Goal: Communication & Community: Share content

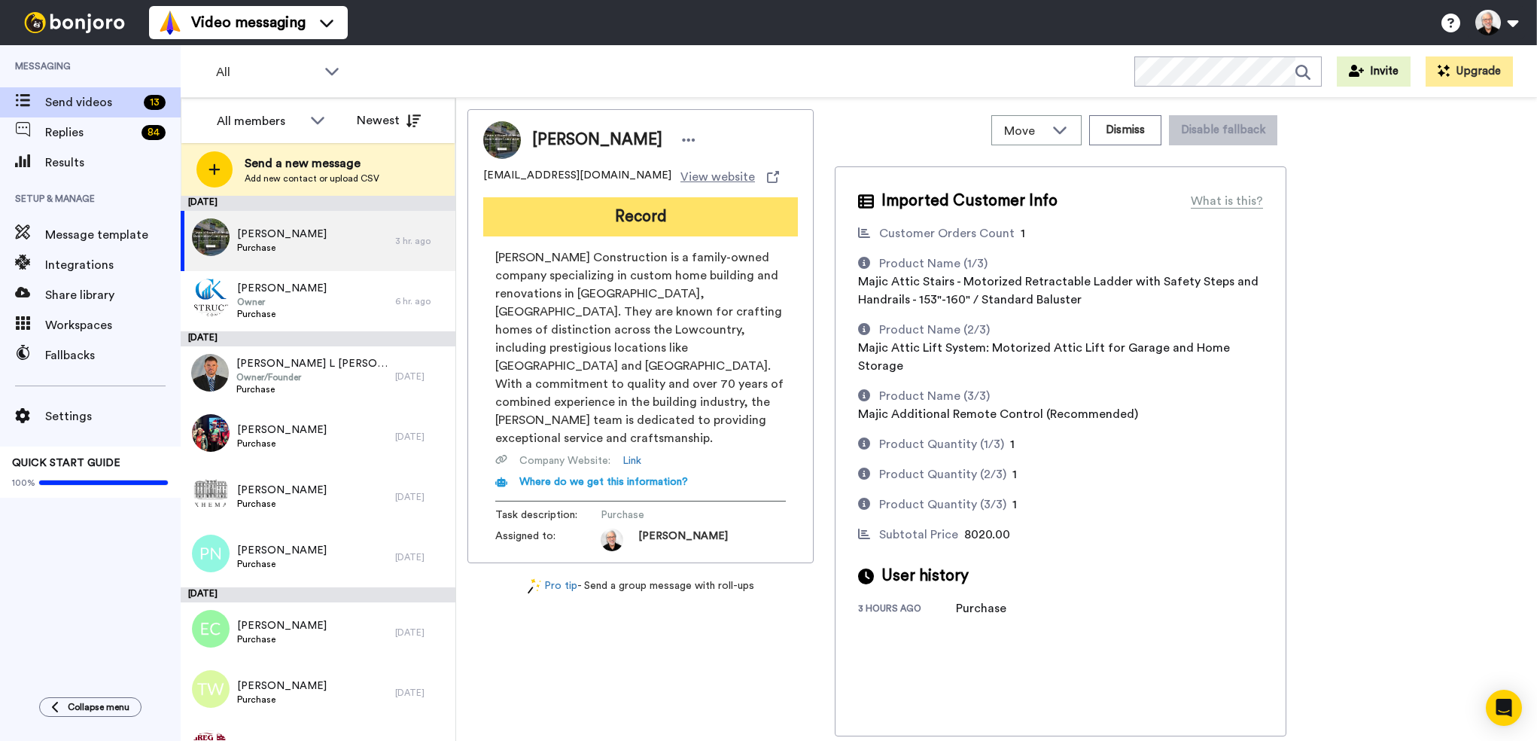
click at [650, 220] on button "Record" at bounding box center [640, 216] width 315 height 39
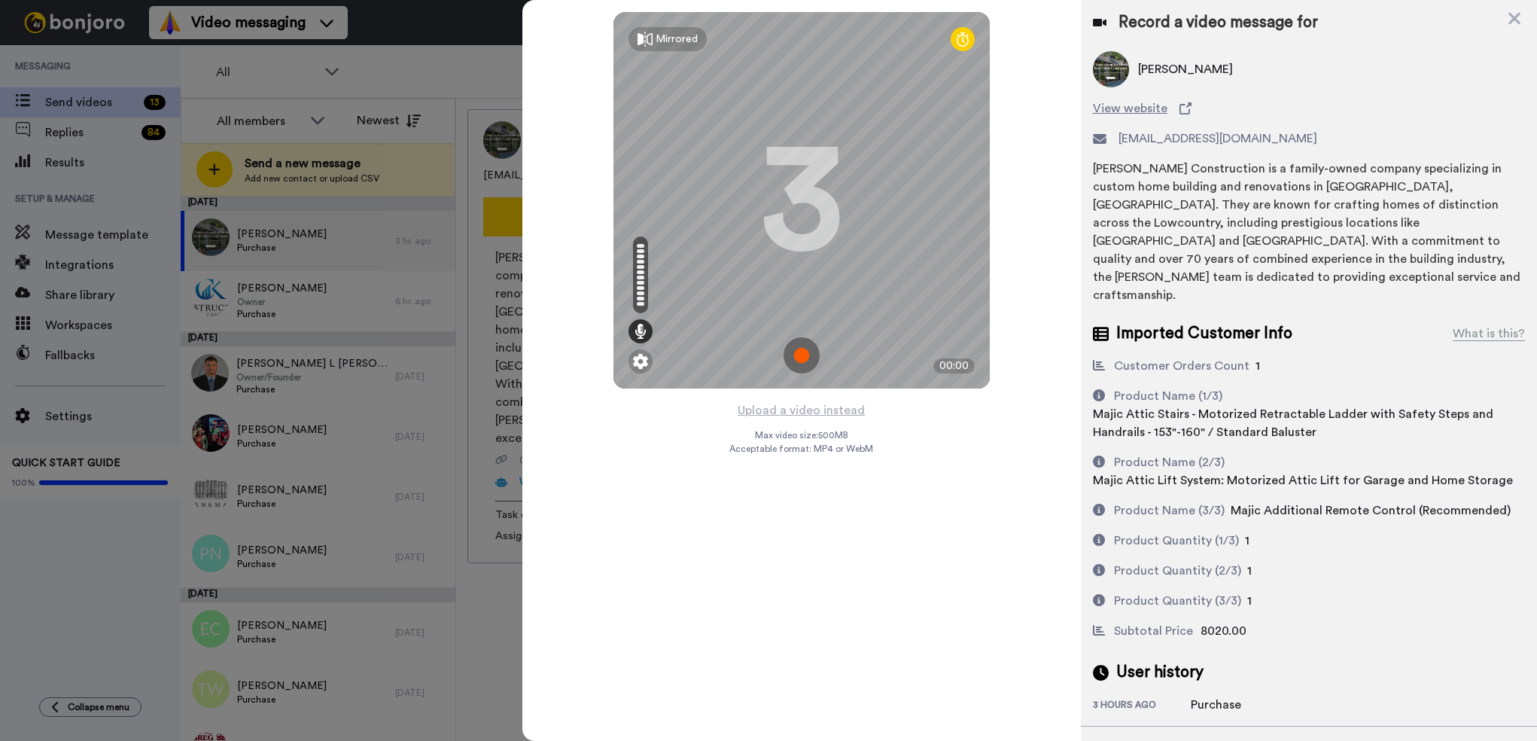
click at [803, 357] on img at bounding box center [801, 355] width 36 height 36
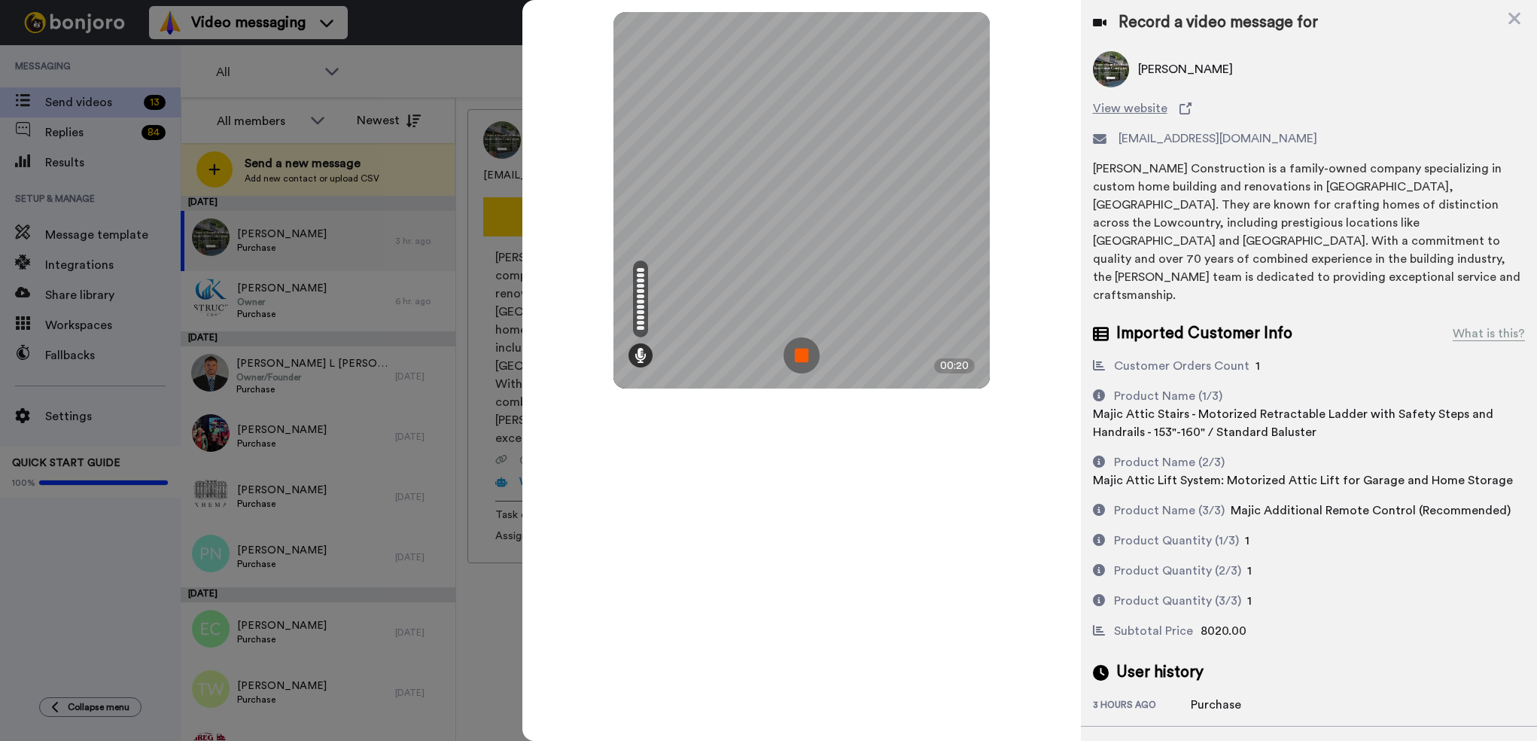
click at [802, 355] on img at bounding box center [801, 355] width 36 height 36
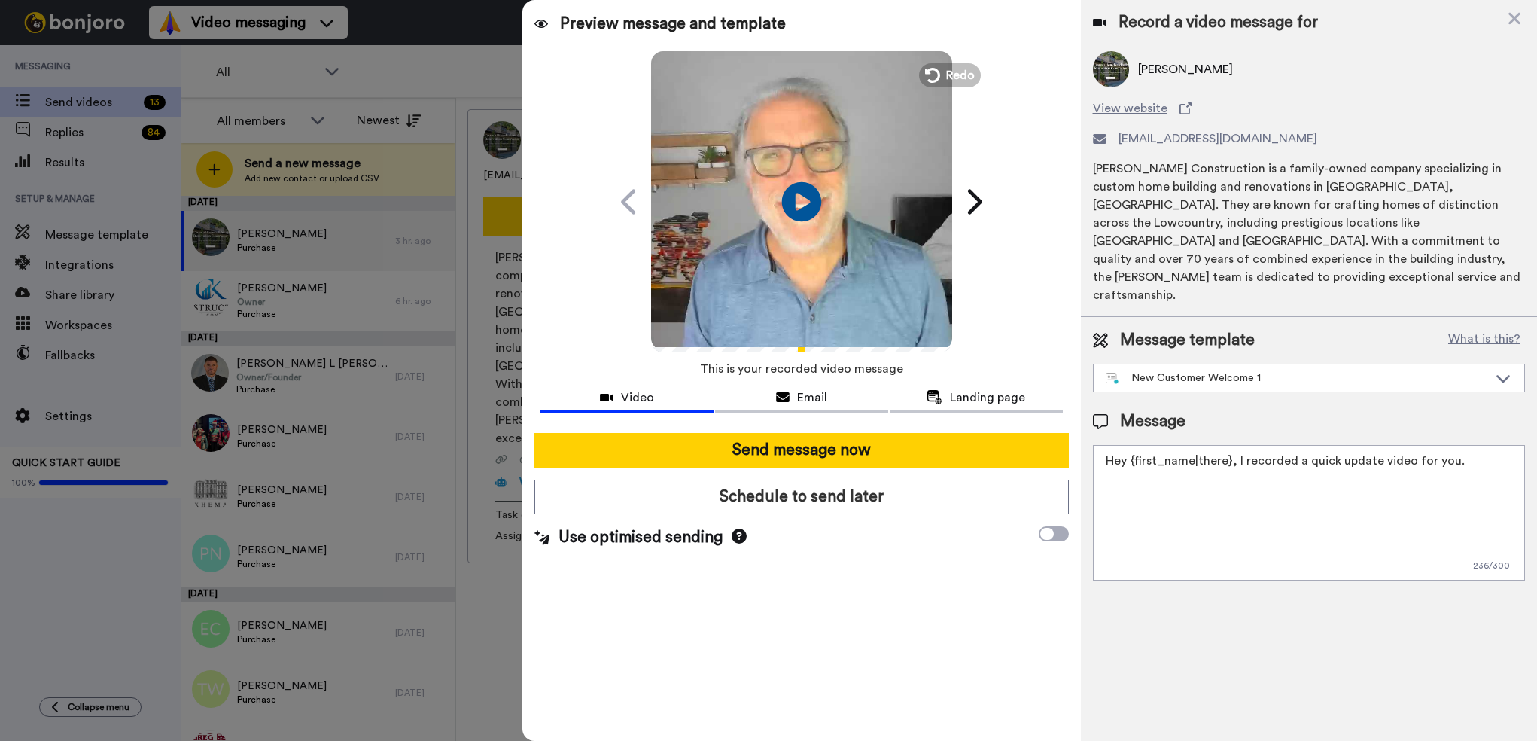
click at [803, 204] on icon "Play/Pause" at bounding box center [802, 201] width 40 height 71
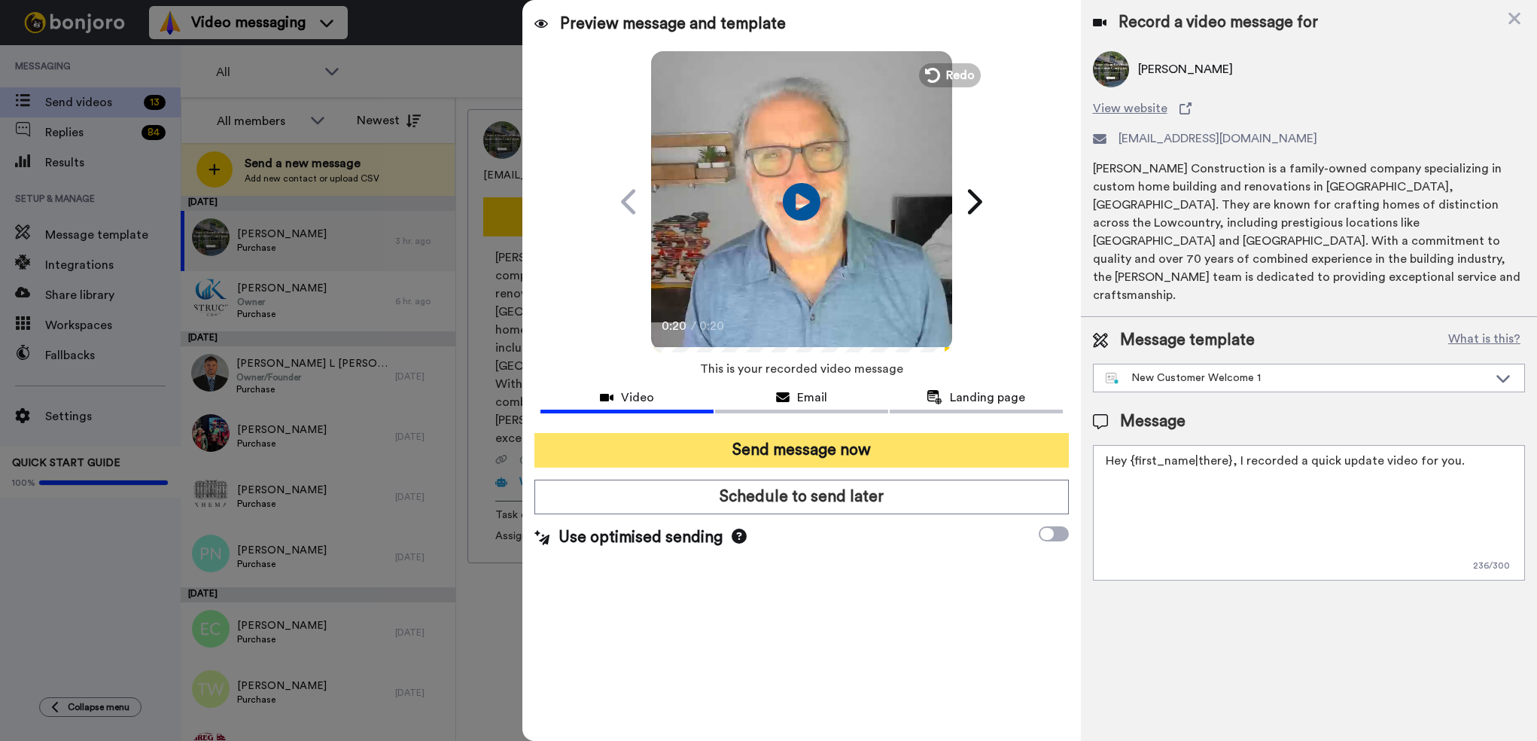
click at [808, 447] on button "Send message now" at bounding box center [801, 450] width 534 height 35
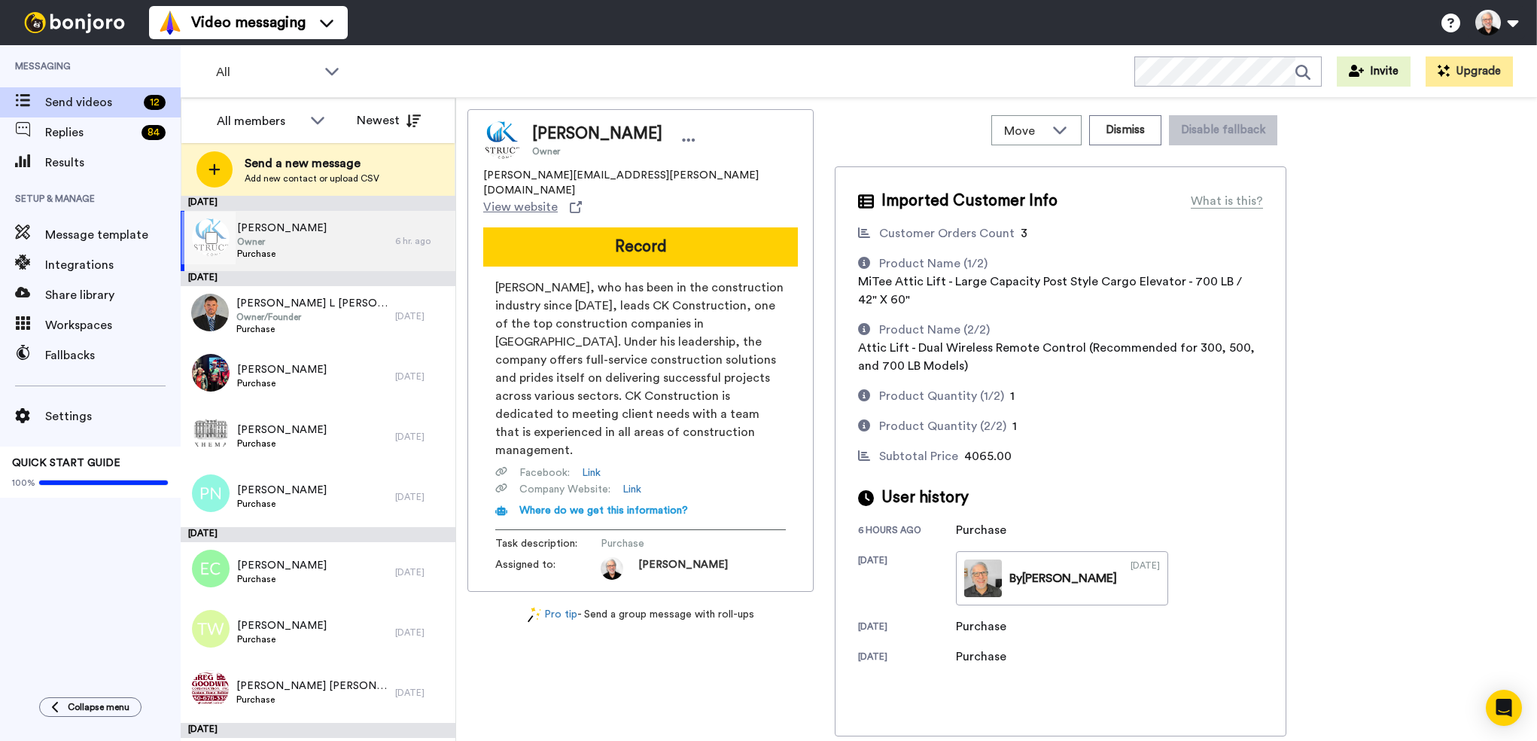
click at [272, 230] on span "Eric Carlson" at bounding box center [282, 228] width 90 height 15
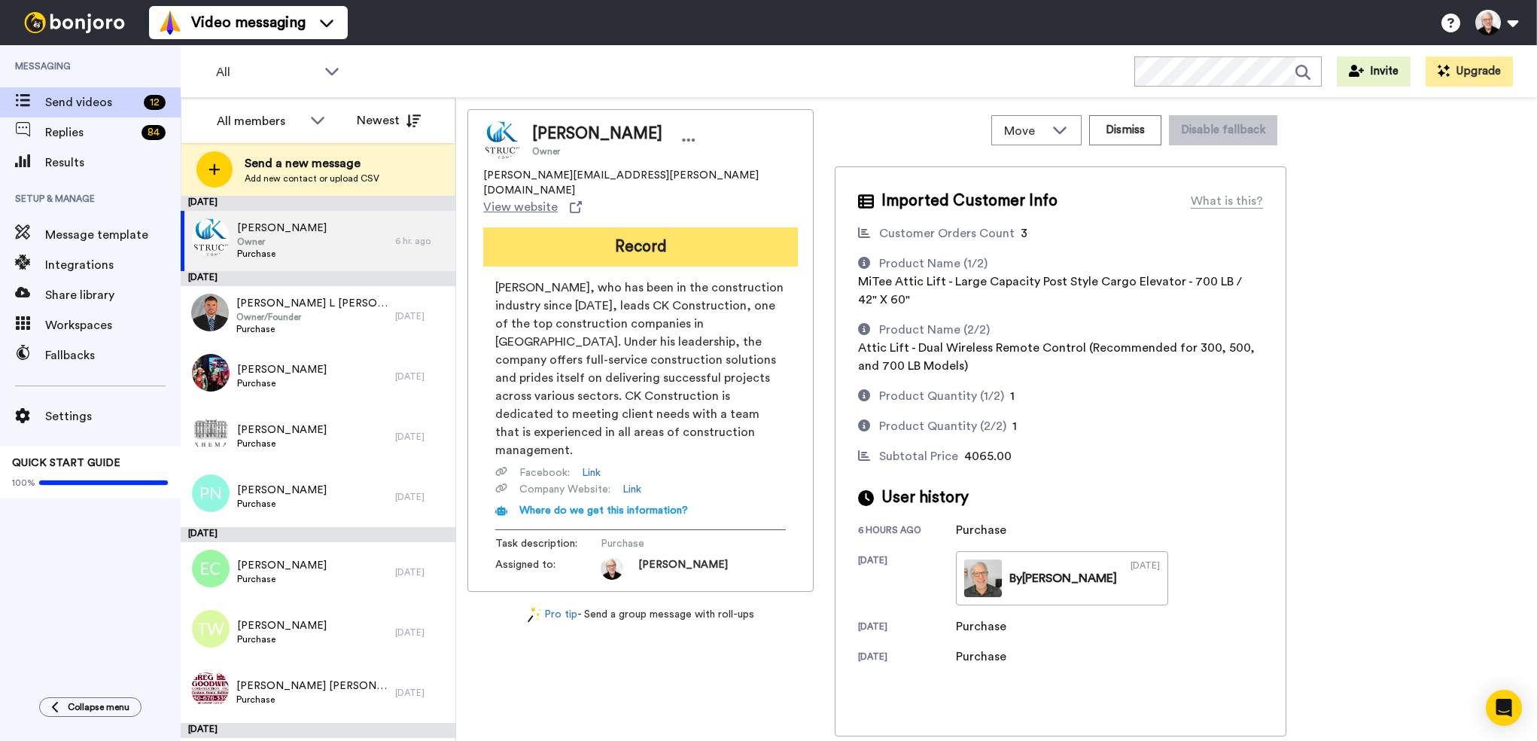
click at [650, 227] on button "Record" at bounding box center [640, 246] width 315 height 39
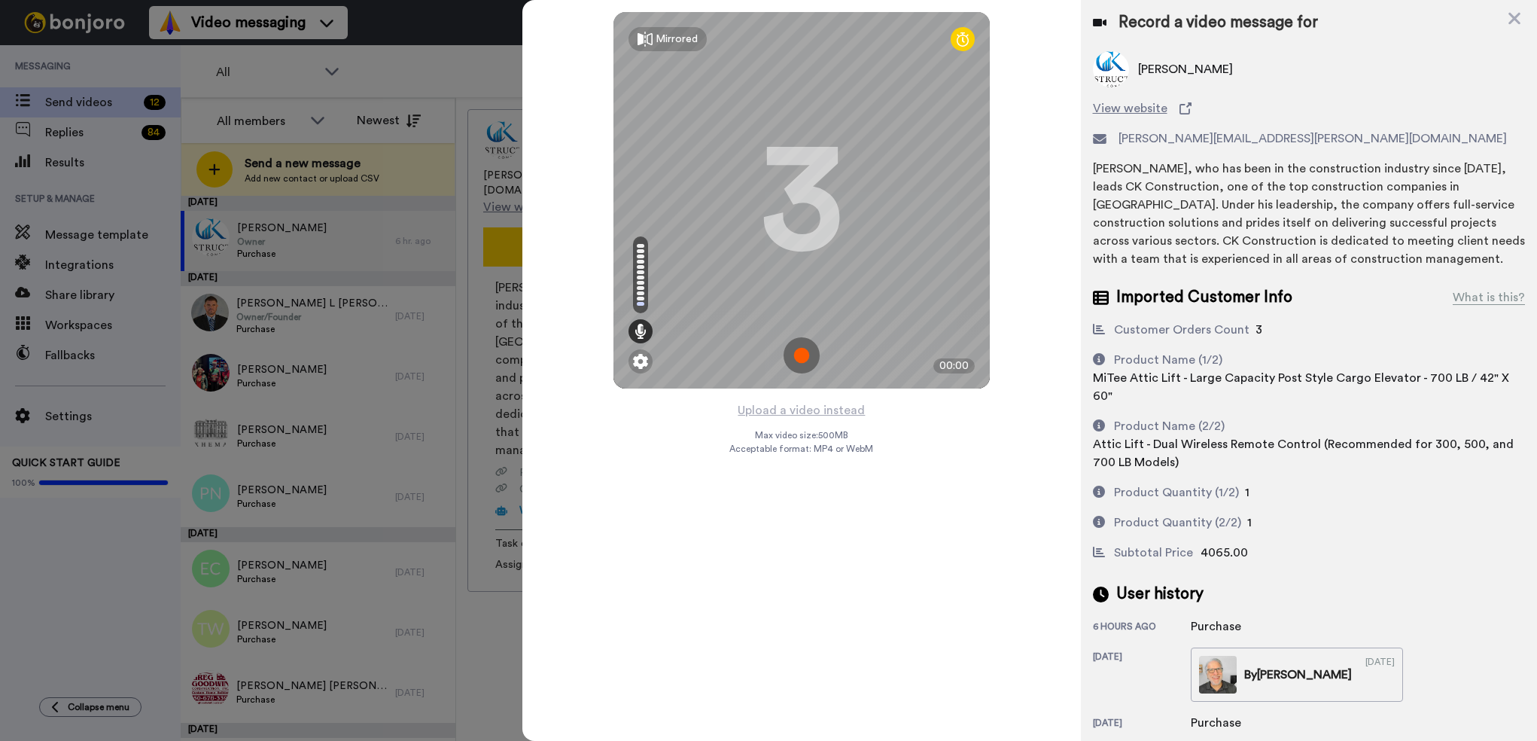
click at [799, 350] on img at bounding box center [801, 355] width 36 height 36
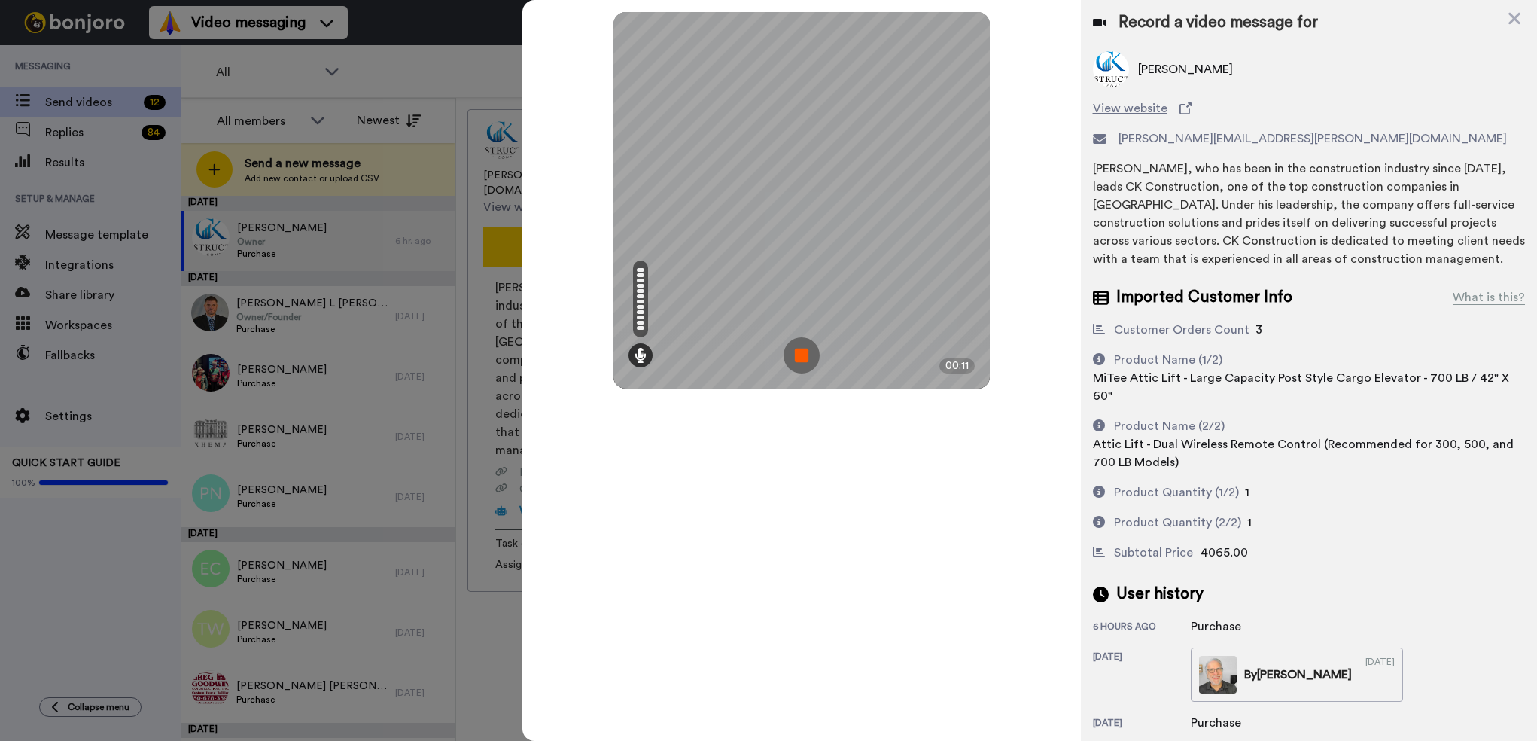
click at [795, 349] on img at bounding box center [801, 355] width 36 height 36
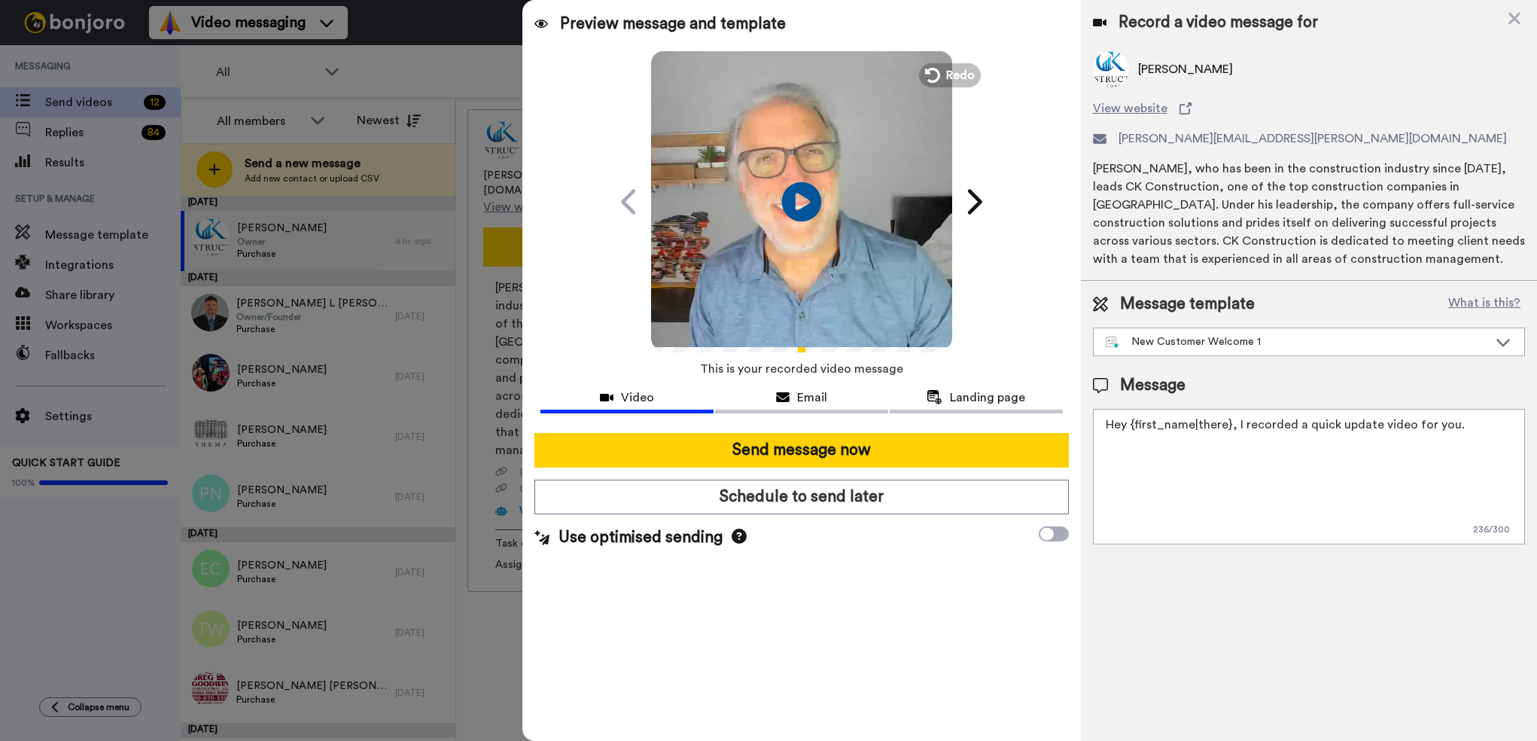
click at [796, 194] on icon at bounding box center [802, 201] width 40 height 40
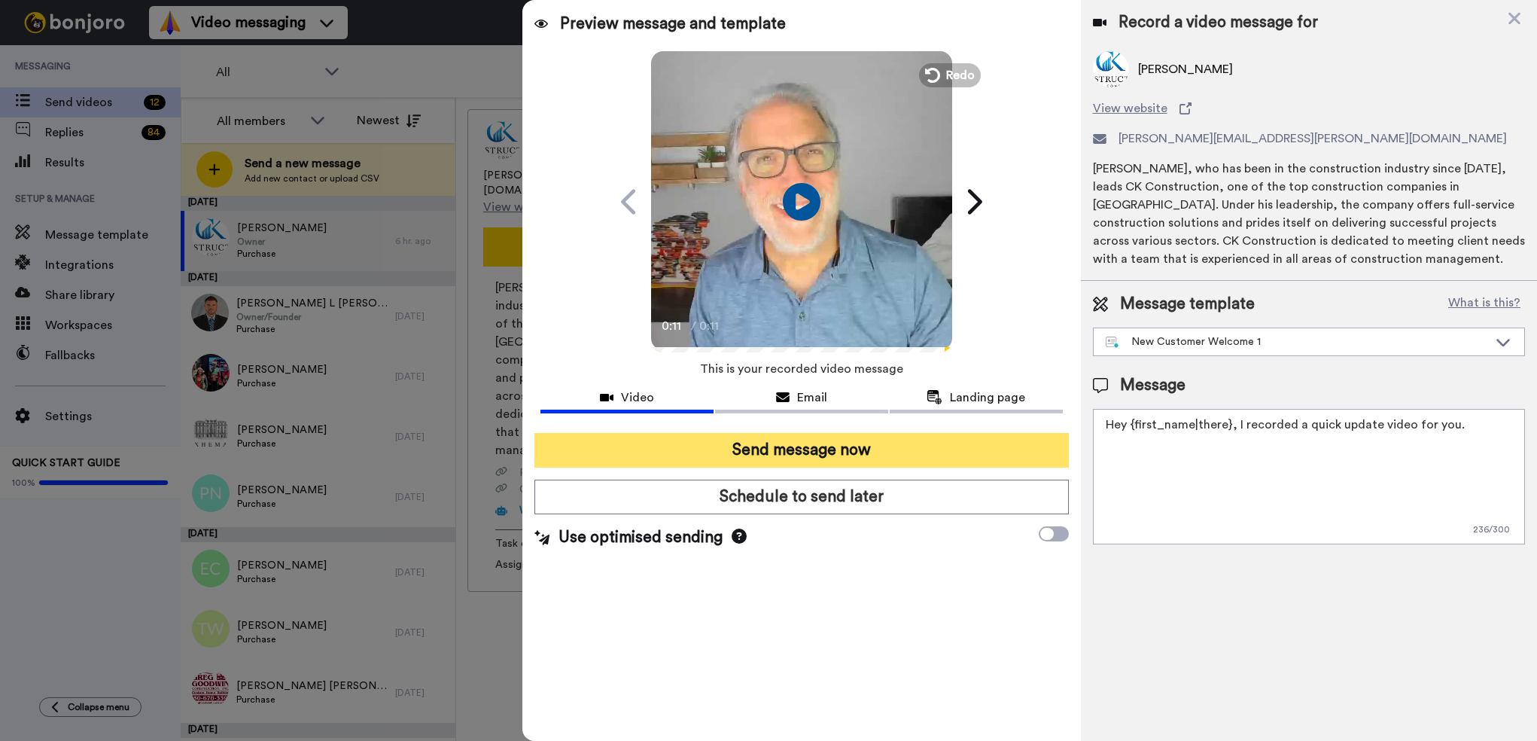
click at [809, 445] on button "Send message now" at bounding box center [801, 450] width 534 height 35
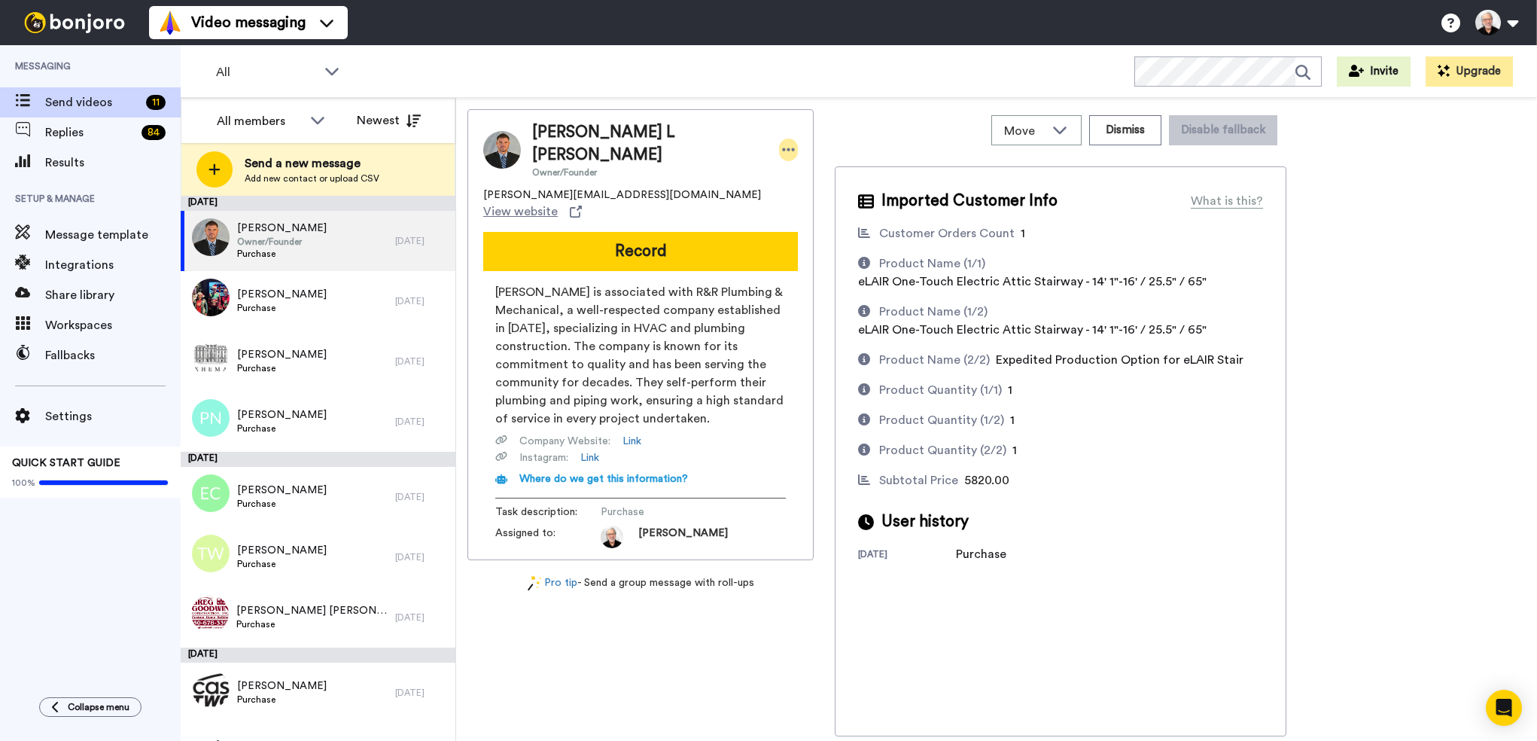
click at [782, 142] on icon at bounding box center [789, 149] width 14 height 15
click at [779, 162] on li "Edit contact" at bounding box center [783, 165] width 109 height 21
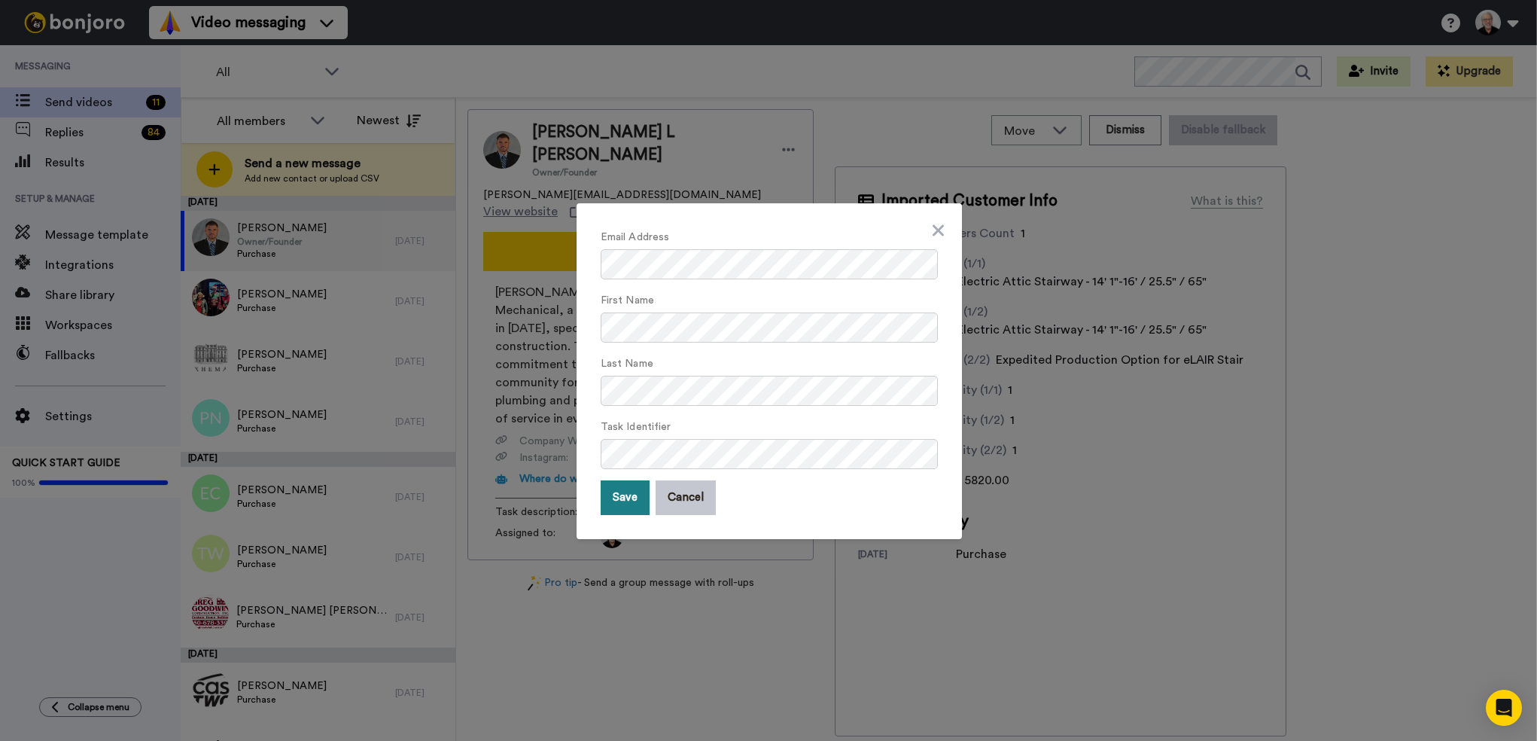
click at [614, 502] on button "Save" at bounding box center [625, 497] width 49 height 35
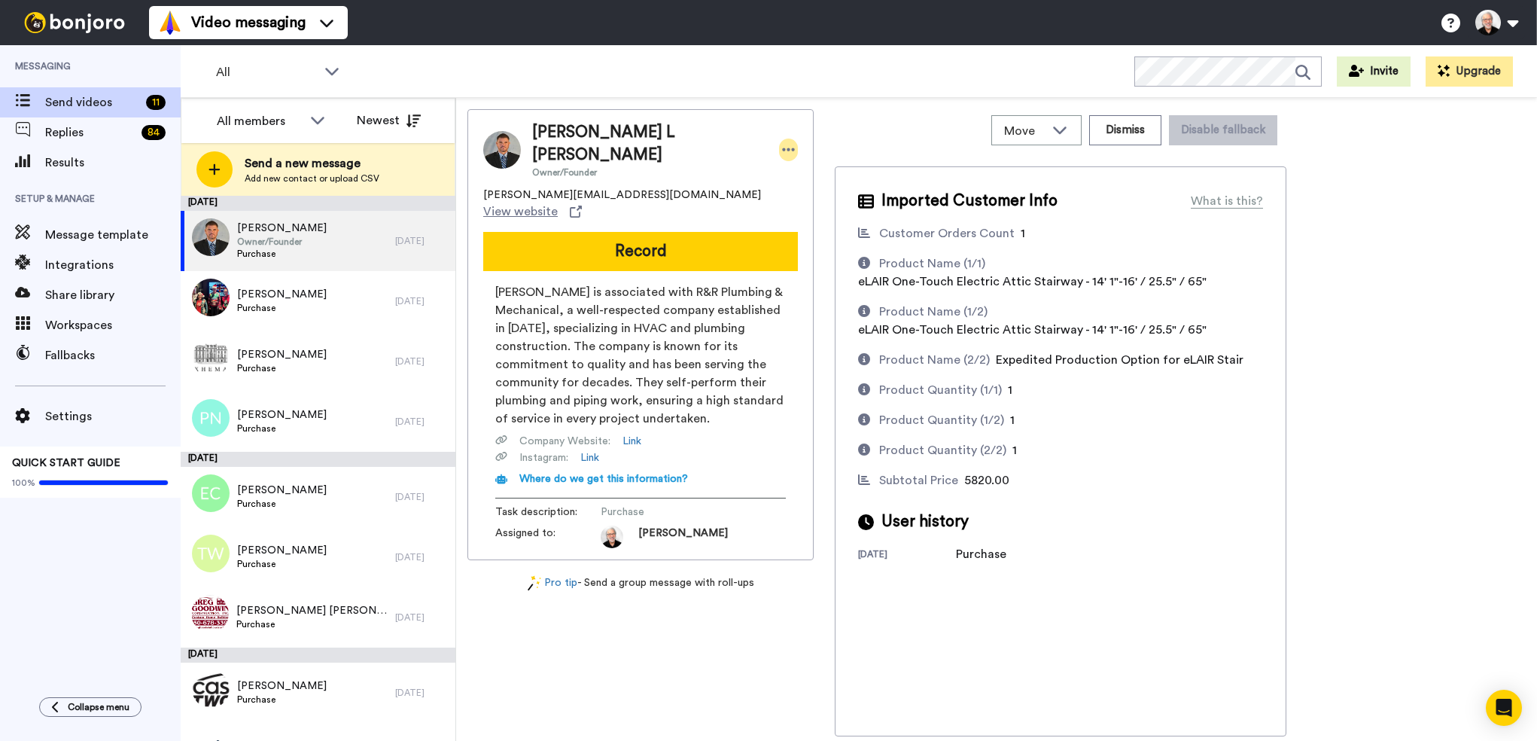
click at [782, 148] on icon at bounding box center [788, 149] width 13 height 3
click at [788, 160] on li "Edit contact" at bounding box center [783, 165] width 109 height 21
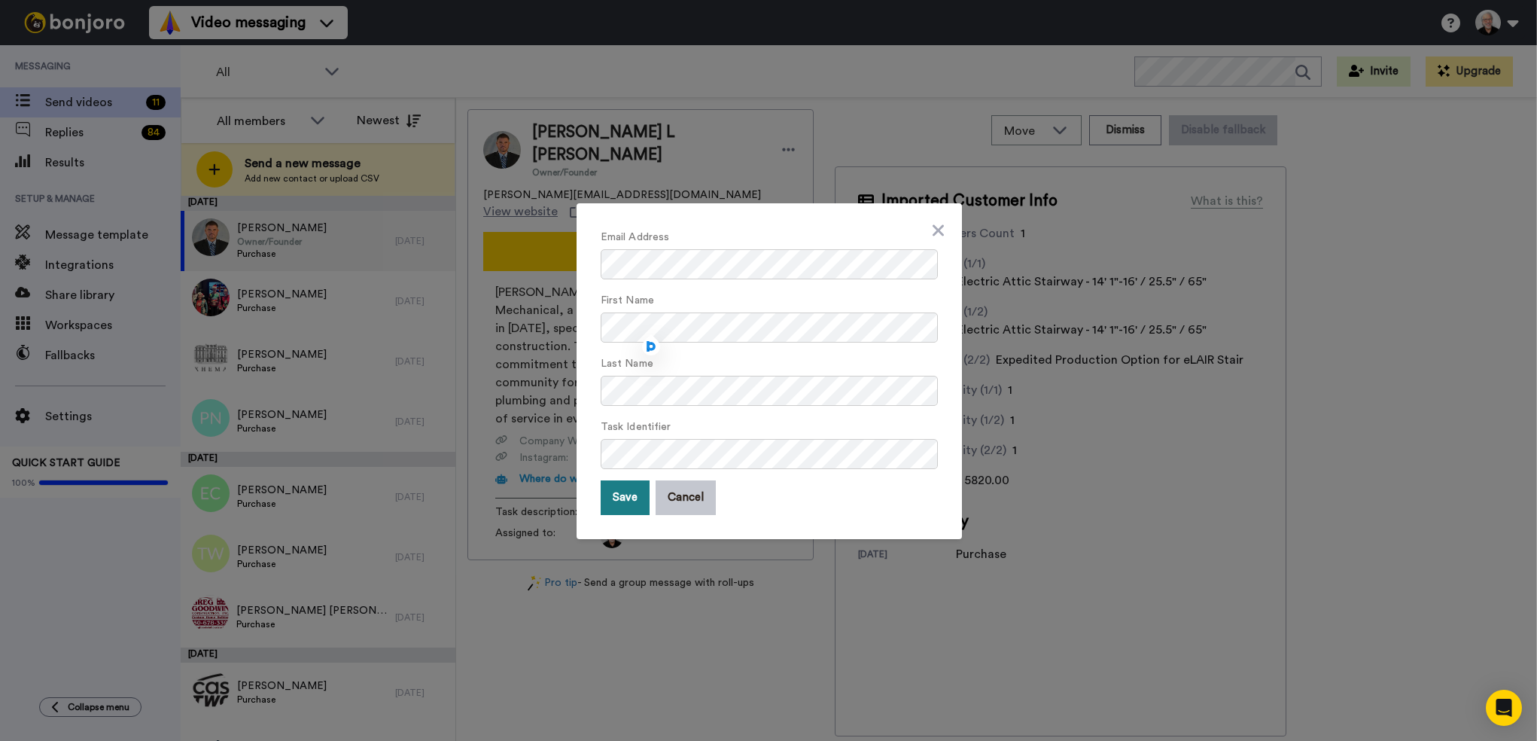
click at [620, 497] on button "Save" at bounding box center [625, 497] width 49 height 35
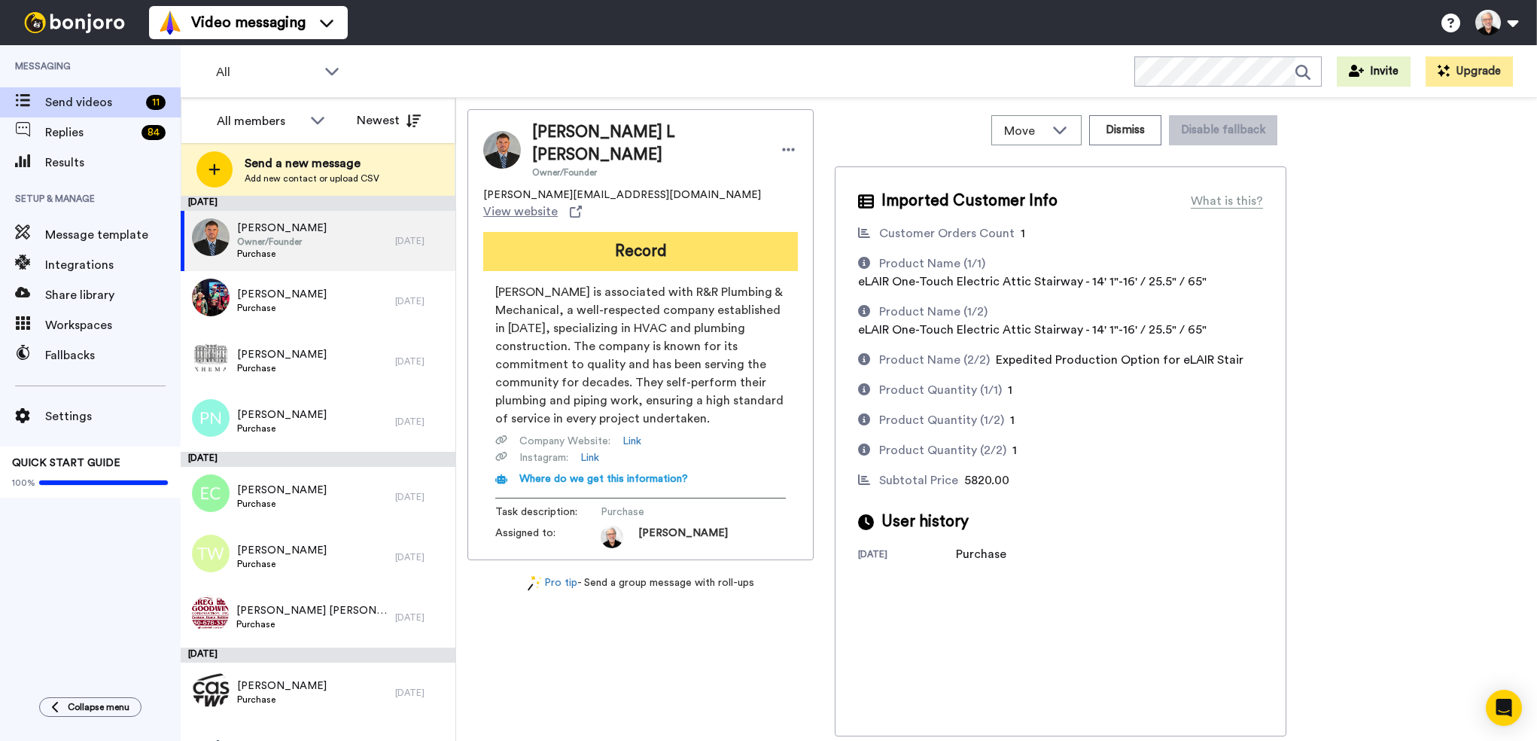
click at [651, 232] on button "Record" at bounding box center [640, 251] width 315 height 39
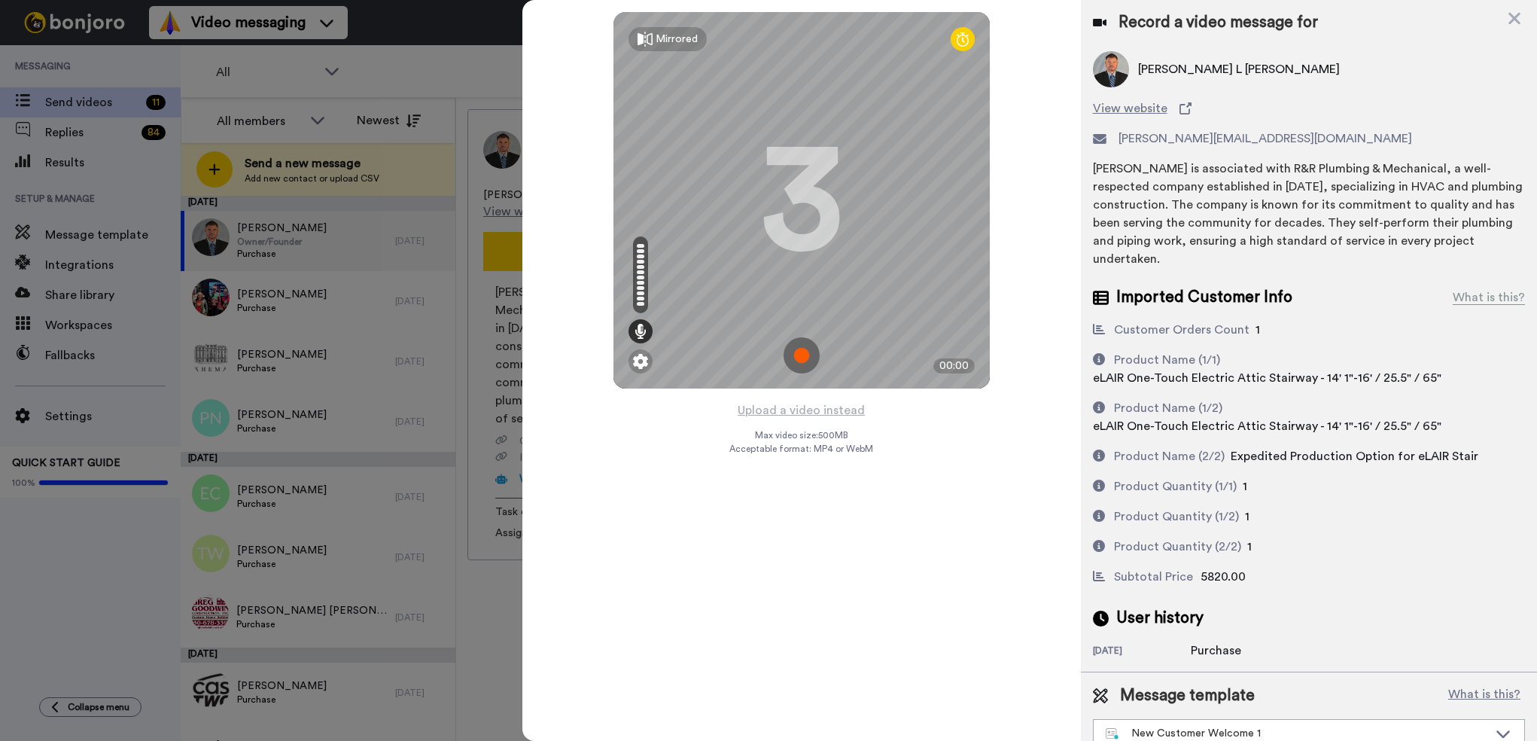
click at [801, 358] on img at bounding box center [801, 355] width 36 height 36
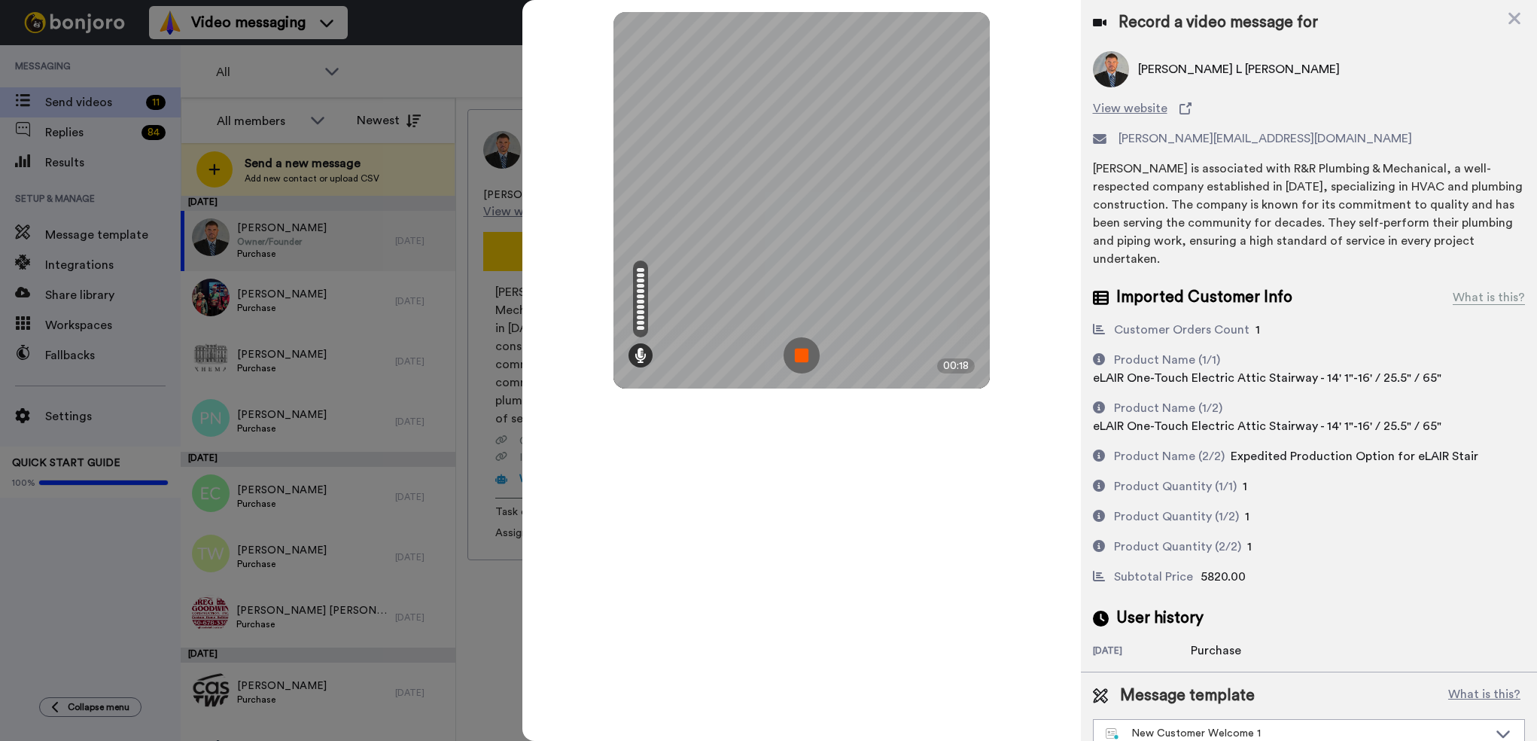
click at [799, 357] on img at bounding box center [801, 355] width 36 height 36
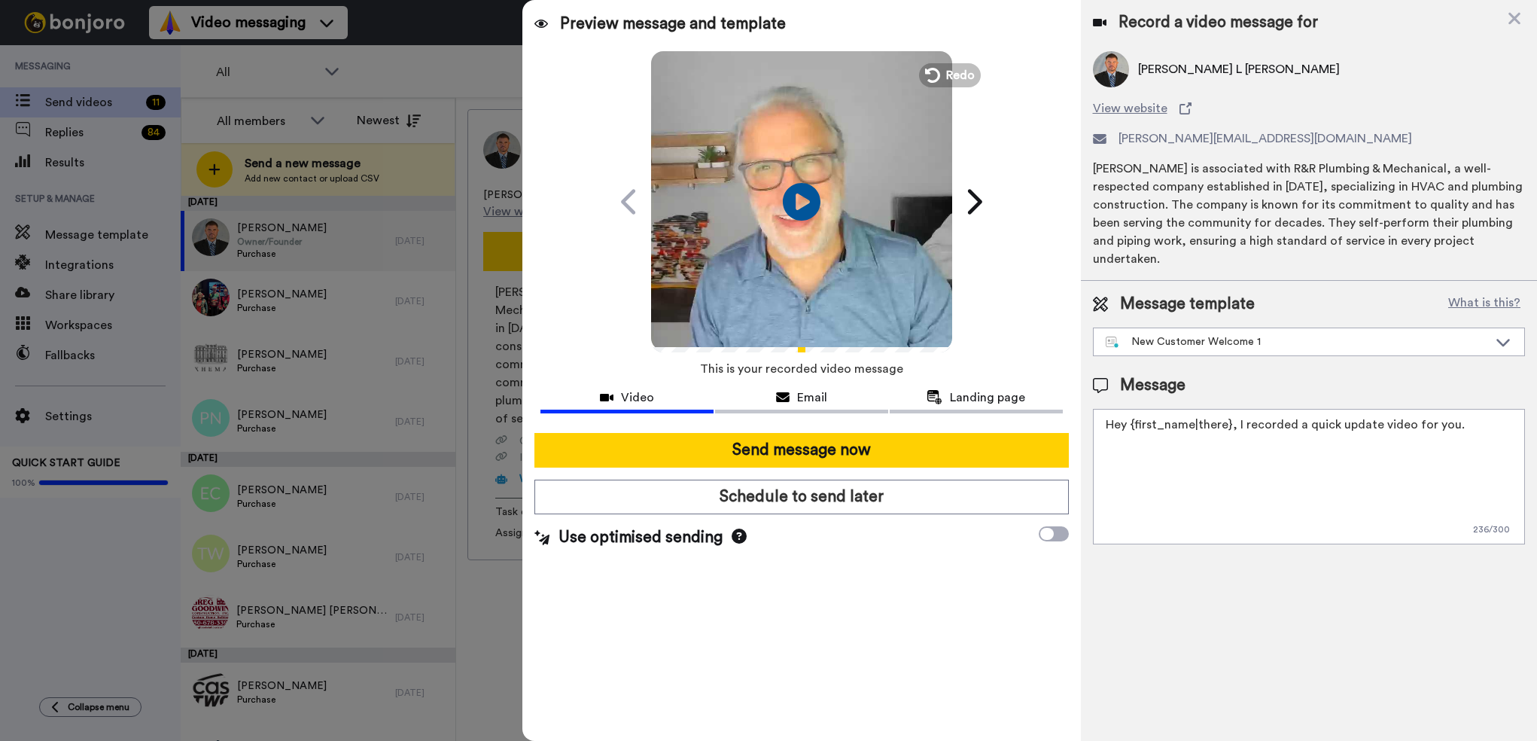
click at [1209, 72] on span "Cecil Roberts L ROBERTS" at bounding box center [1239, 69] width 202 height 18
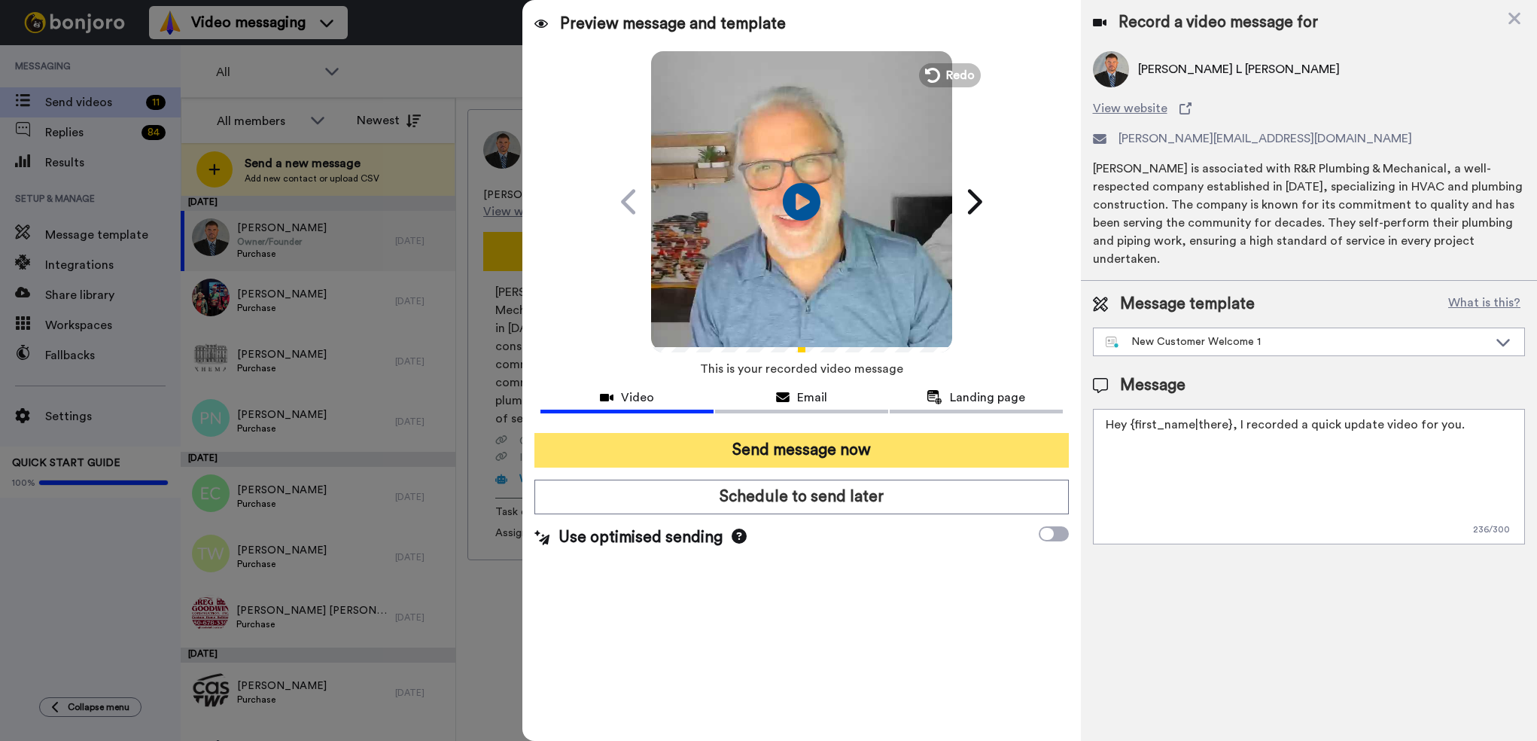
click at [765, 453] on button "Send message now" at bounding box center [801, 450] width 534 height 35
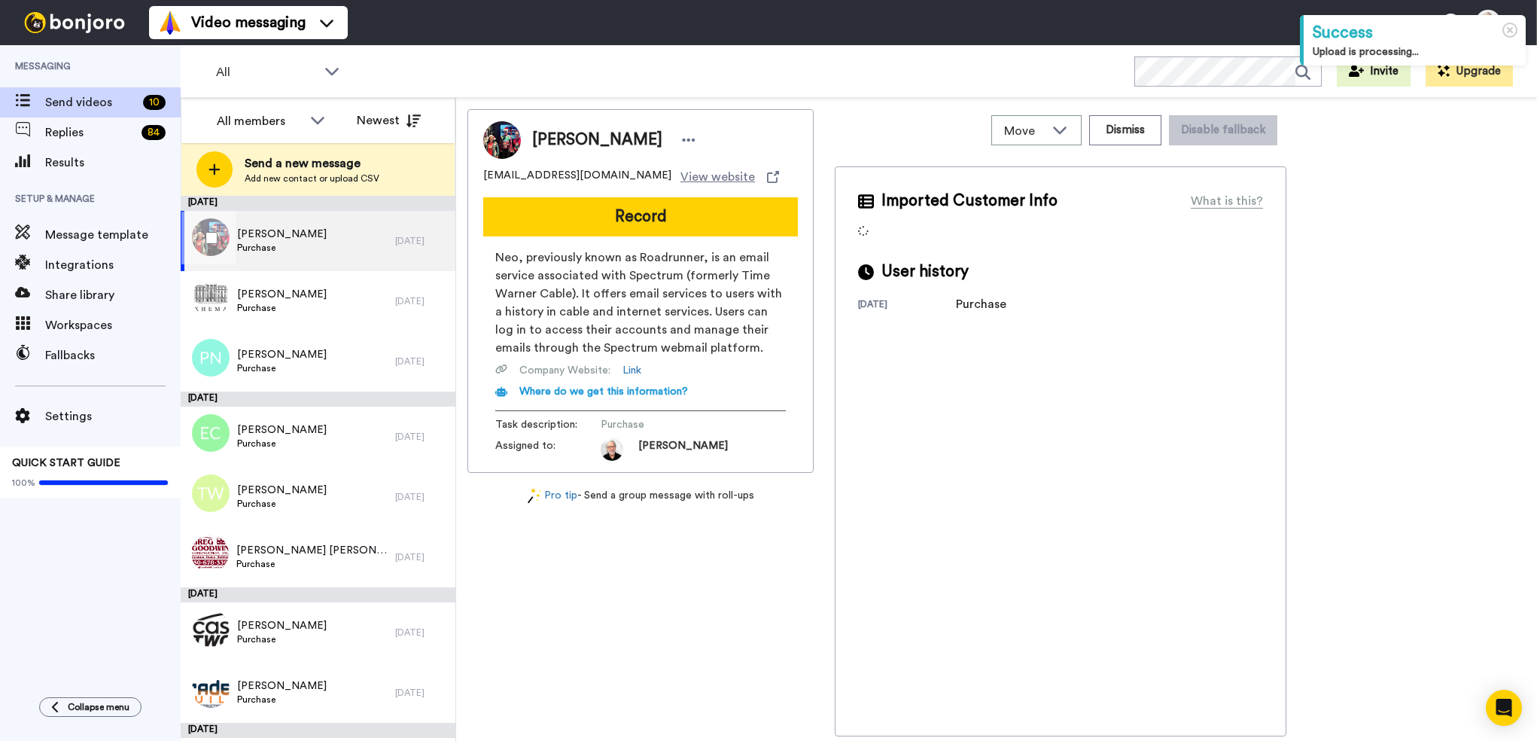
click at [293, 231] on span "[PERSON_NAME]" at bounding box center [282, 234] width 90 height 15
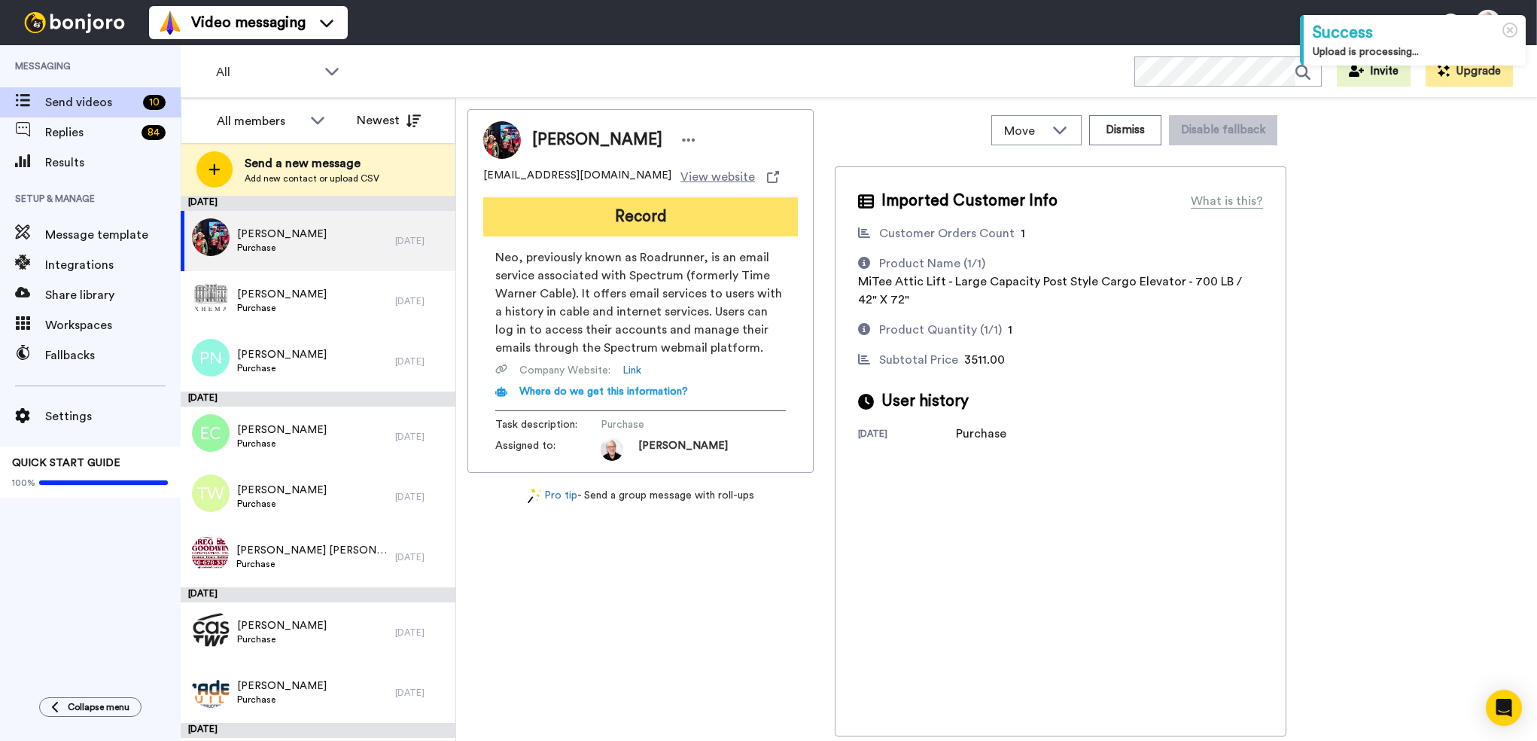
click at [649, 218] on button "Record" at bounding box center [640, 216] width 315 height 39
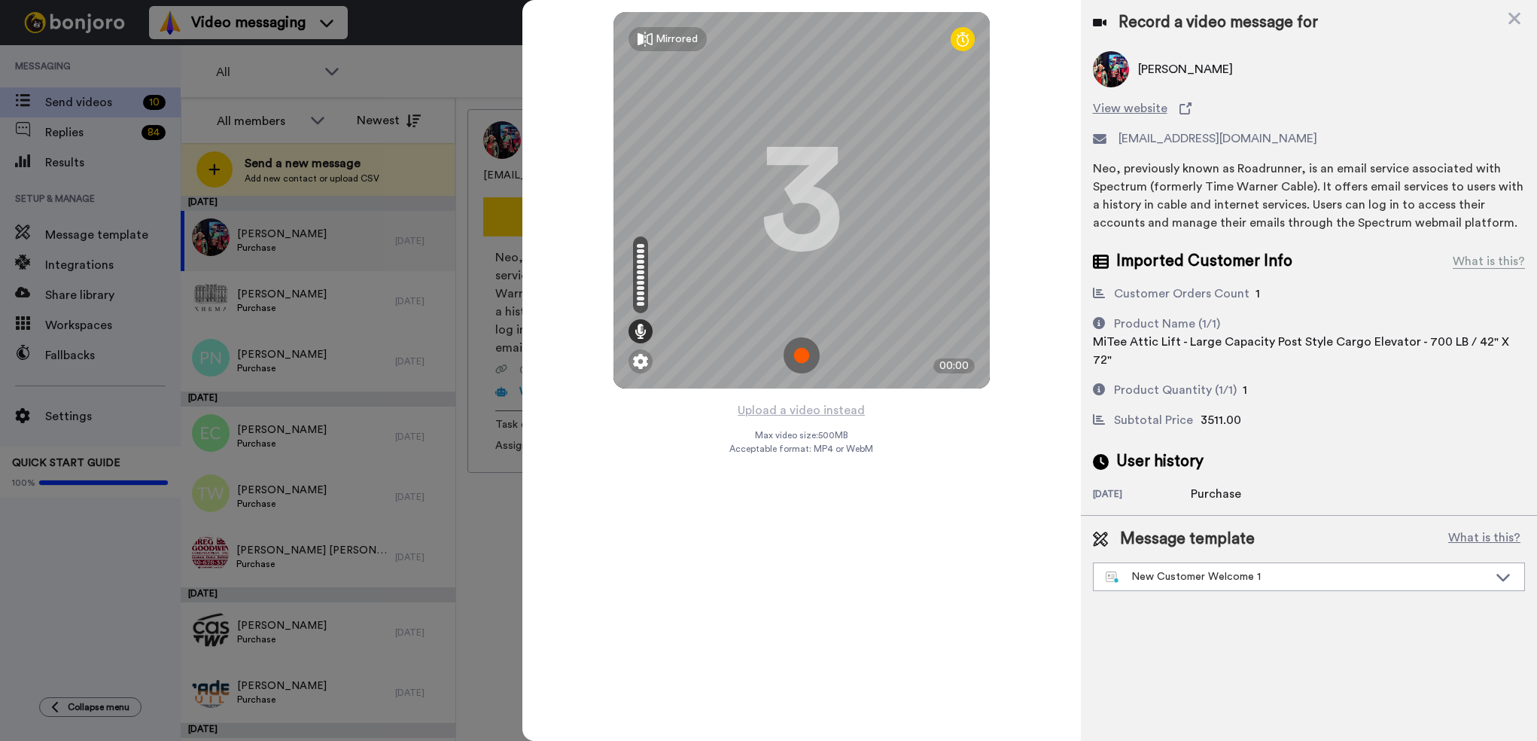
click at [802, 358] on img at bounding box center [801, 355] width 36 height 36
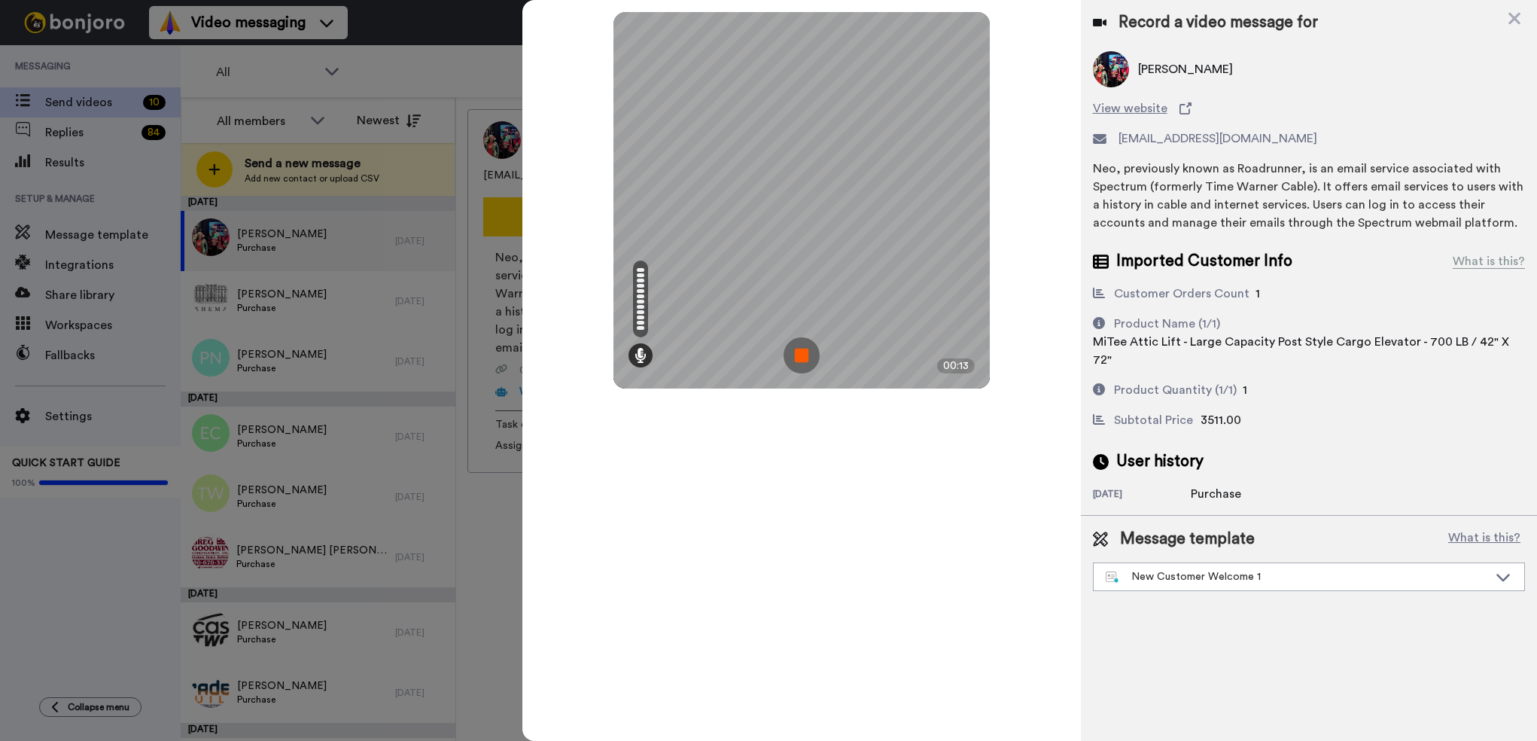
click at [797, 357] on img at bounding box center [801, 355] width 36 height 36
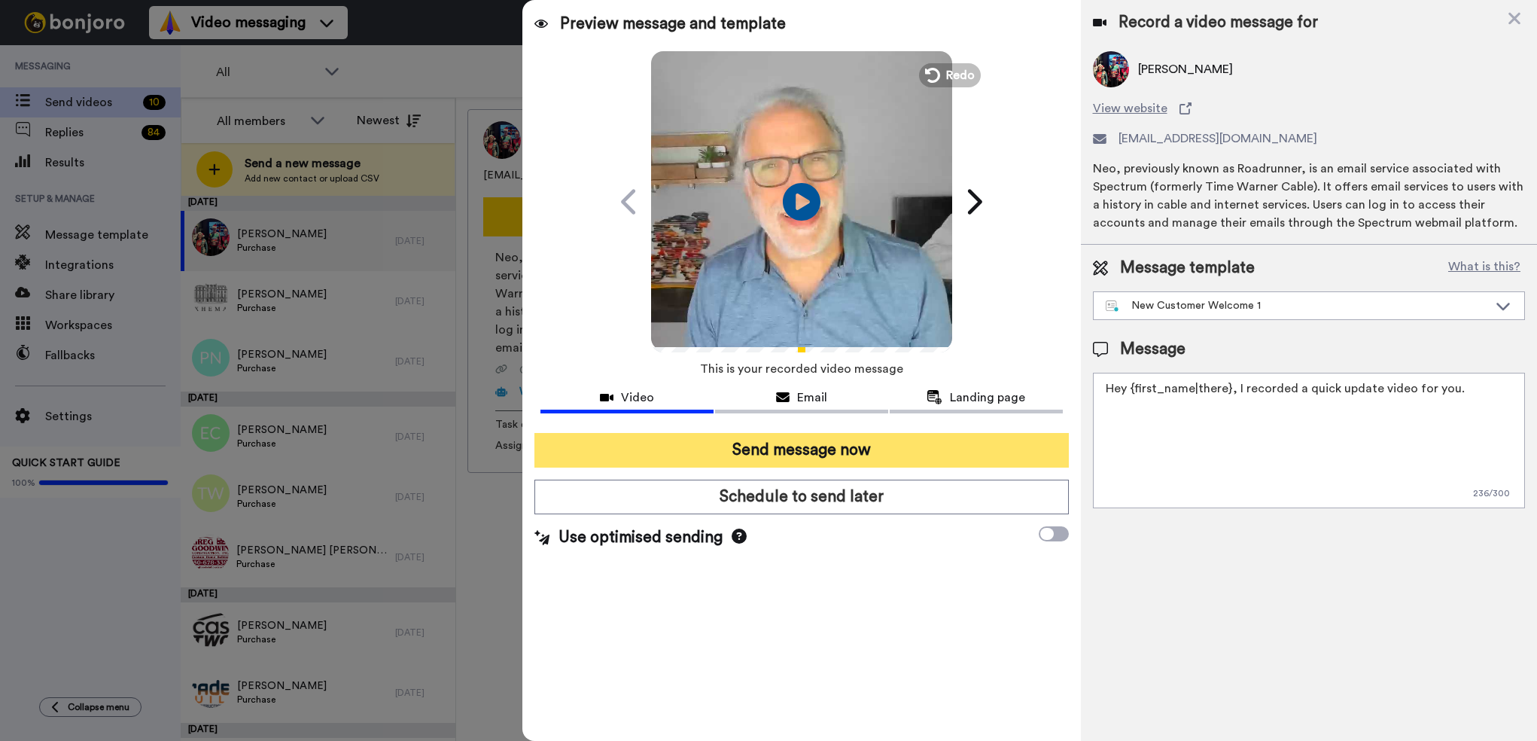
click at [796, 452] on button "Send message now" at bounding box center [801, 450] width 534 height 35
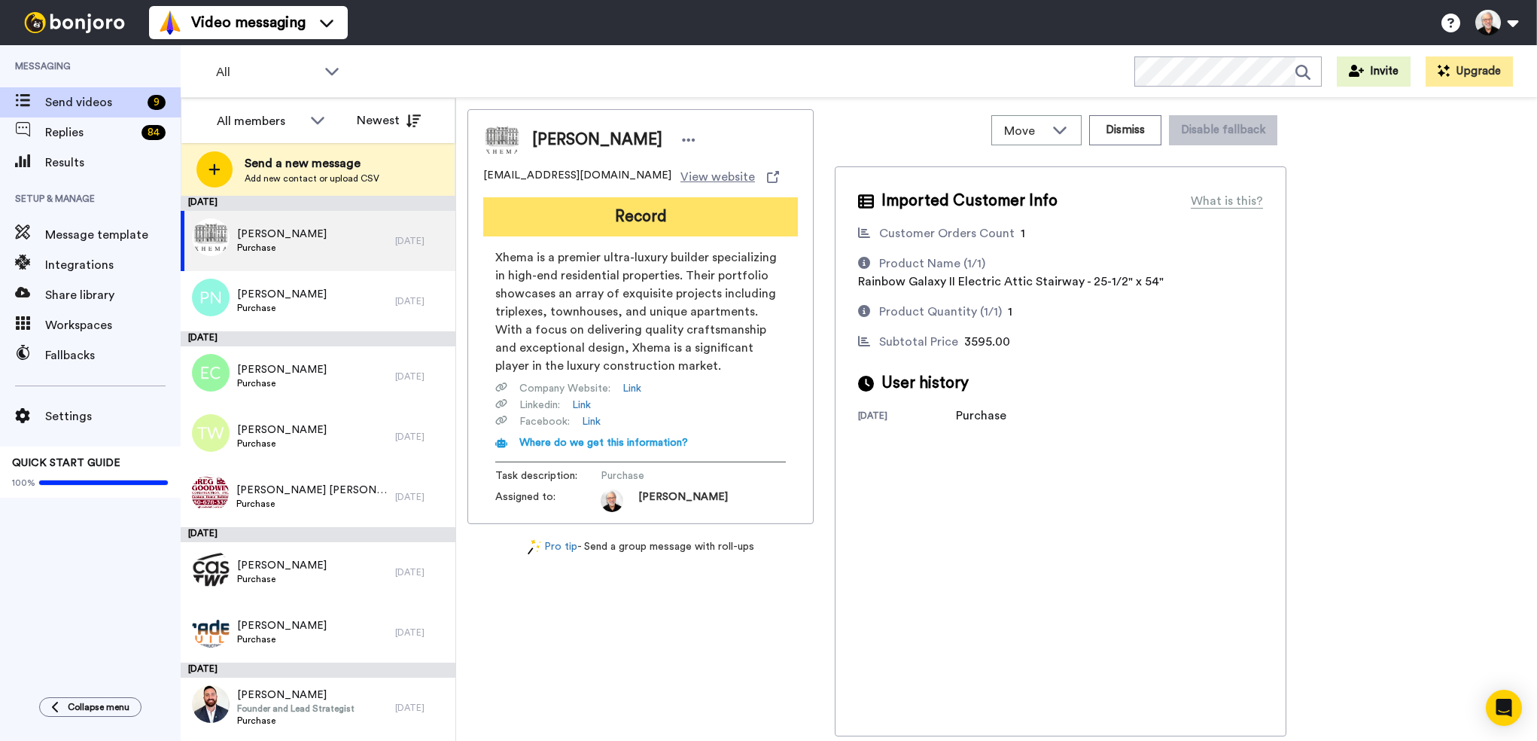
click at [639, 215] on button "Record" at bounding box center [640, 216] width 315 height 39
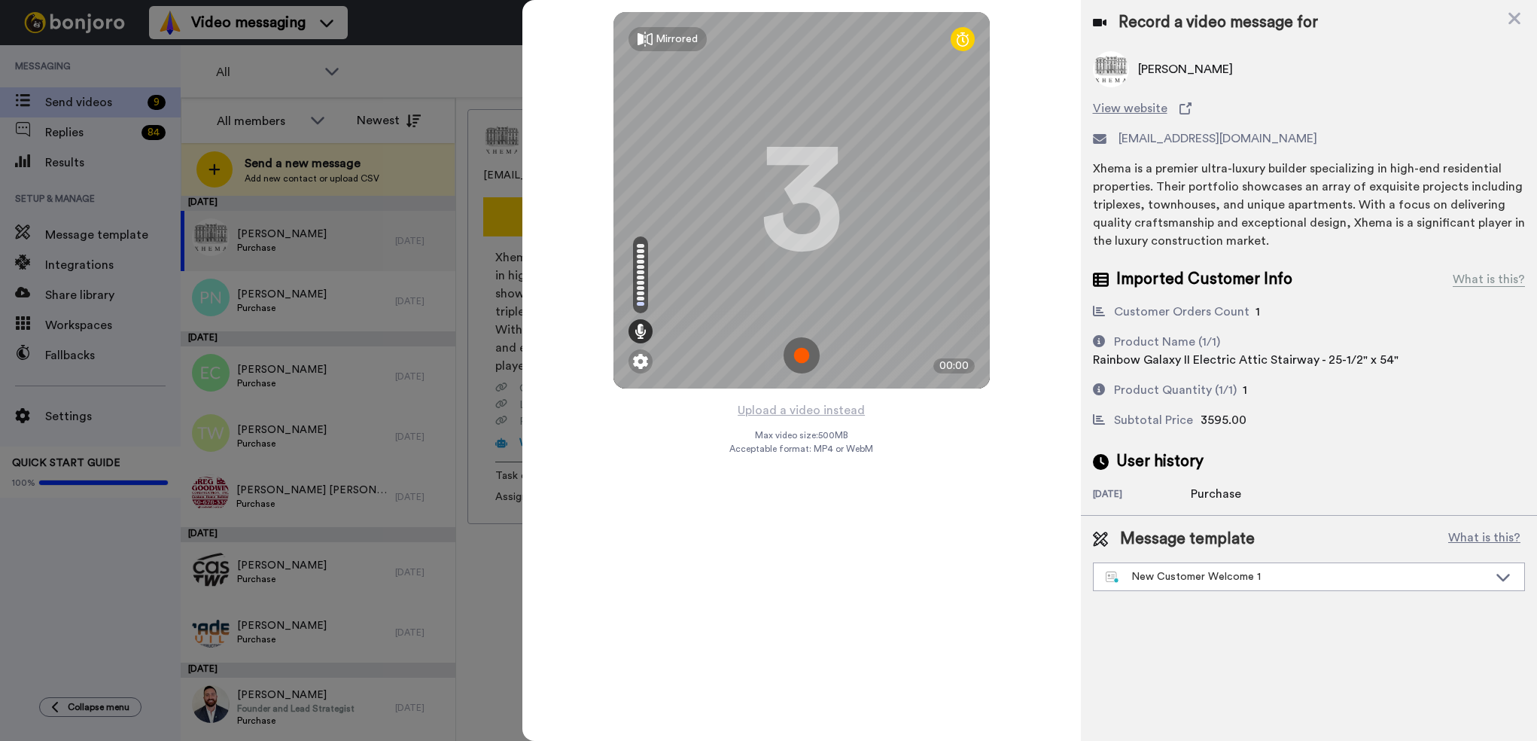
click at [802, 344] on img at bounding box center [801, 355] width 36 height 36
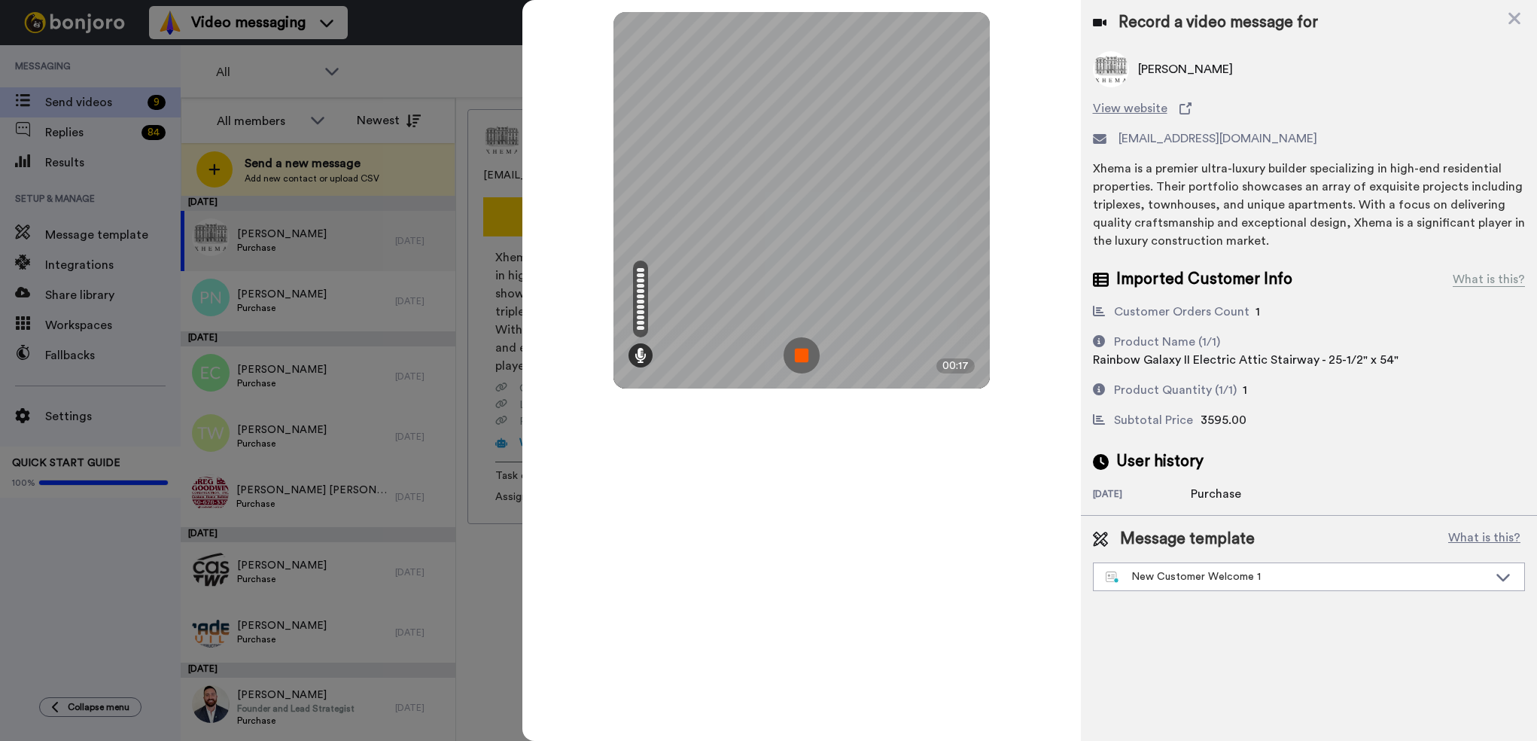
click at [799, 357] on img at bounding box center [801, 355] width 36 height 36
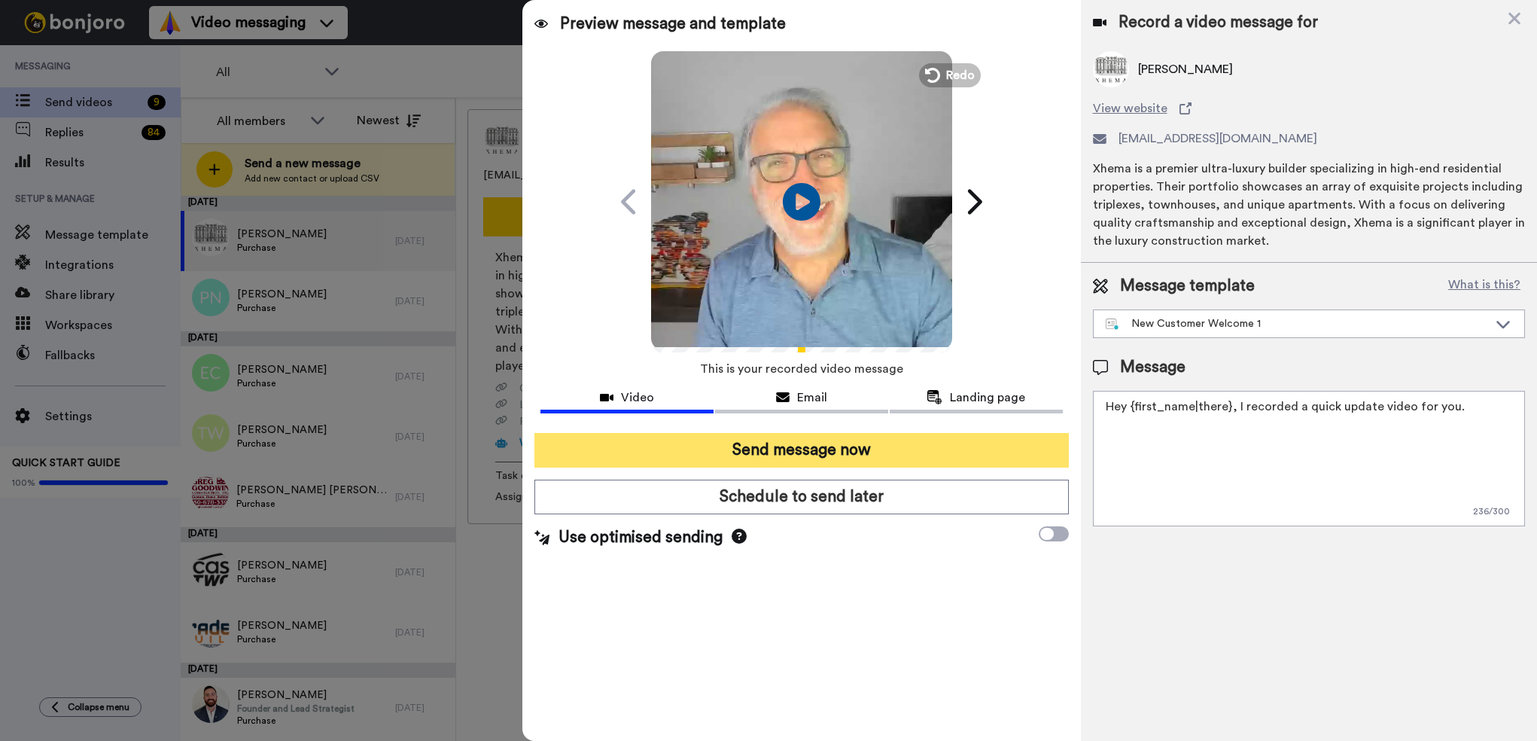
click at [814, 449] on button "Send message now" at bounding box center [801, 450] width 534 height 35
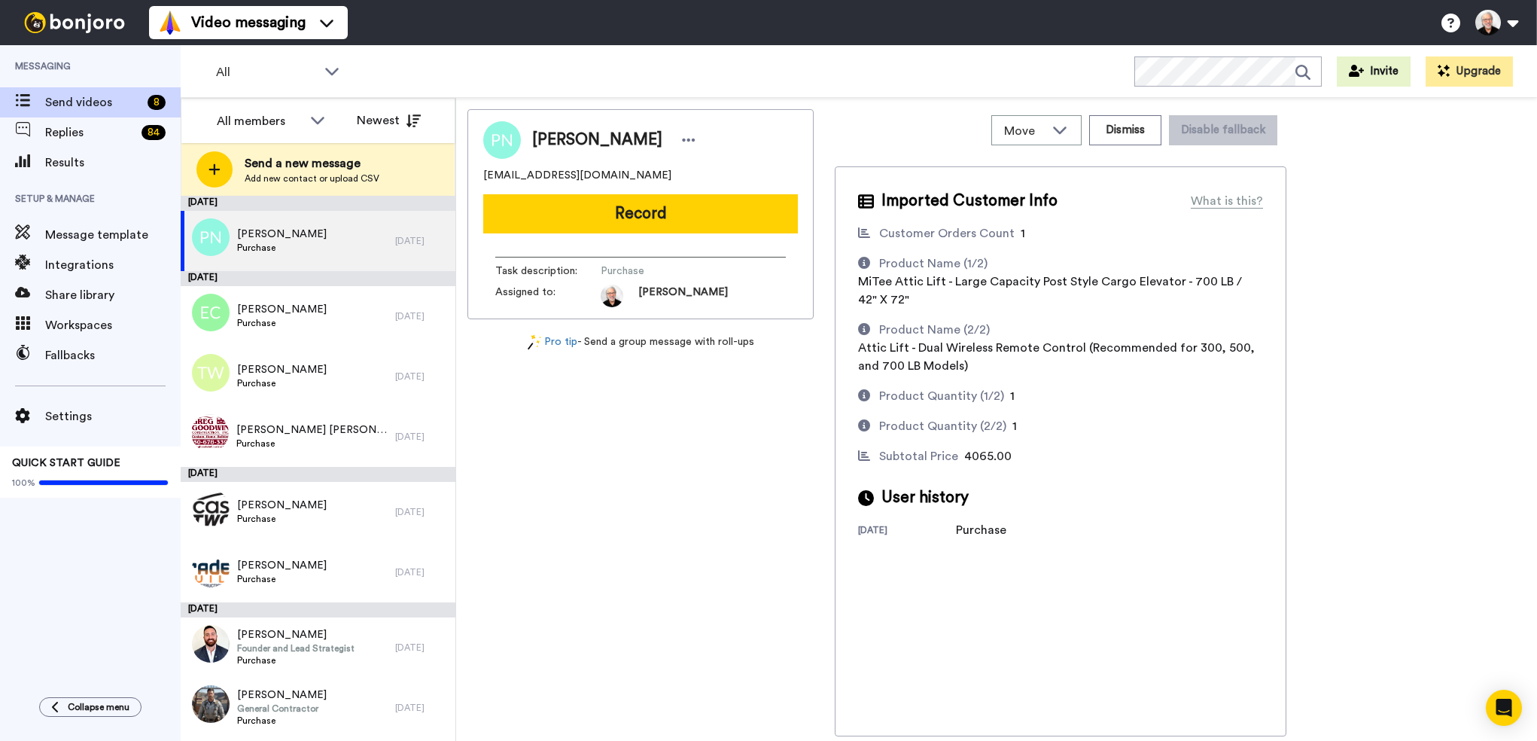
drag, startPoint x: 1397, startPoint y: 262, endPoint x: 1311, endPoint y: 240, distance: 88.5
click at [1397, 262] on div "Philip Newman opiespc@gmail.com Record Task description : Purchase Assigned to:…" at bounding box center [996, 422] width 1058 height 627
click at [288, 235] on span "Philip Newman" at bounding box center [282, 234] width 90 height 15
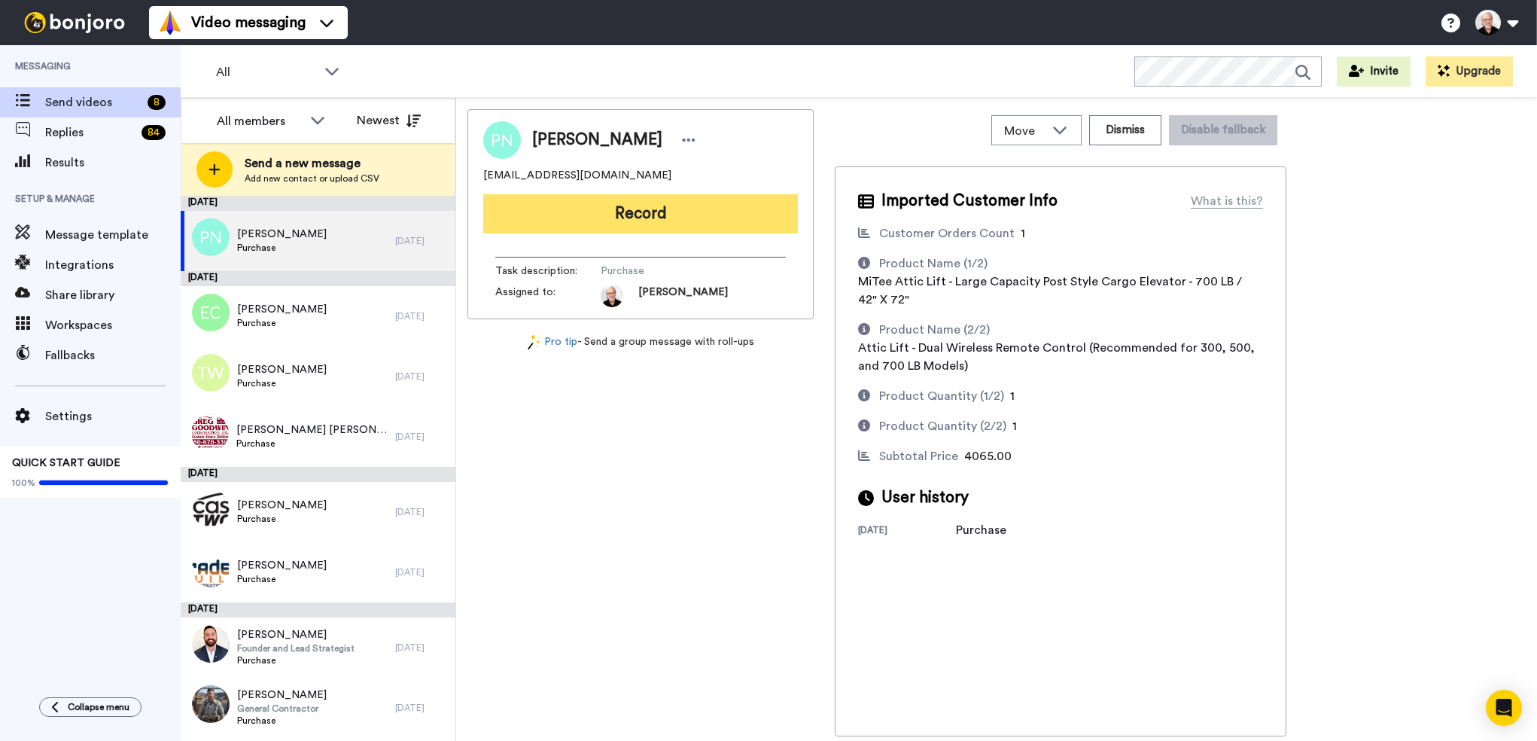
click at [628, 212] on button "Record" at bounding box center [640, 213] width 315 height 39
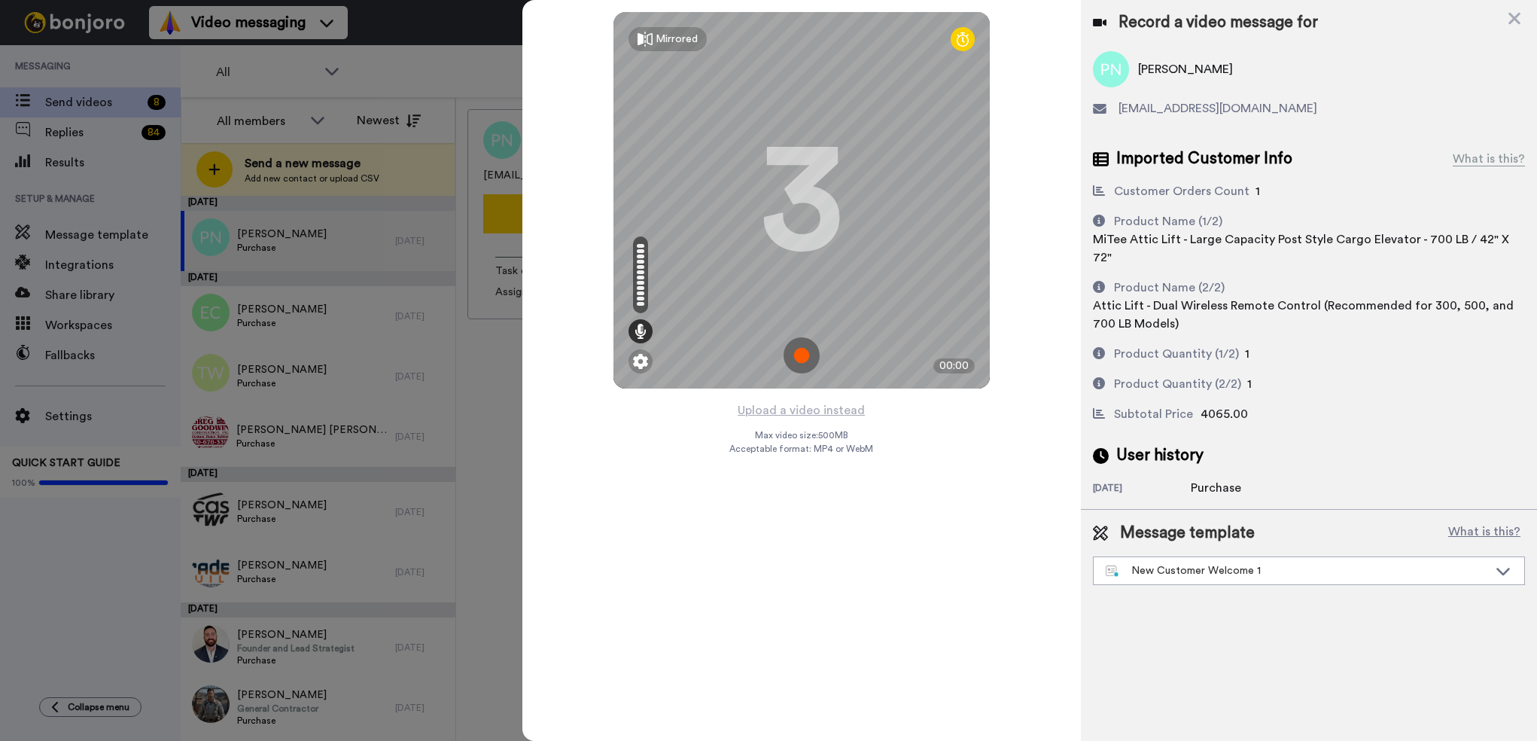
click at [801, 348] on img at bounding box center [801, 355] width 36 height 36
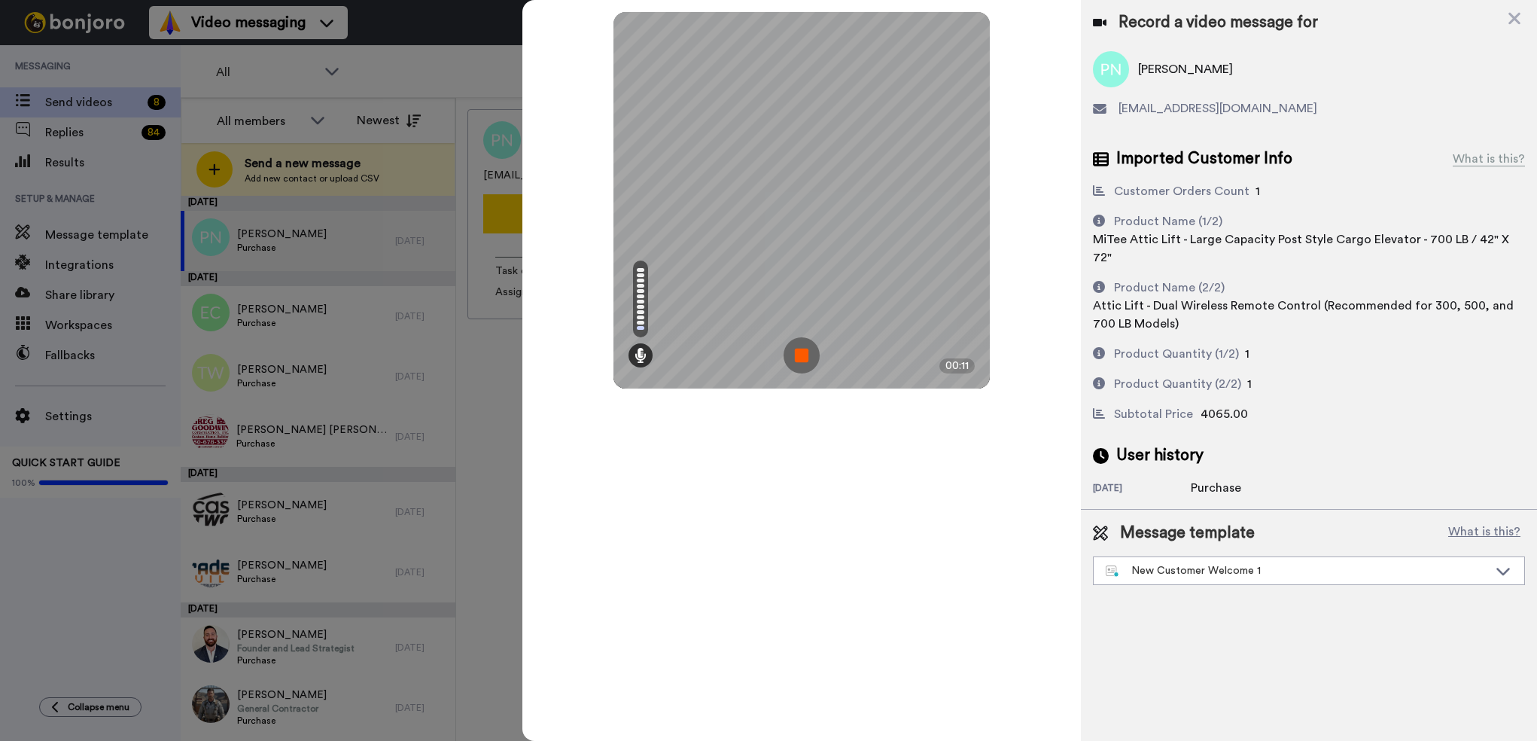
click at [808, 343] on img at bounding box center [801, 355] width 36 height 36
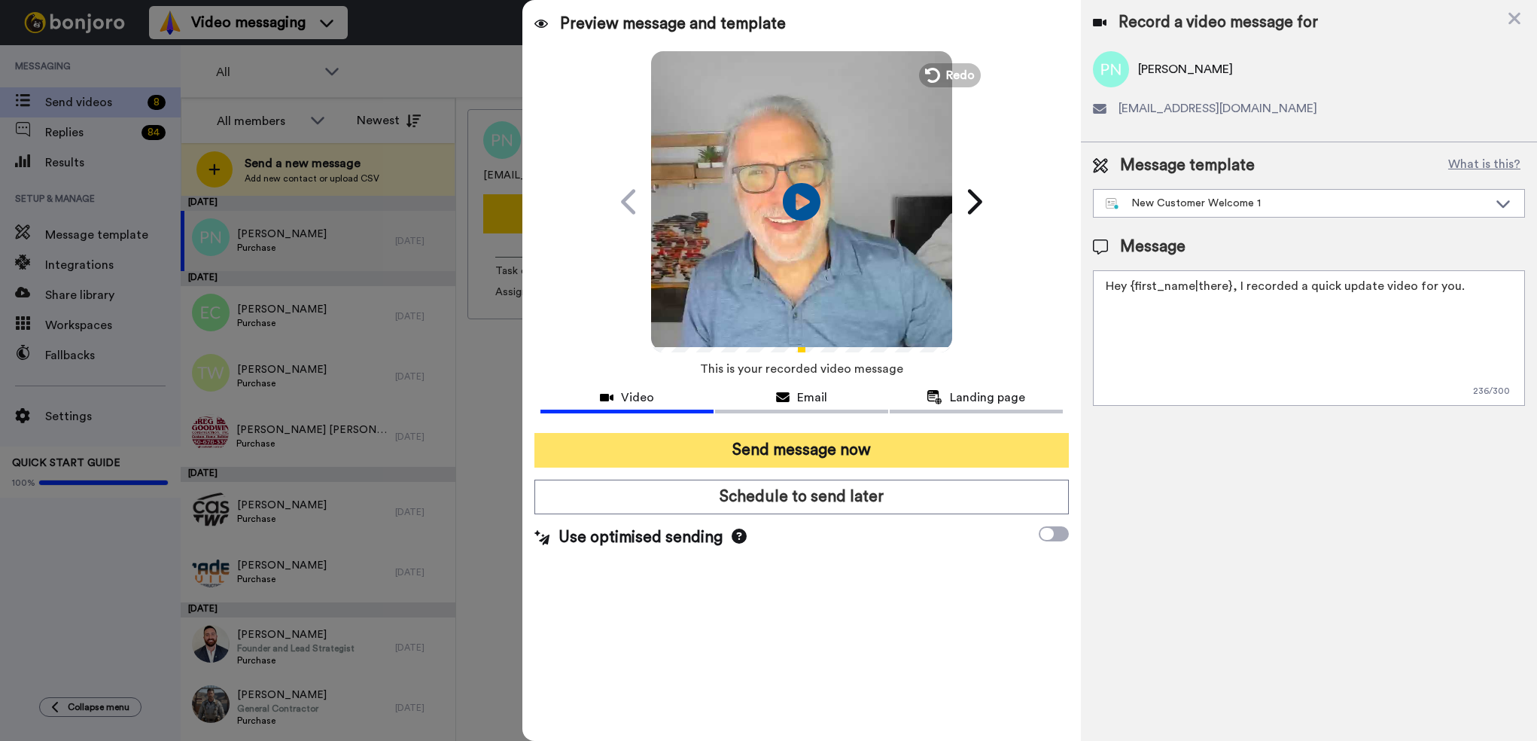
click at [762, 446] on button "Send message now" at bounding box center [801, 450] width 534 height 35
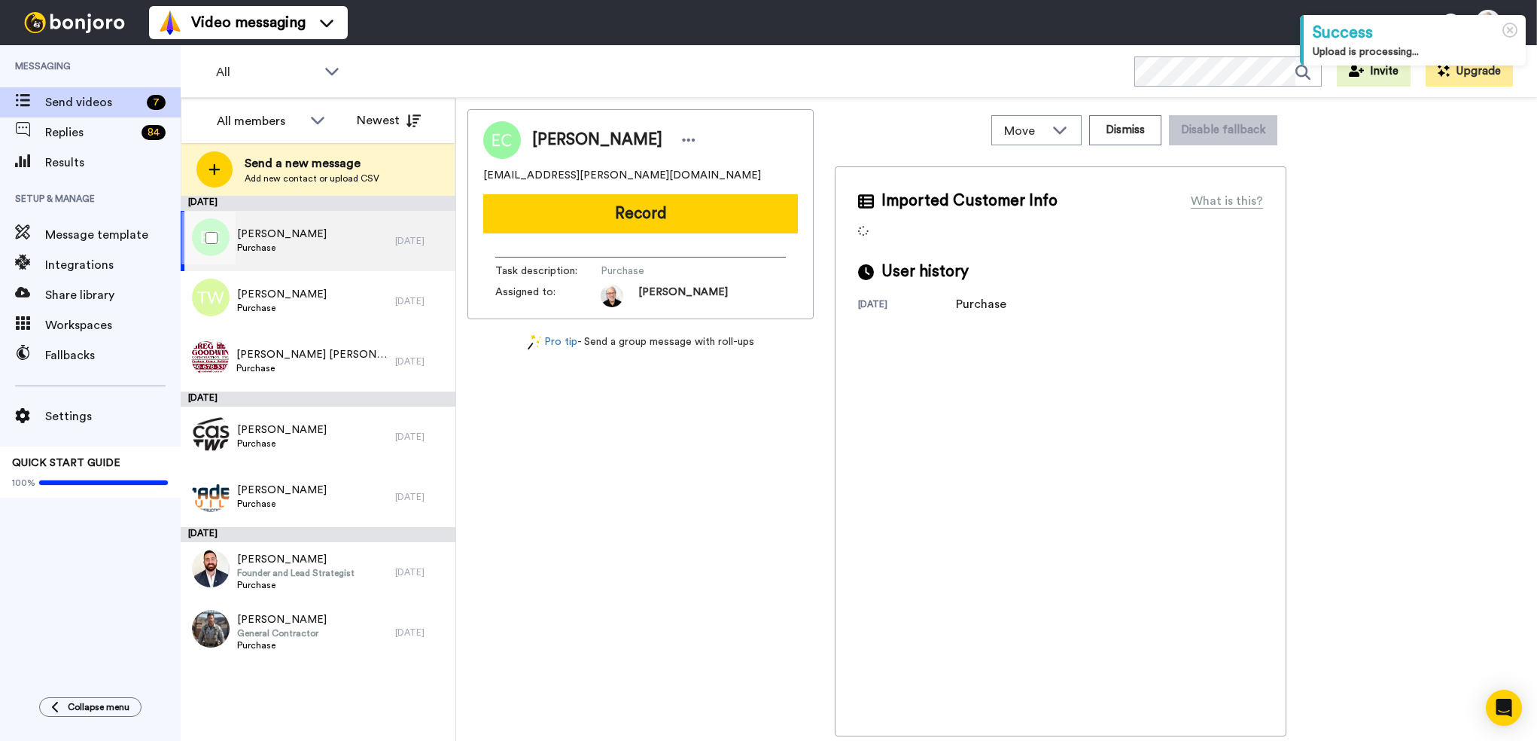
click at [309, 236] on div "[PERSON_NAME] Purchase" at bounding box center [288, 241] width 214 height 60
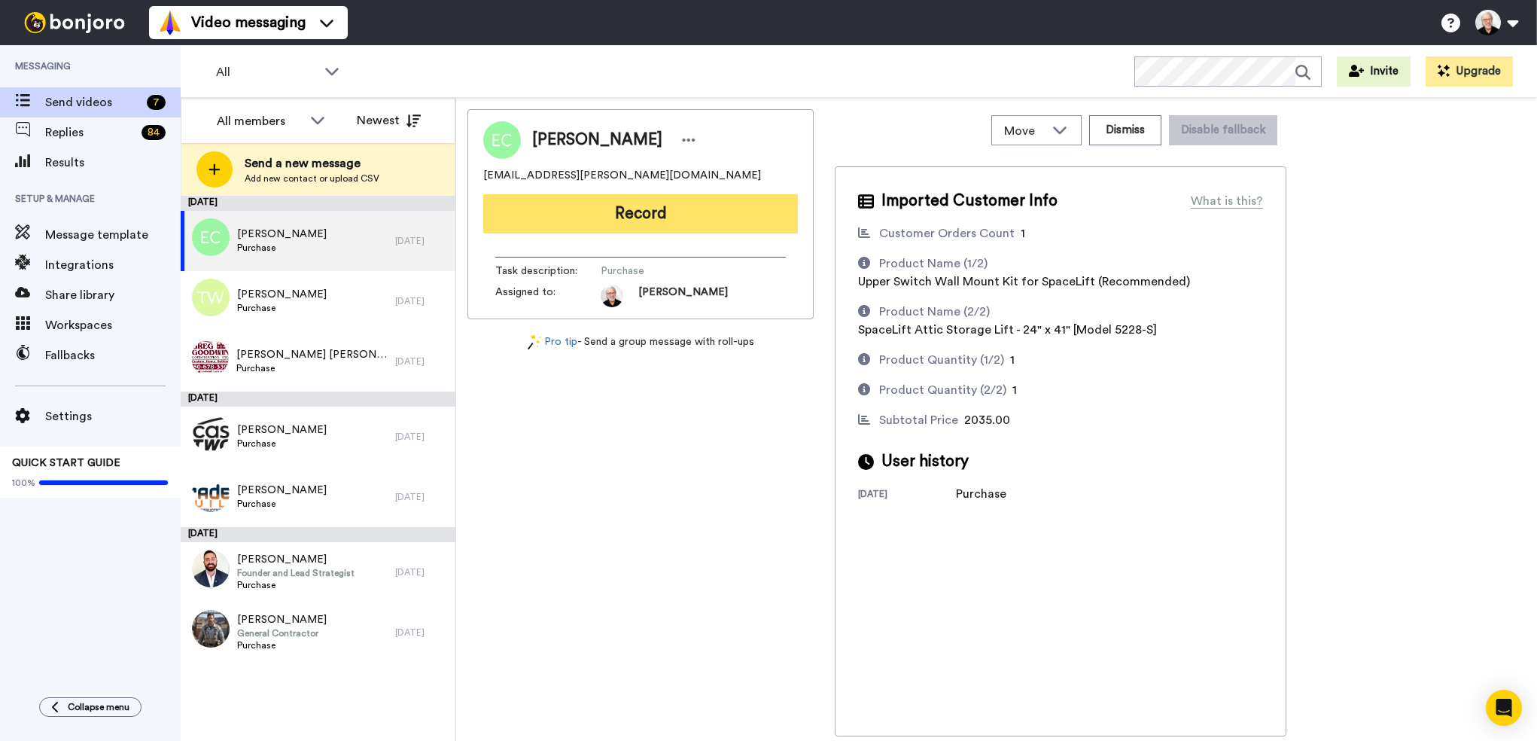
click at [637, 215] on button "Record" at bounding box center [640, 213] width 315 height 39
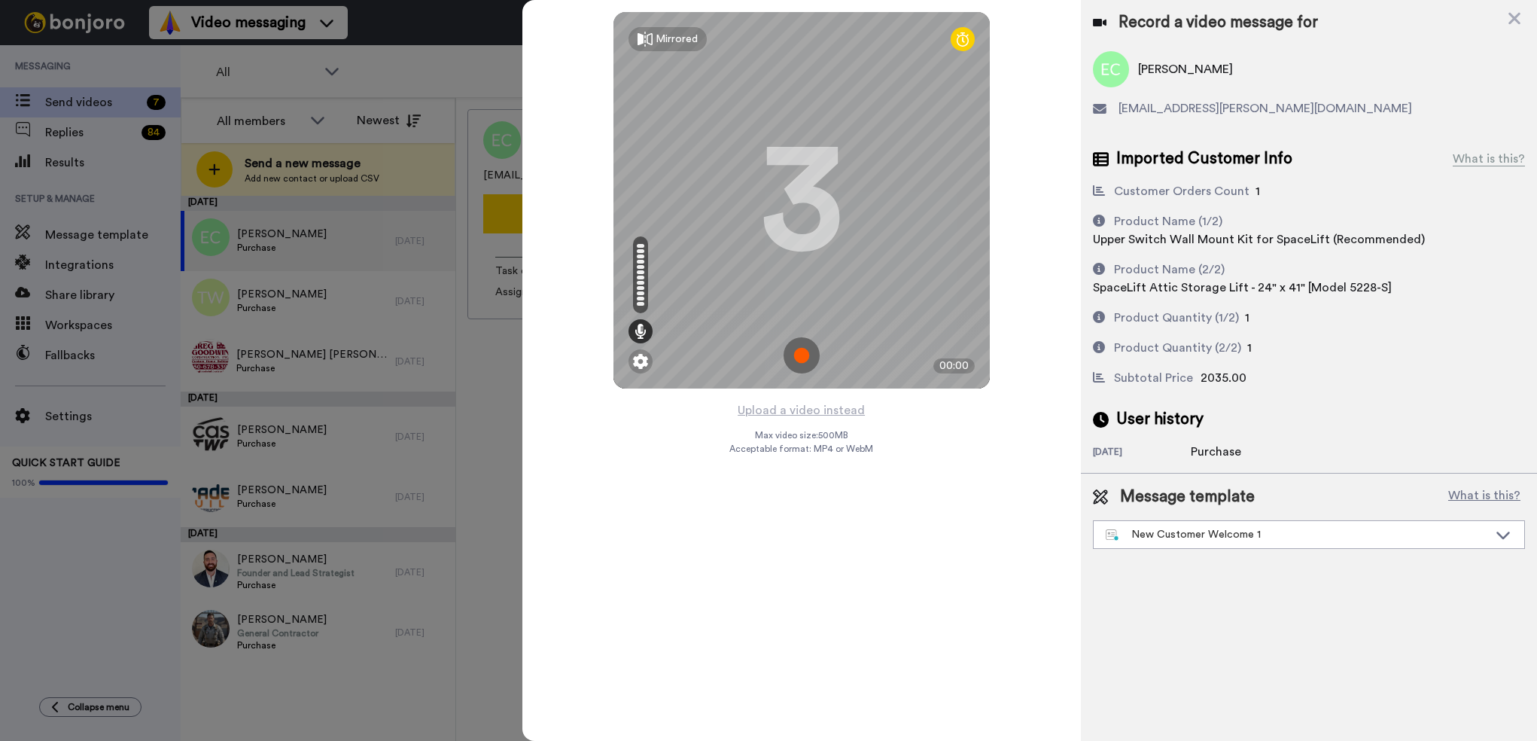
click at [806, 354] on img at bounding box center [801, 355] width 36 height 36
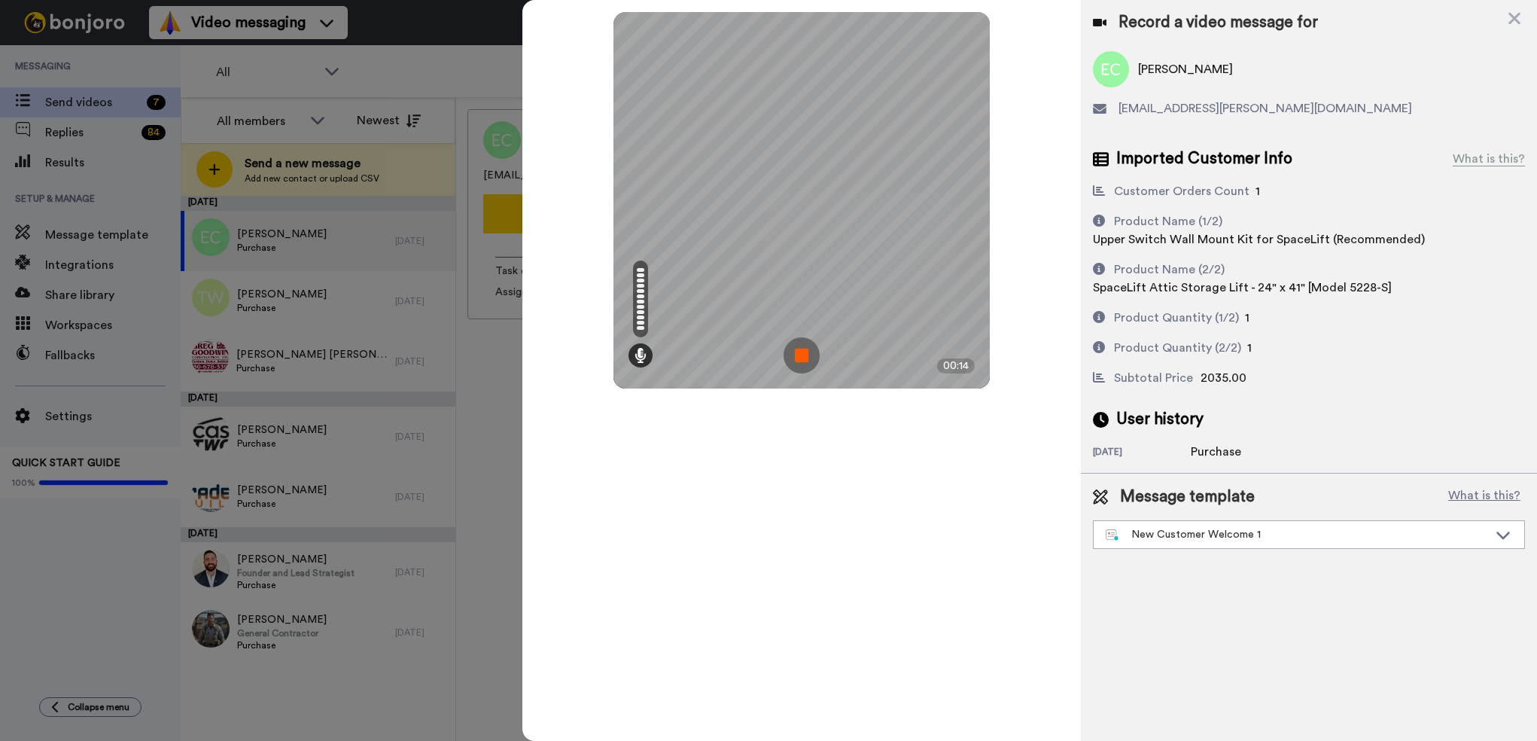
click at [800, 357] on img at bounding box center [801, 355] width 36 height 36
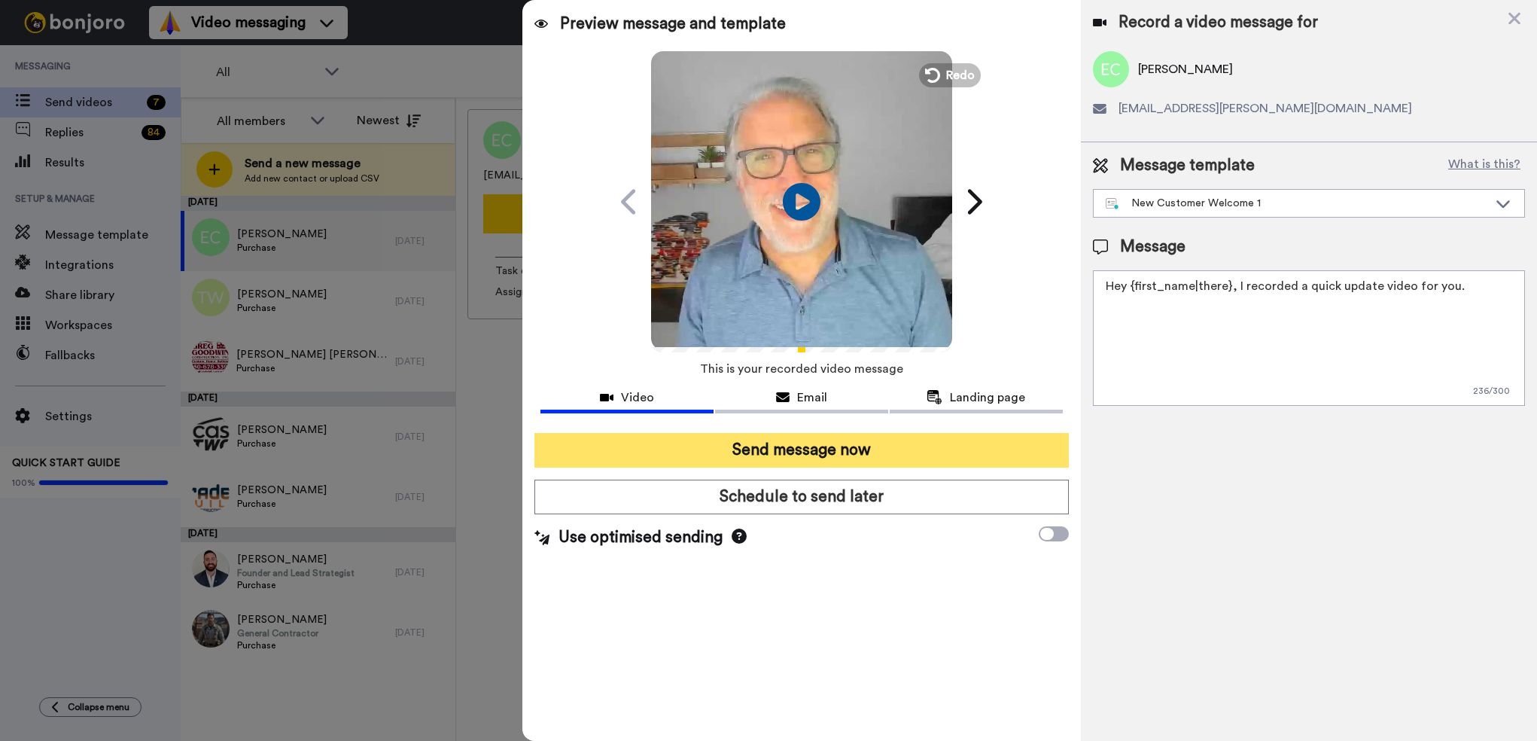
click at [781, 448] on button "Send message now" at bounding box center [801, 450] width 534 height 35
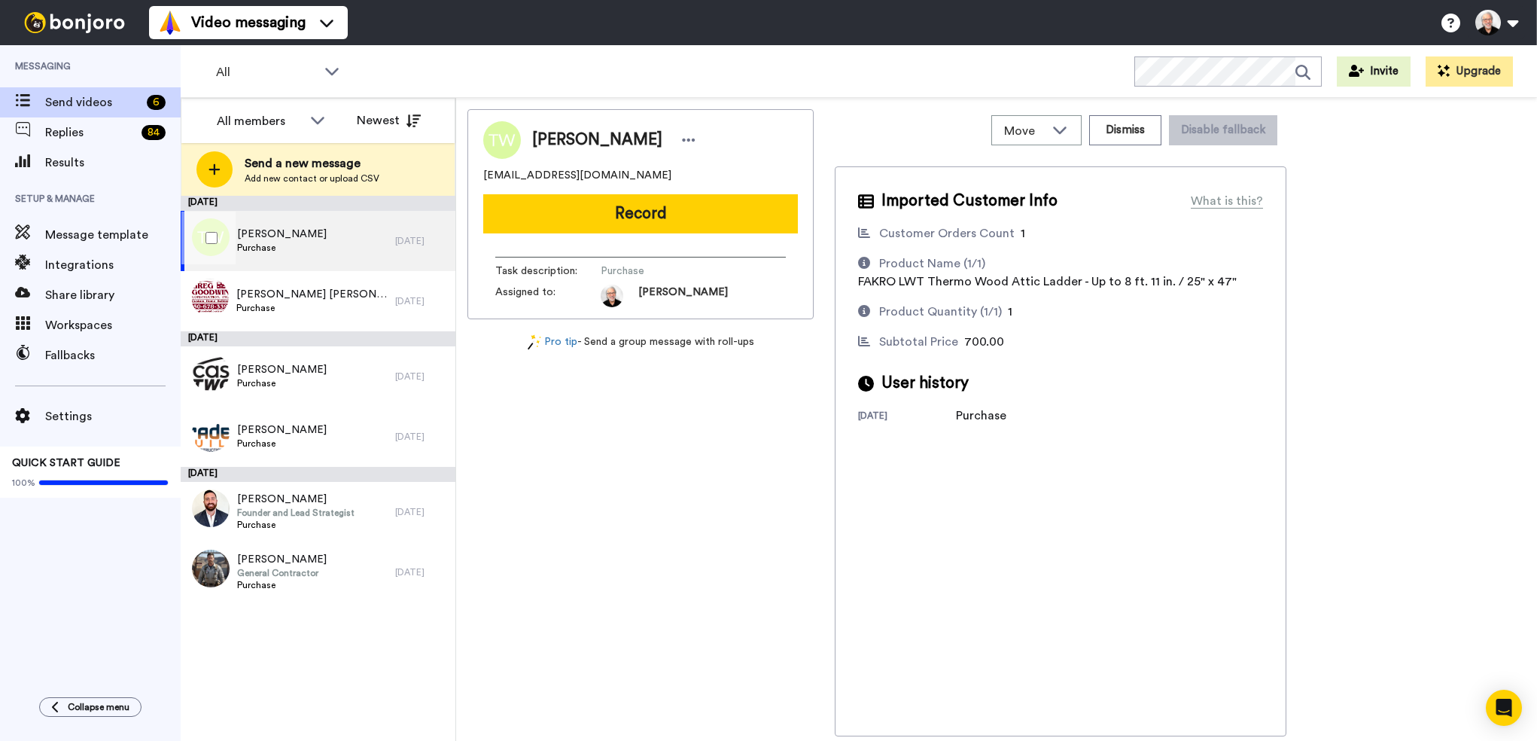
click at [308, 233] on div "[PERSON_NAME] Purchase" at bounding box center [288, 241] width 214 height 60
click at [254, 234] on span "Tony Ward" at bounding box center [282, 234] width 90 height 15
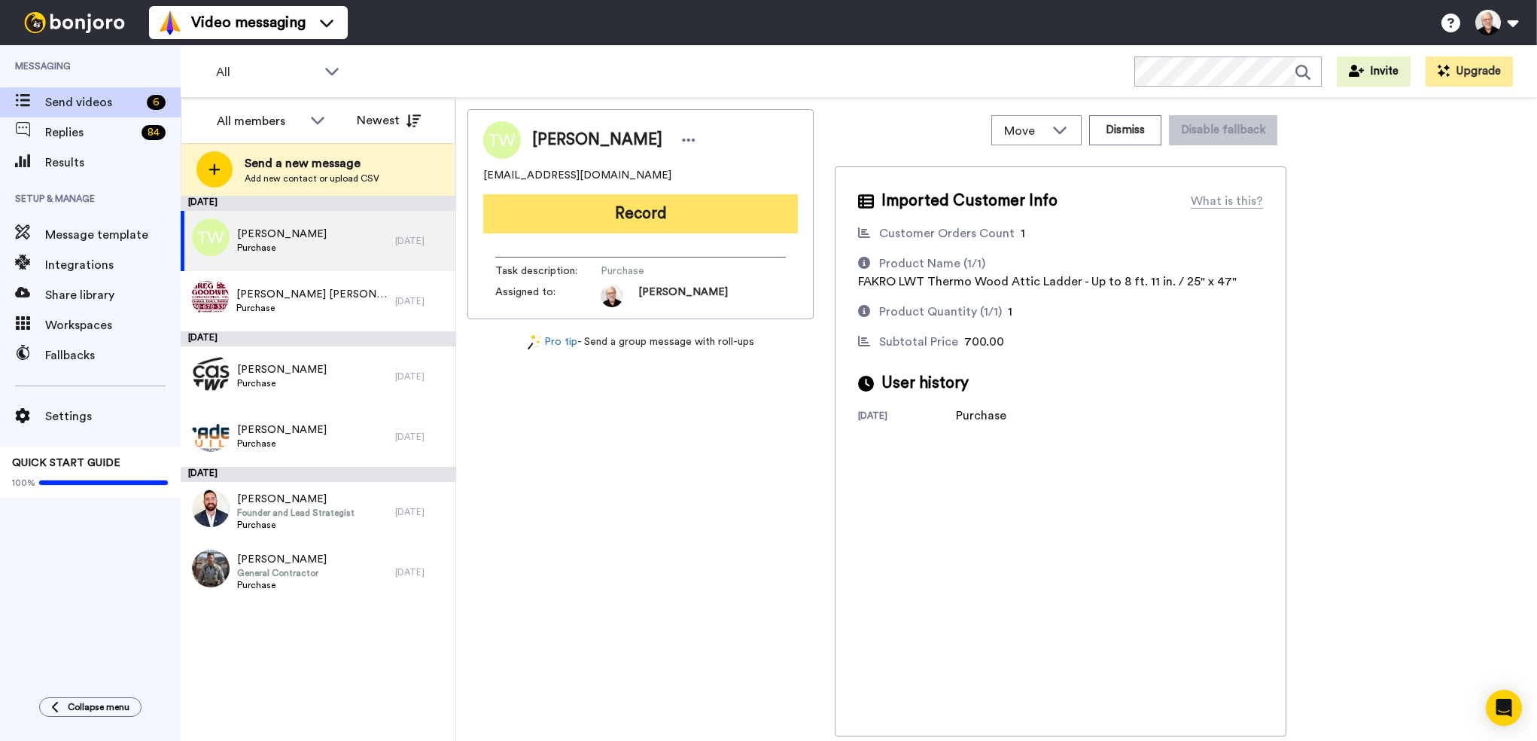
click at [645, 221] on button "Record" at bounding box center [640, 213] width 315 height 39
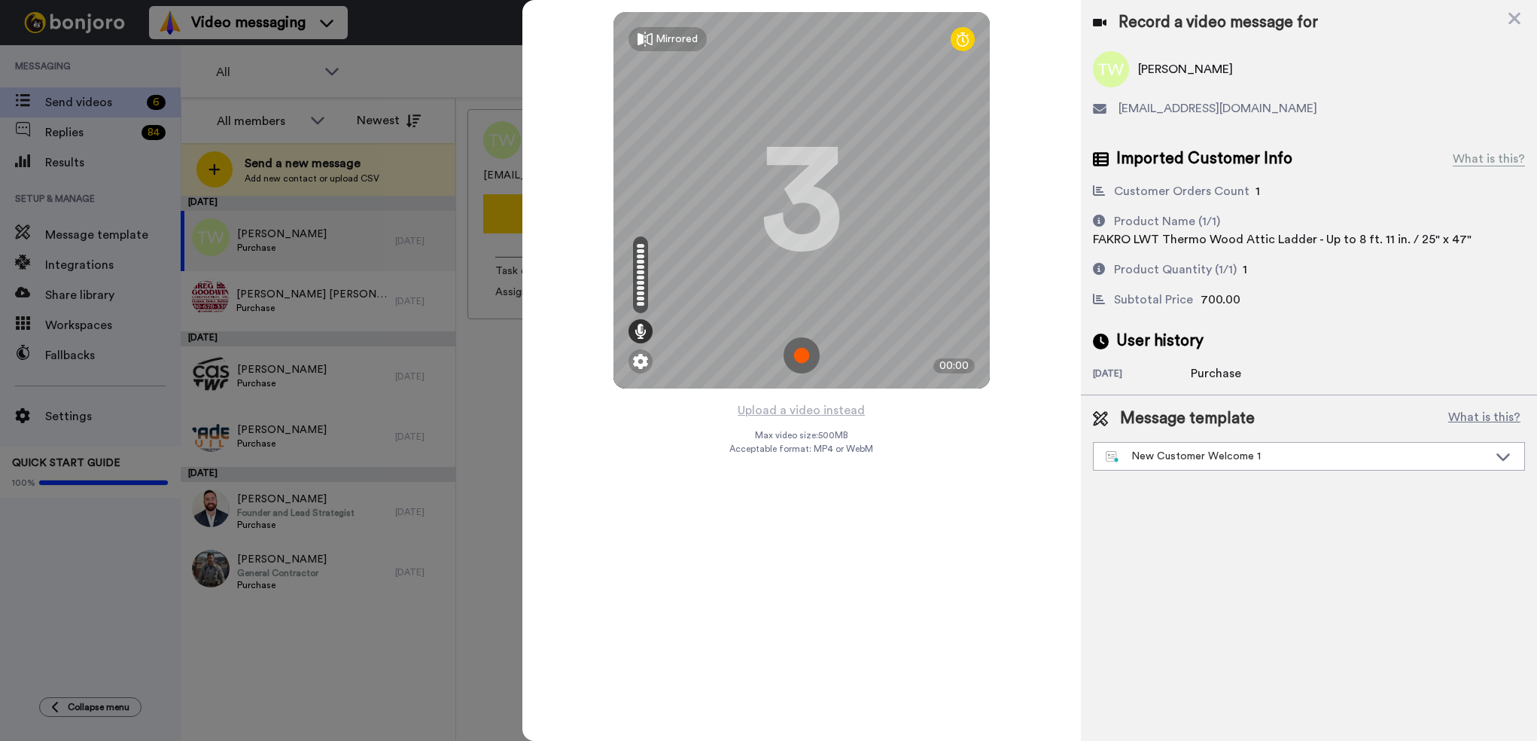
click at [807, 356] on img at bounding box center [801, 355] width 36 height 36
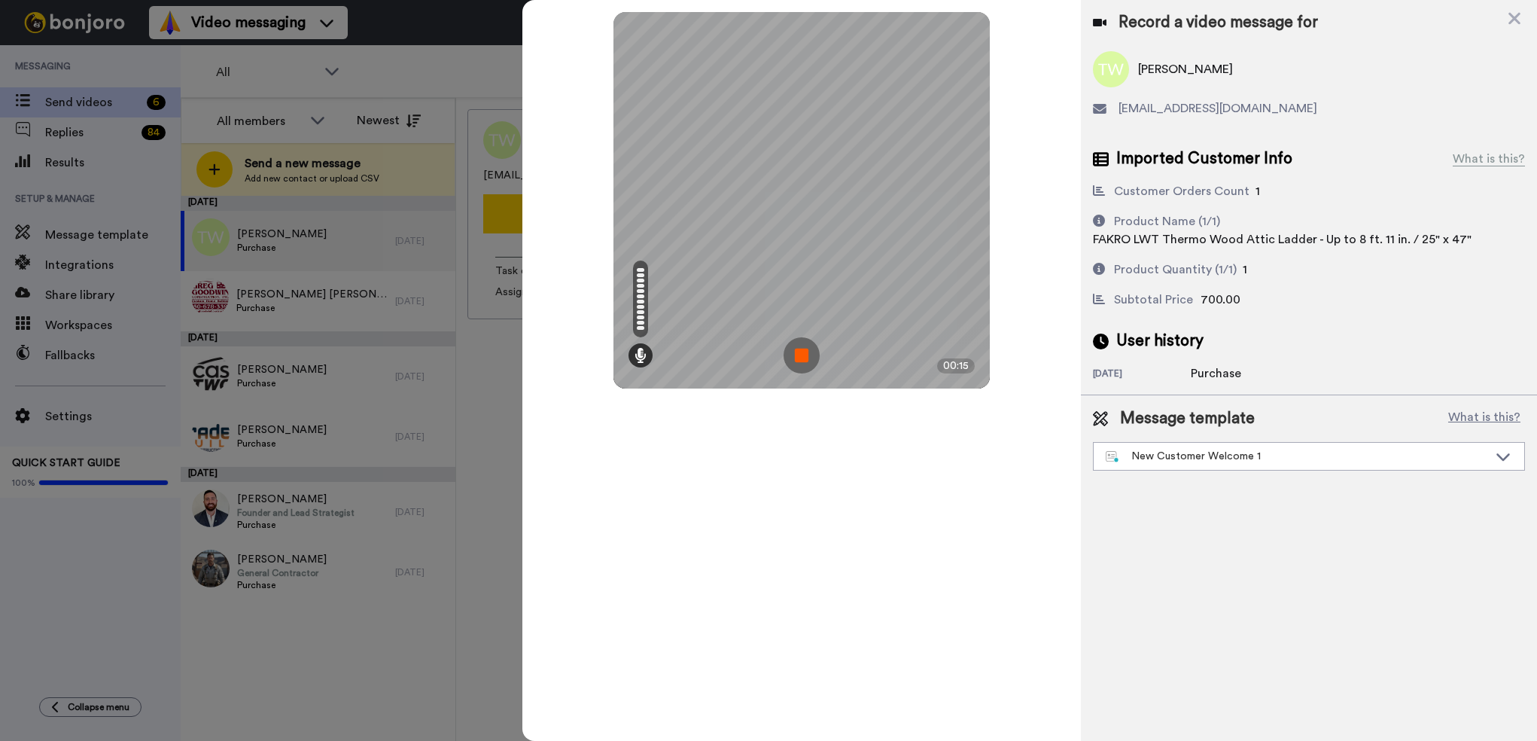
click at [789, 356] on img at bounding box center [801, 355] width 36 height 36
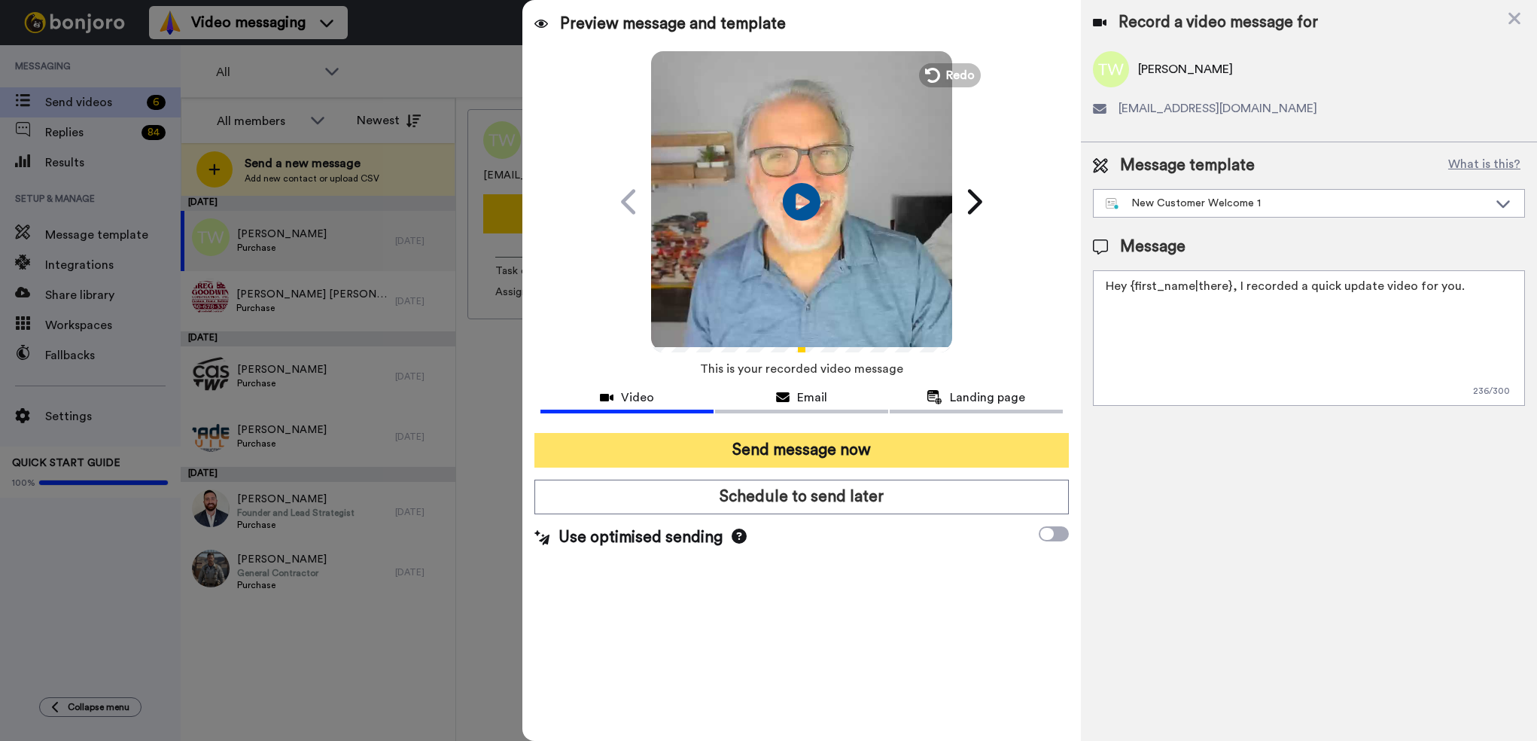
click at [796, 455] on button "Send message now" at bounding box center [801, 450] width 534 height 35
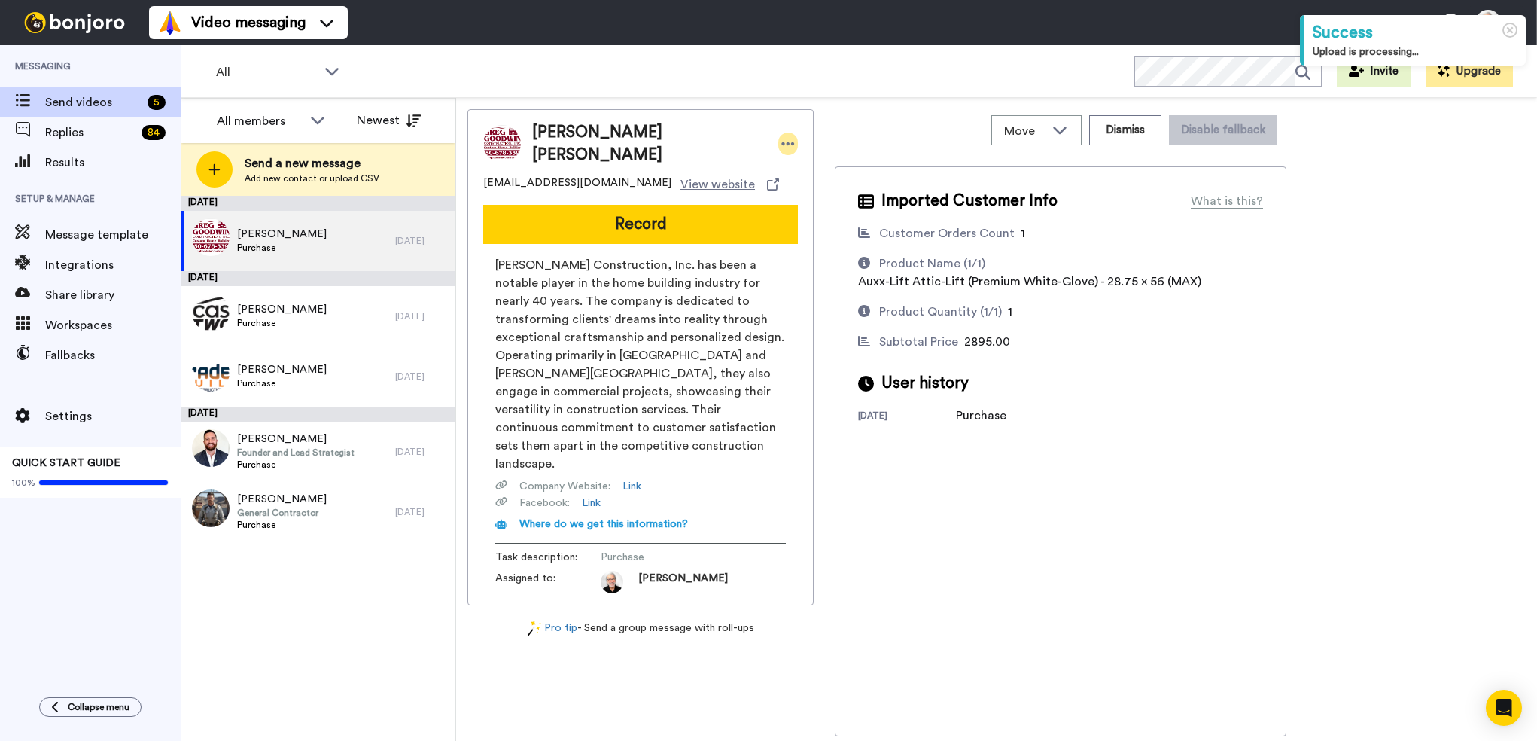
click at [781, 143] on icon at bounding box center [788, 143] width 14 height 15
click at [774, 162] on li "Edit contact" at bounding box center [774, 165] width 109 height 21
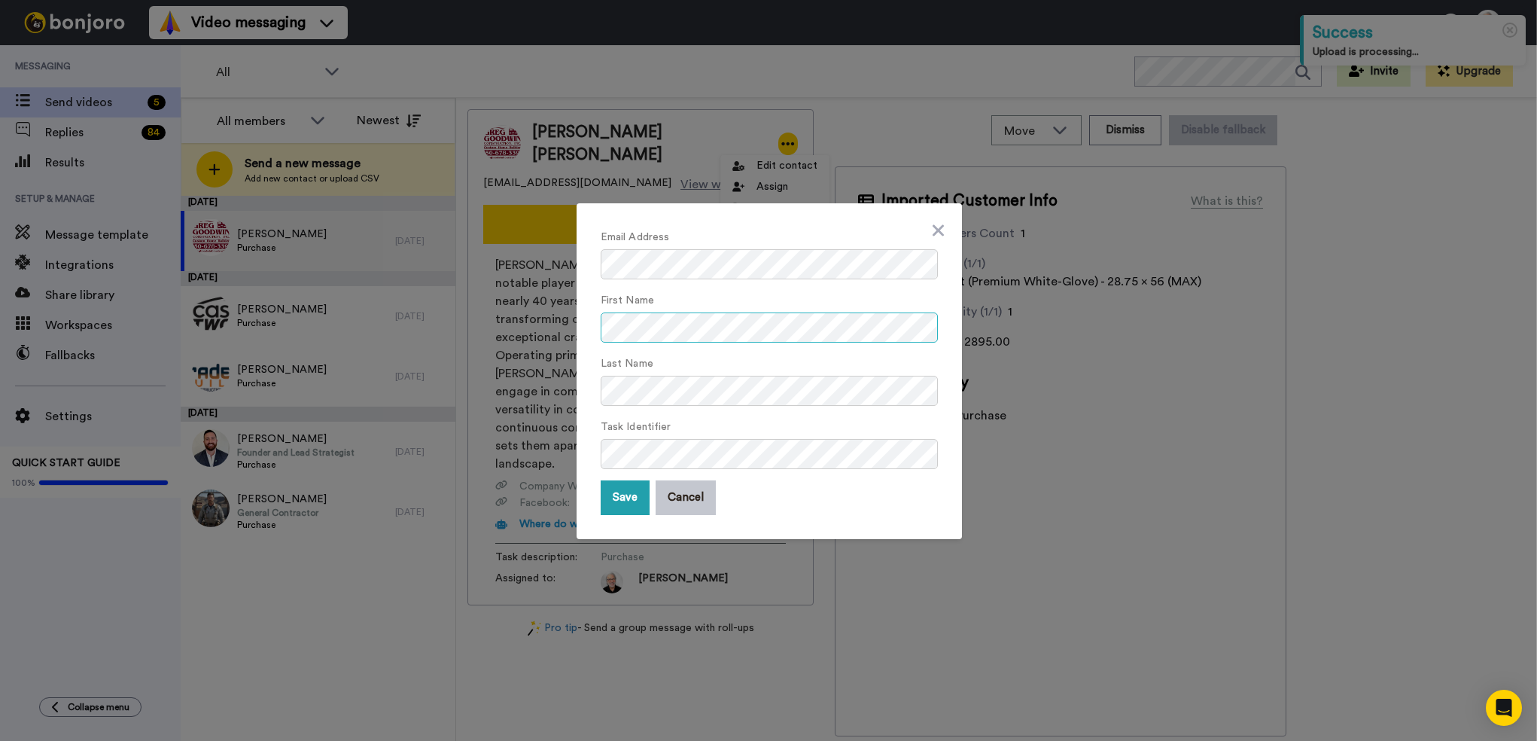
click at [876, 297] on body "Success Upload is processing... Video messaging Switch to Video messaging Testi…" at bounding box center [768, 370] width 1537 height 741
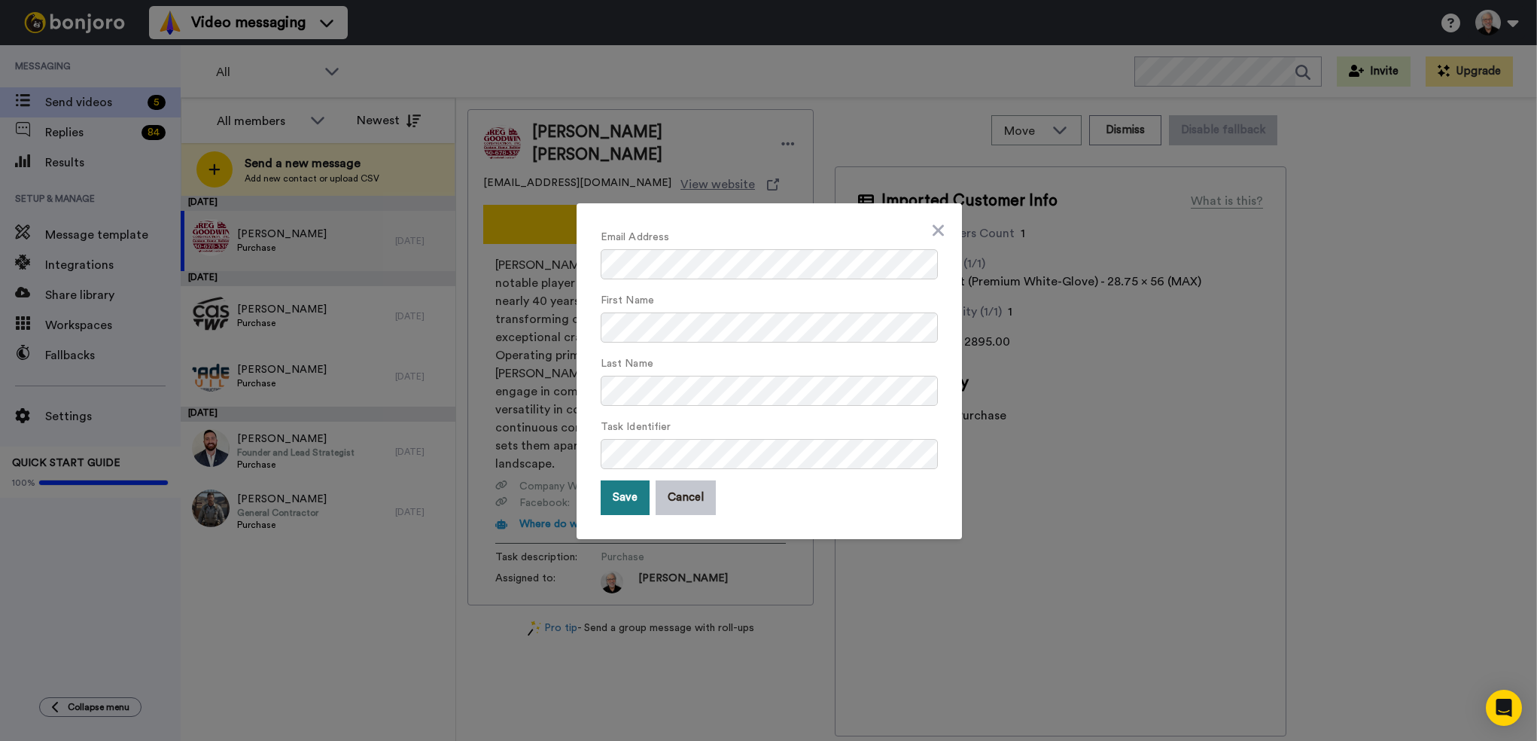
click at [625, 495] on button "Save" at bounding box center [625, 497] width 49 height 35
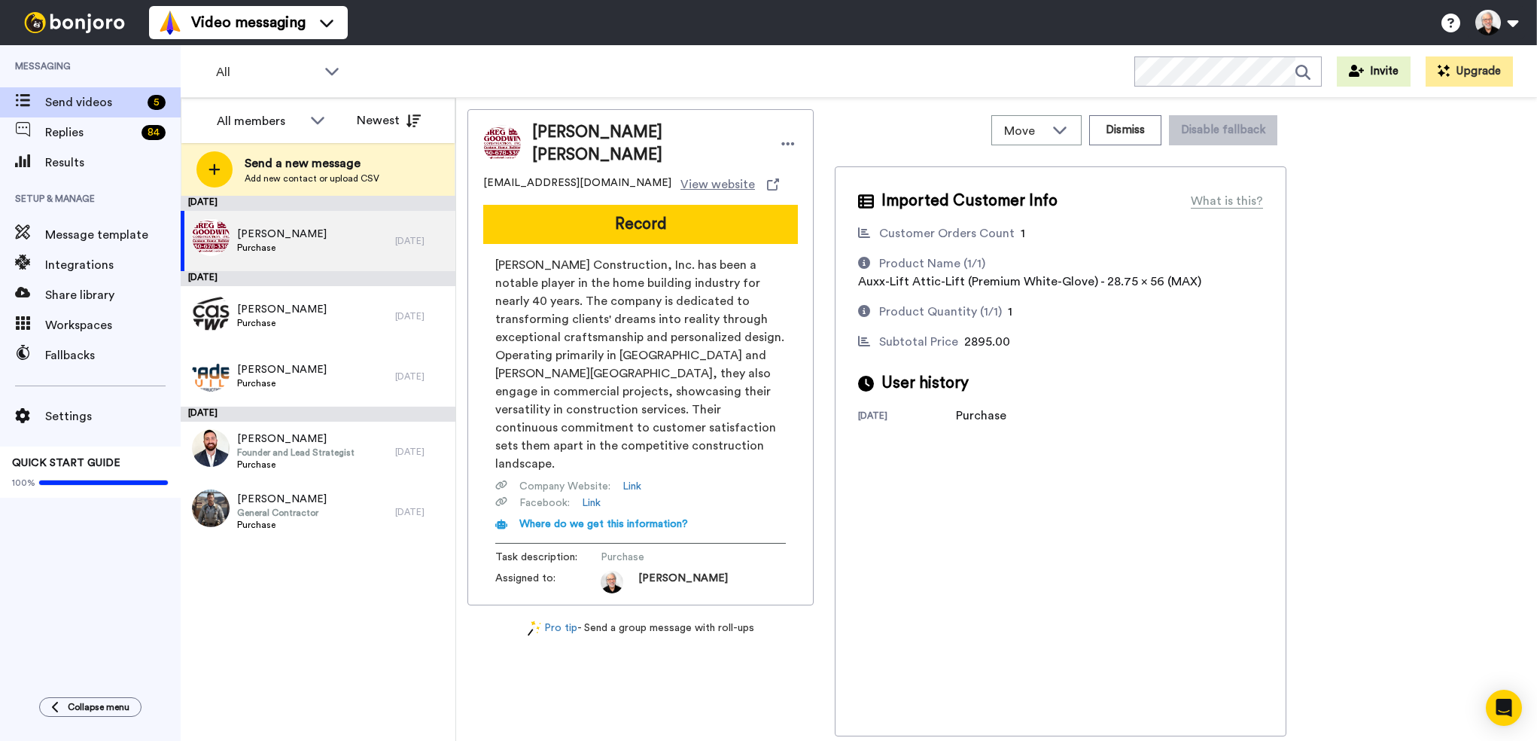
click at [943, 500] on div "Imported Customer Info What is this? Customer Orders Count 1 Product Name (1/1)…" at bounding box center [1061, 451] width 452 height 570
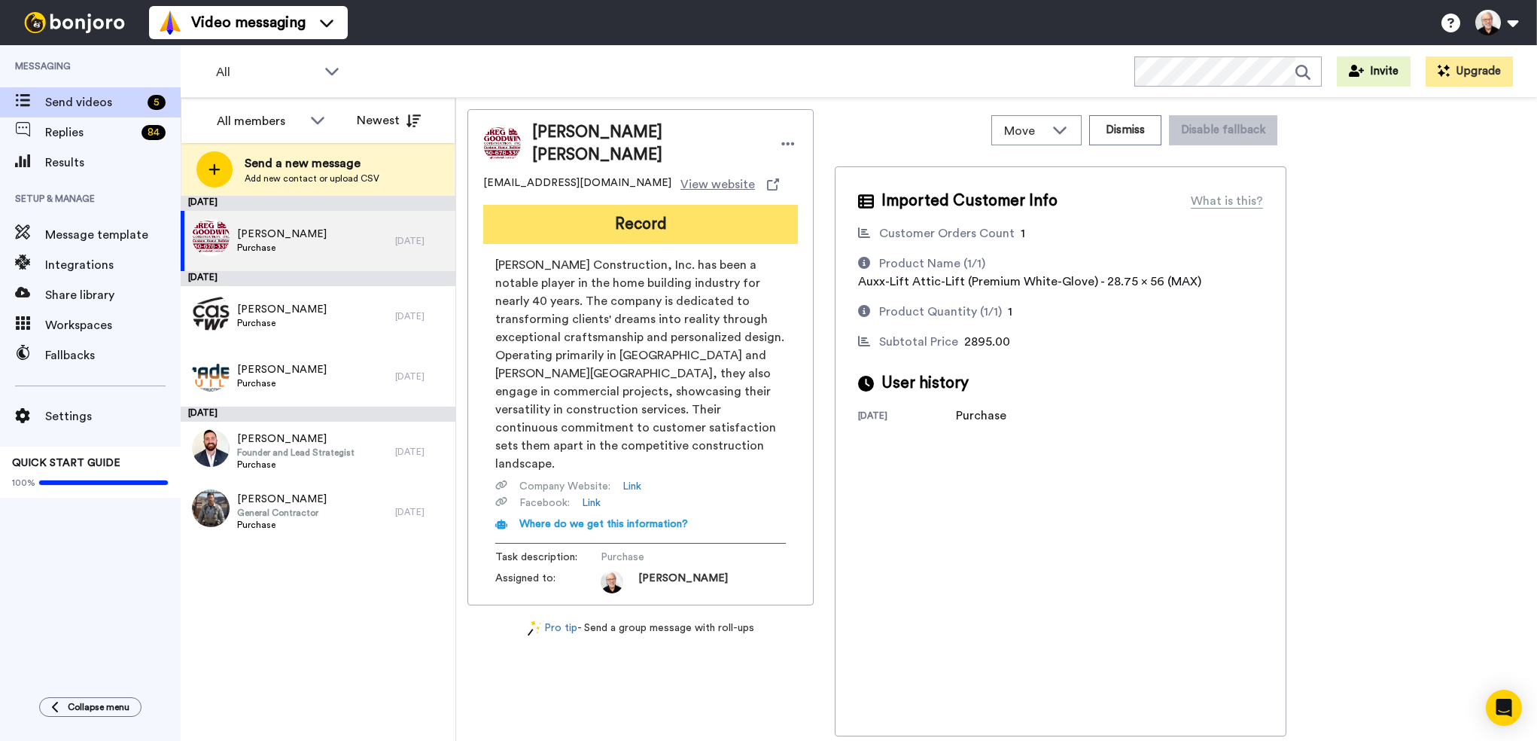
click at [628, 213] on button "Record" at bounding box center [640, 224] width 315 height 39
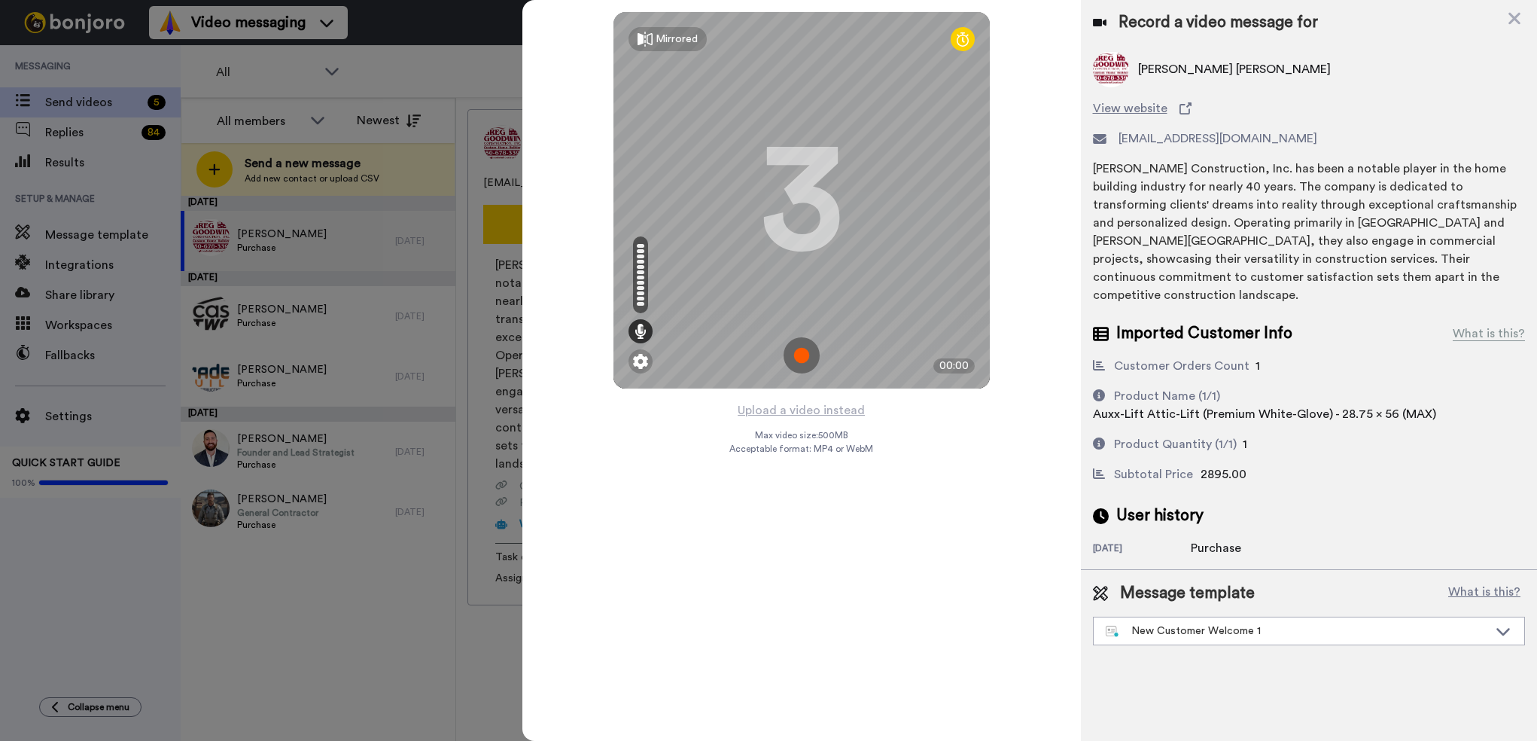
click at [801, 351] on img at bounding box center [801, 355] width 36 height 36
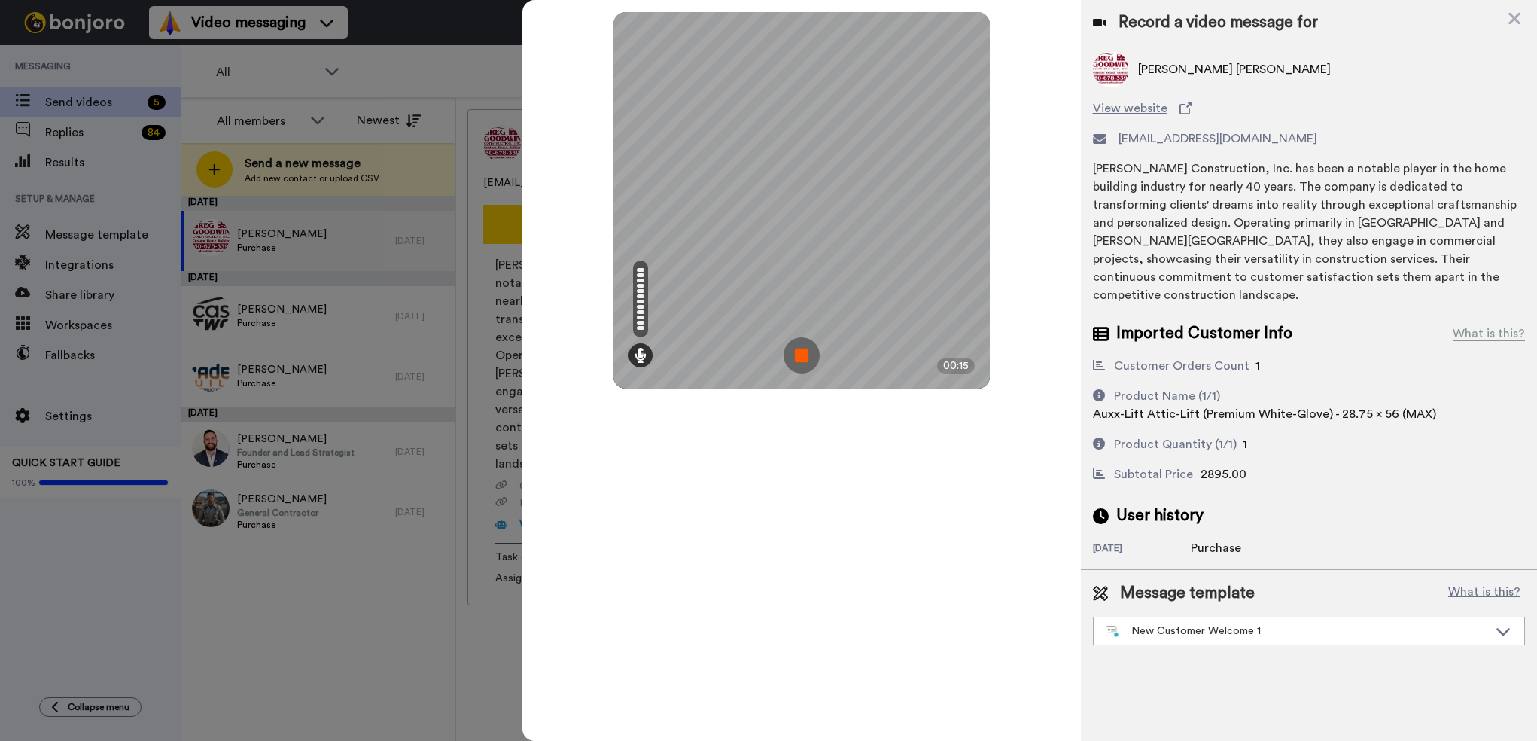
click at [788, 350] on img at bounding box center [801, 355] width 36 height 36
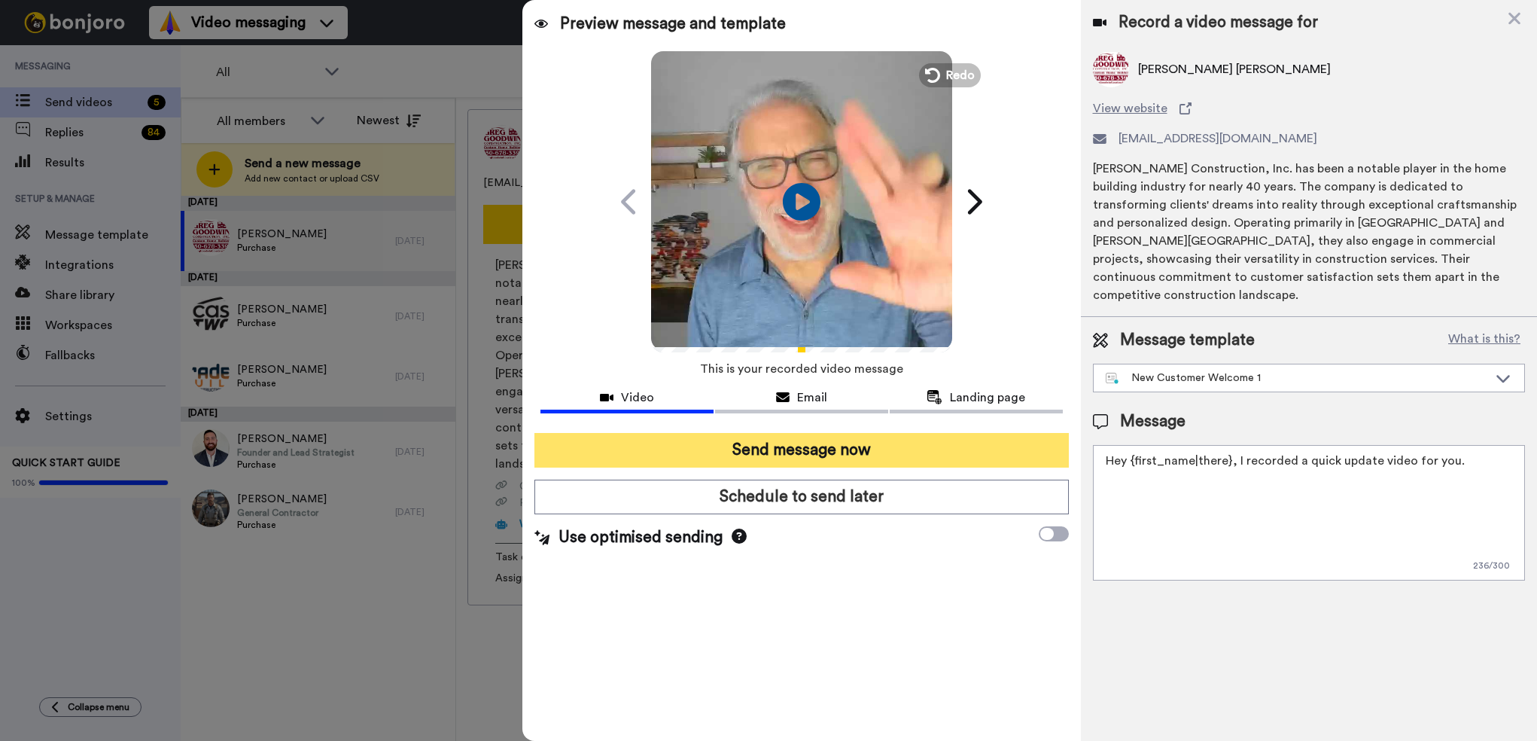
click at [781, 447] on button "Send message now" at bounding box center [801, 450] width 534 height 35
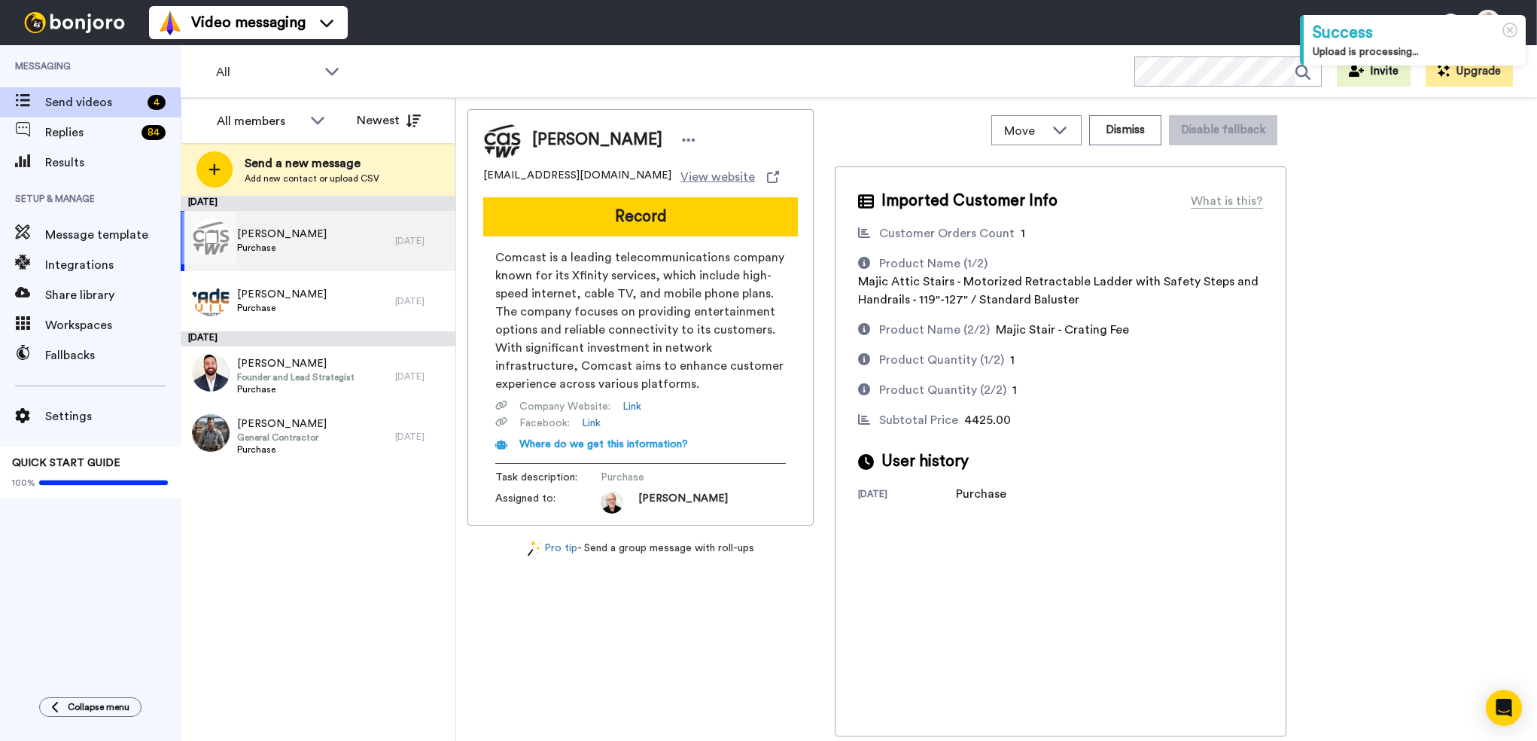
click at [278, 244] on span "Purchase" at bounding box center [282, 248] width 90 height 12
click at [269, 237] on span "[PERSON_NAME]" at bounding box center [282, 234] width 90 height 15
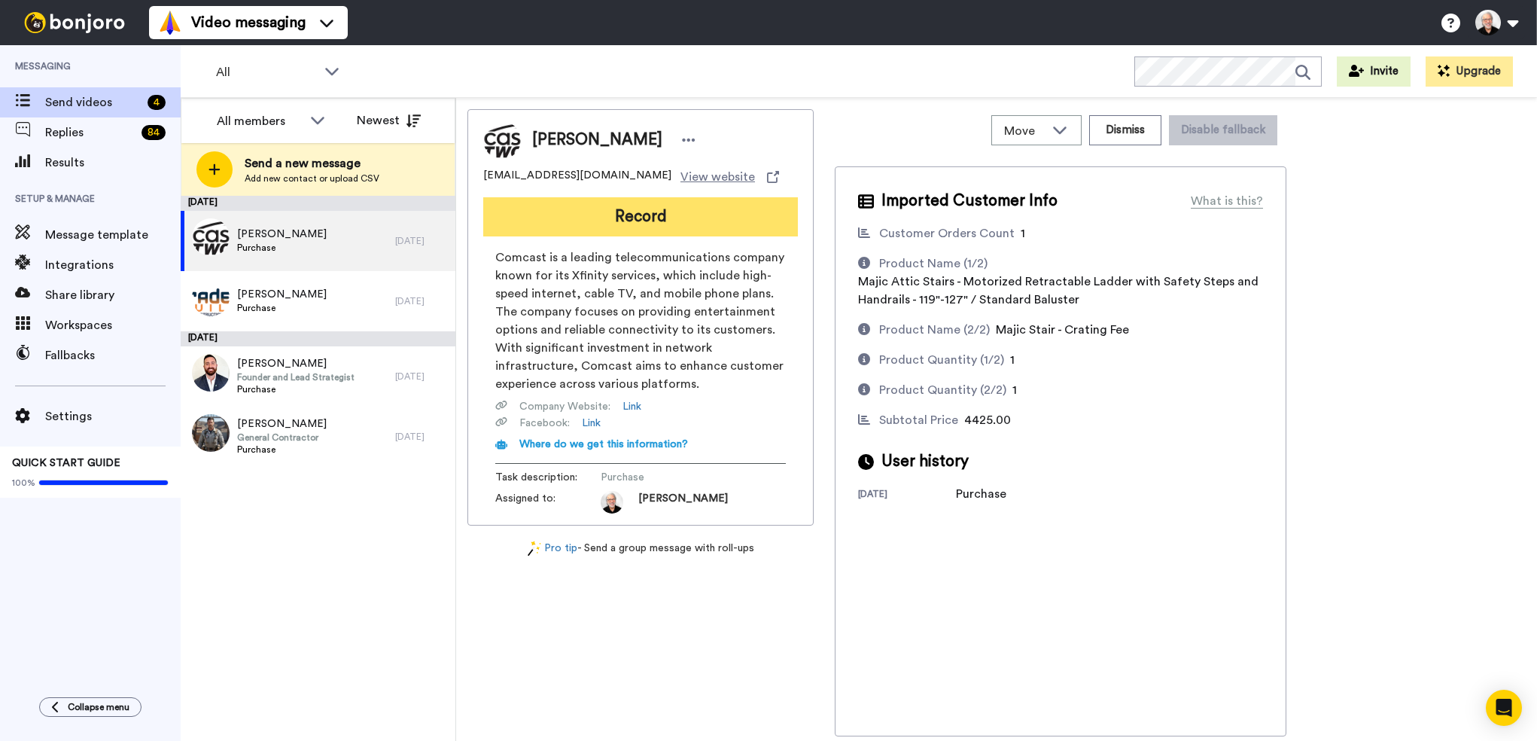
click at [653, 218] on button "Record" at bounding box center [640, 216] width 315 height 39
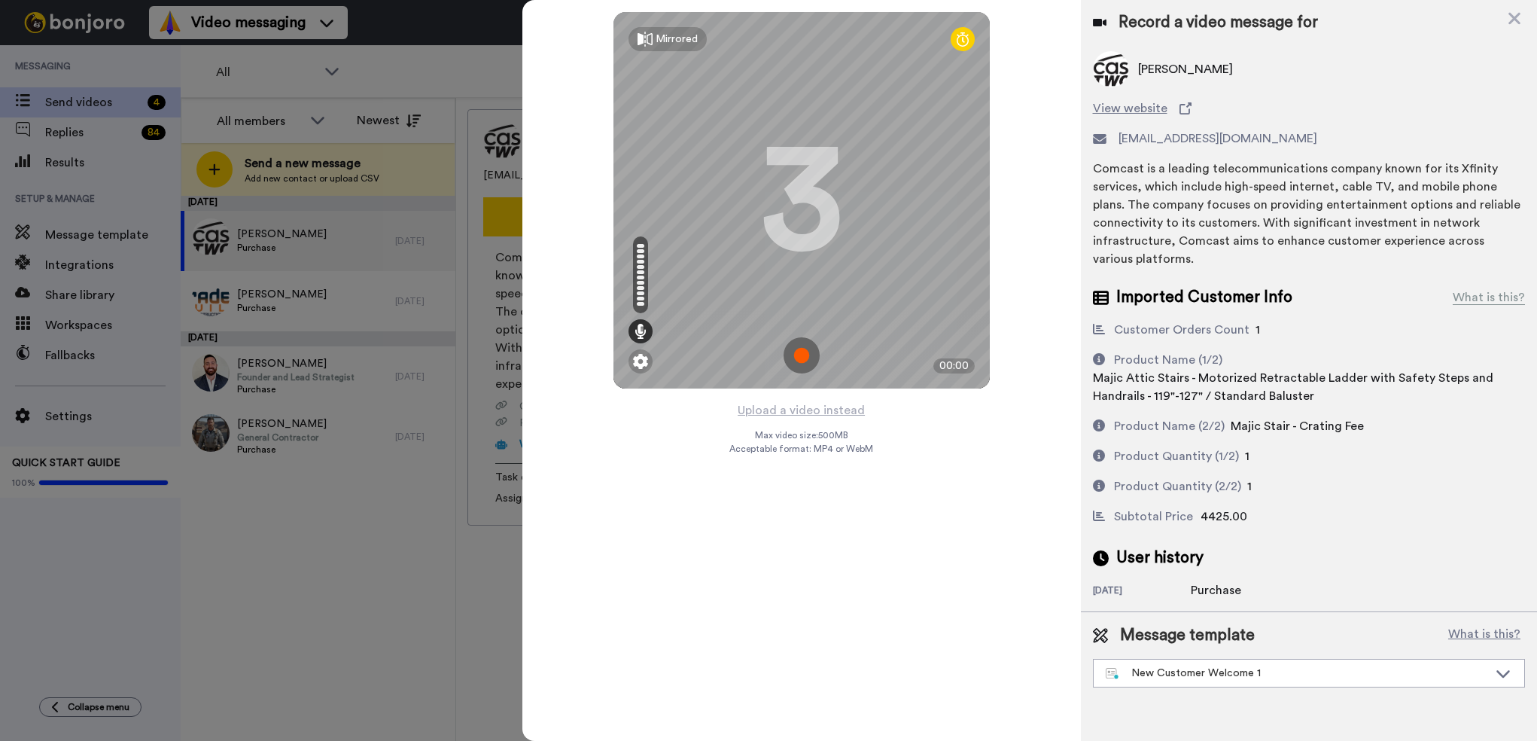
click at [796, 356] on img at bounding box center [801, 355] width 36 height 36
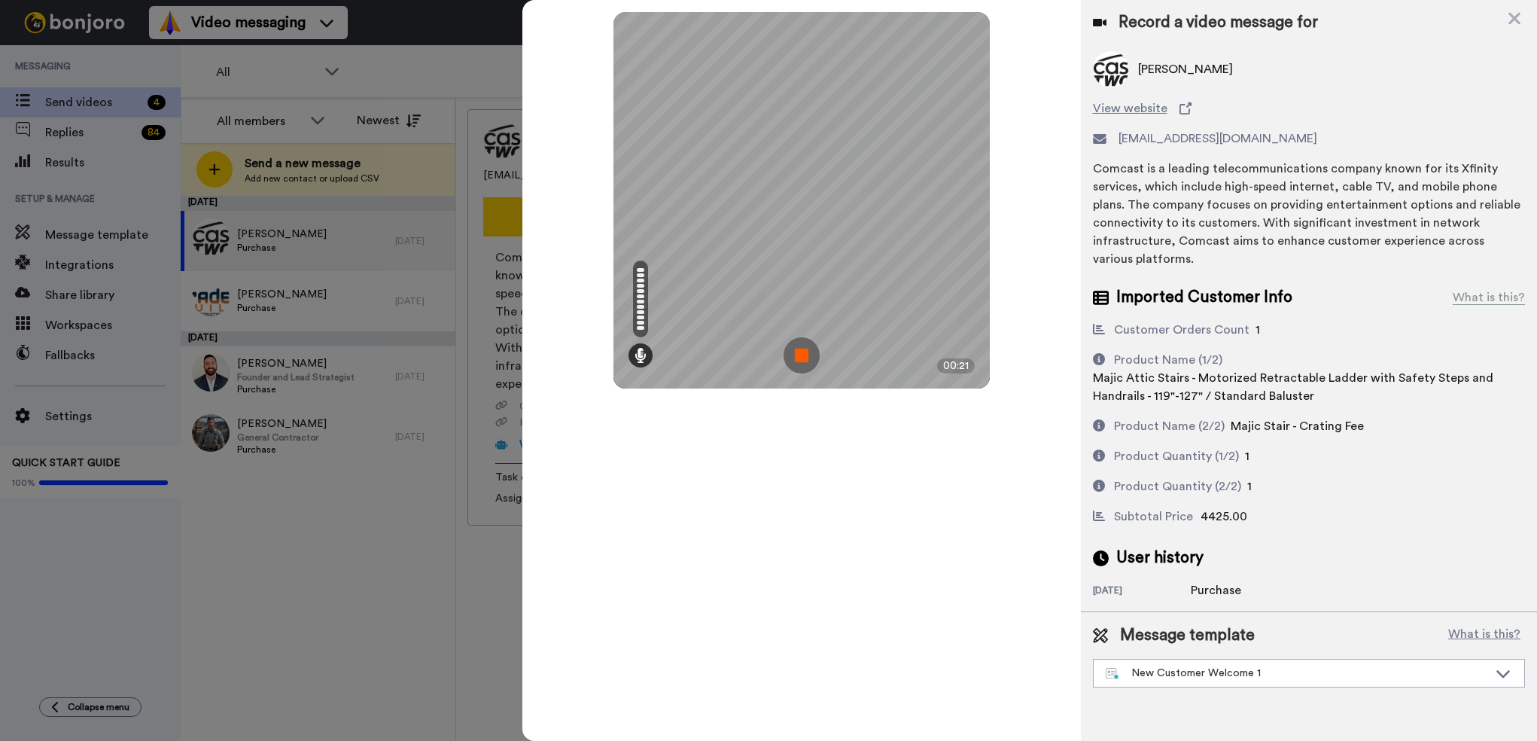
click at [805, 348] on img at bounding box center [801, 355] width 36 height 36
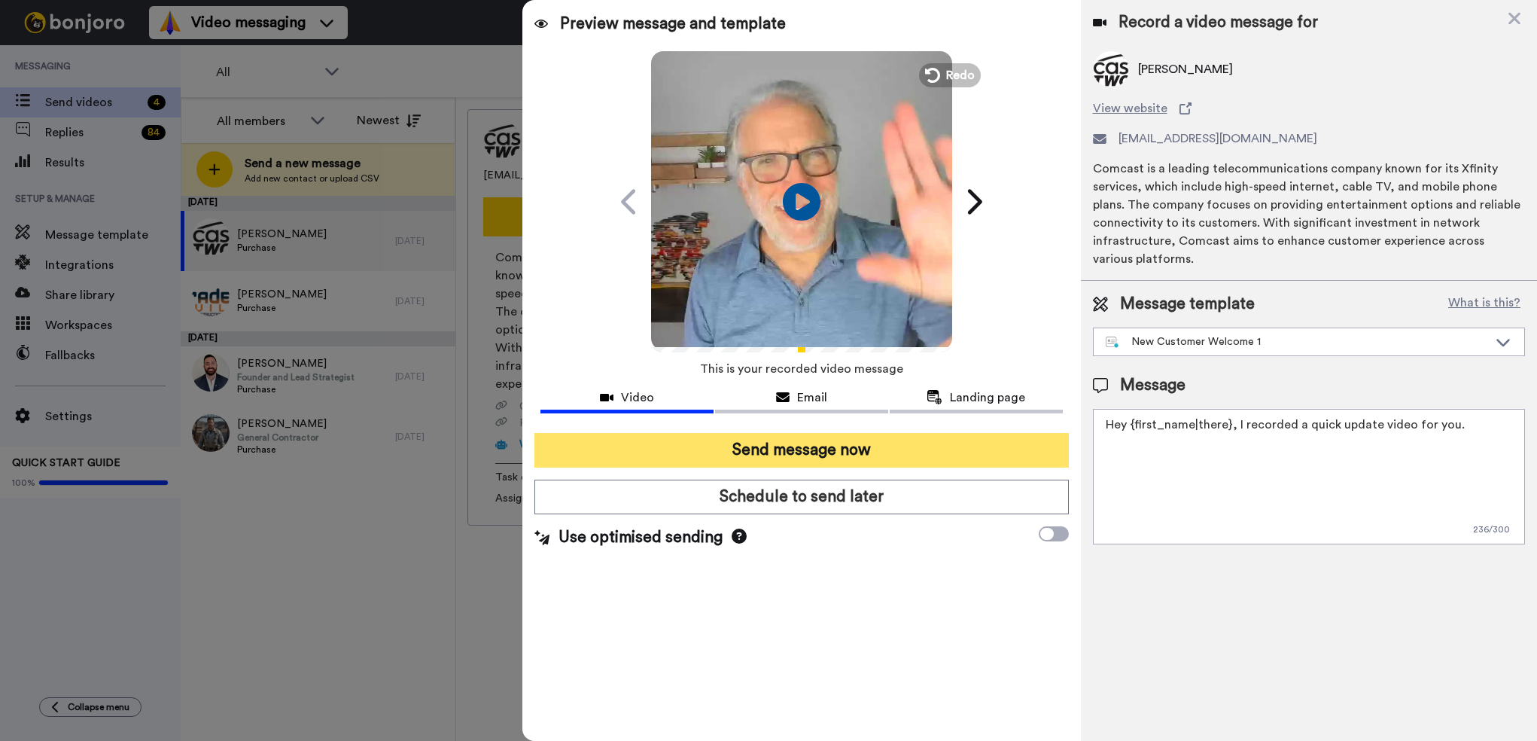
click at [833, 445] on button "Send message now" at bounding box center [801, 450] width 534 height 35
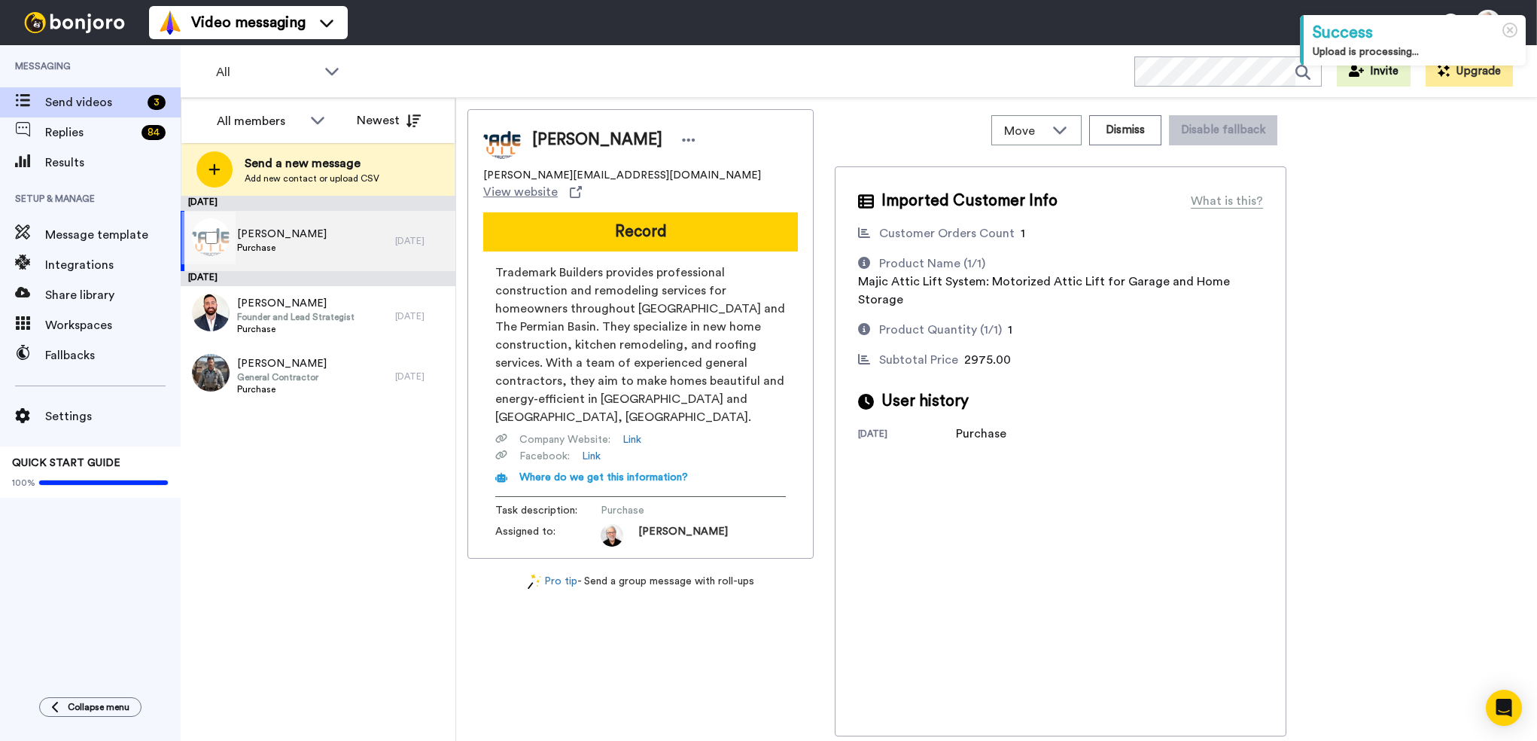
click at [281, 230] on span "[PERSON_NAME]" at bounding box center [282, 234] width 90 height 15
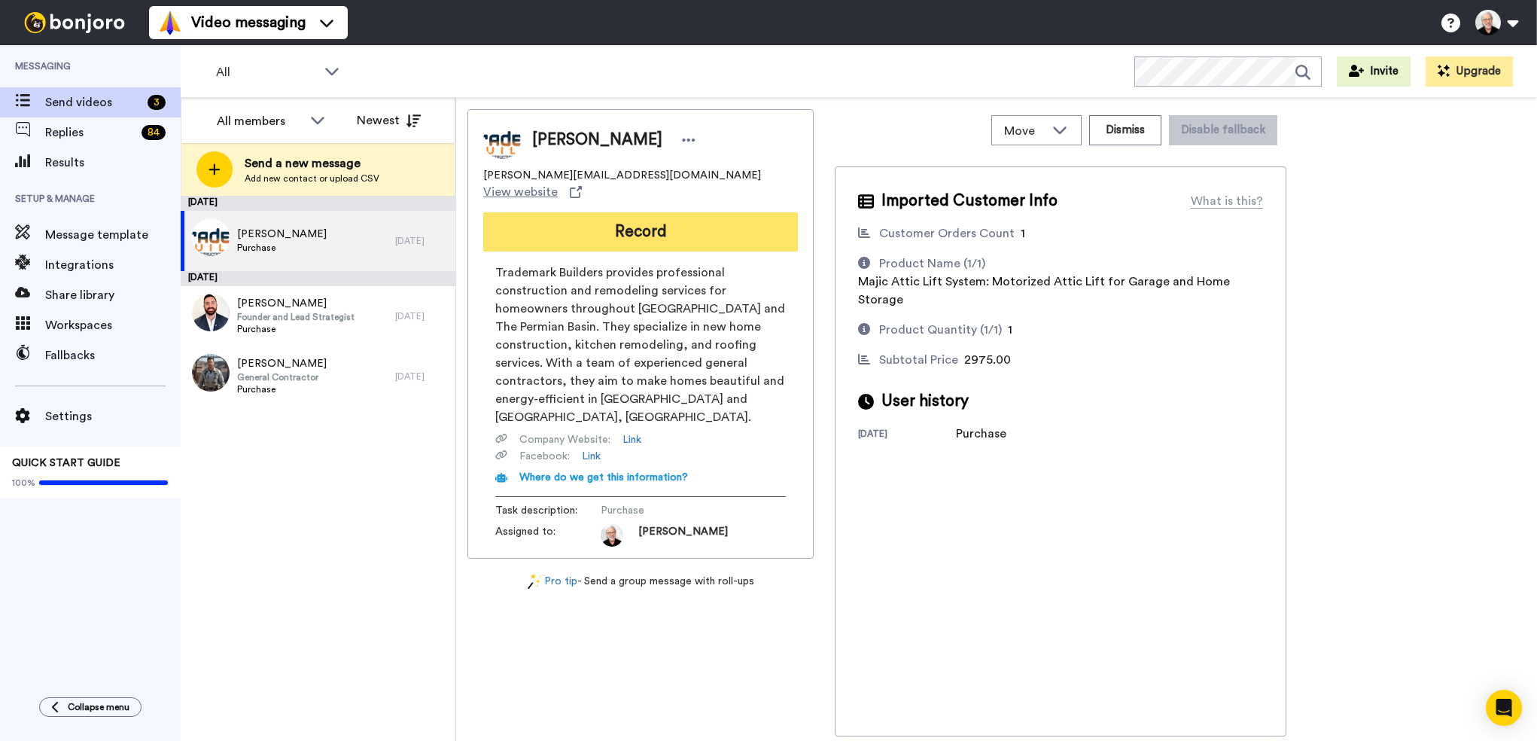
click at [631, 212] on button "Record" at bounding box center [640, 231] width 315 height 39
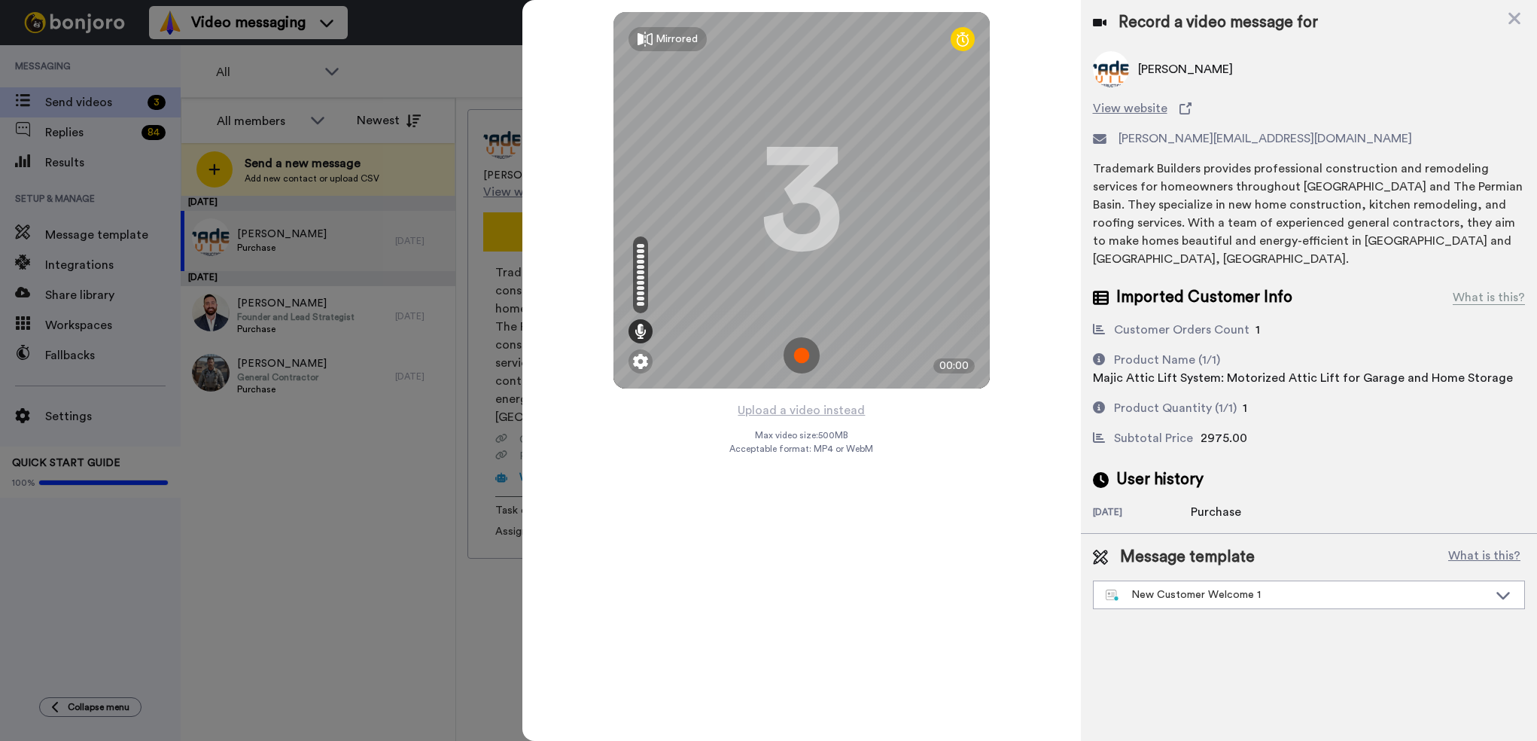
click at [805, 353] on img at bounding box center [801, 355] width 36 height 36
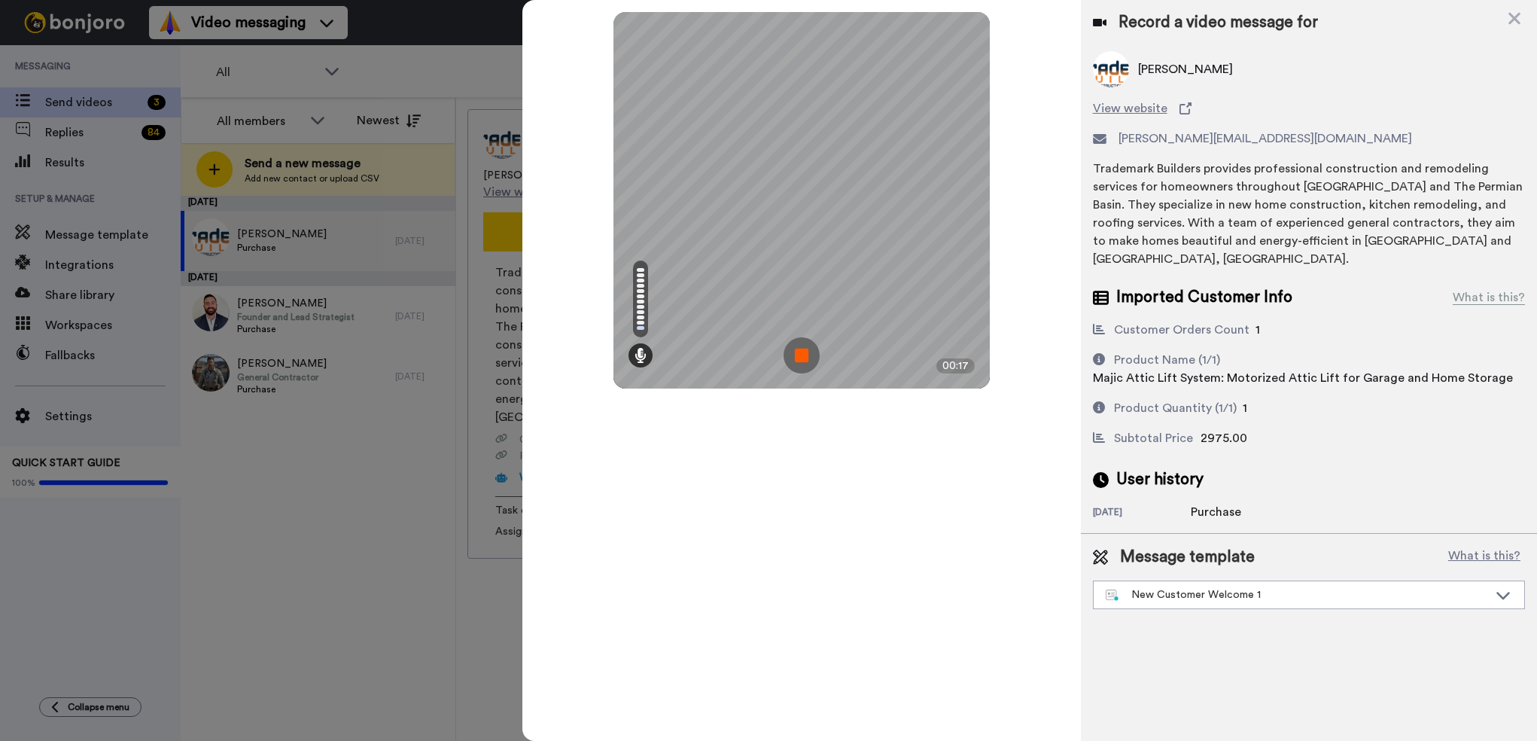
click at [810, 358] on img at bounding box center [801, 355] width 36 height 36
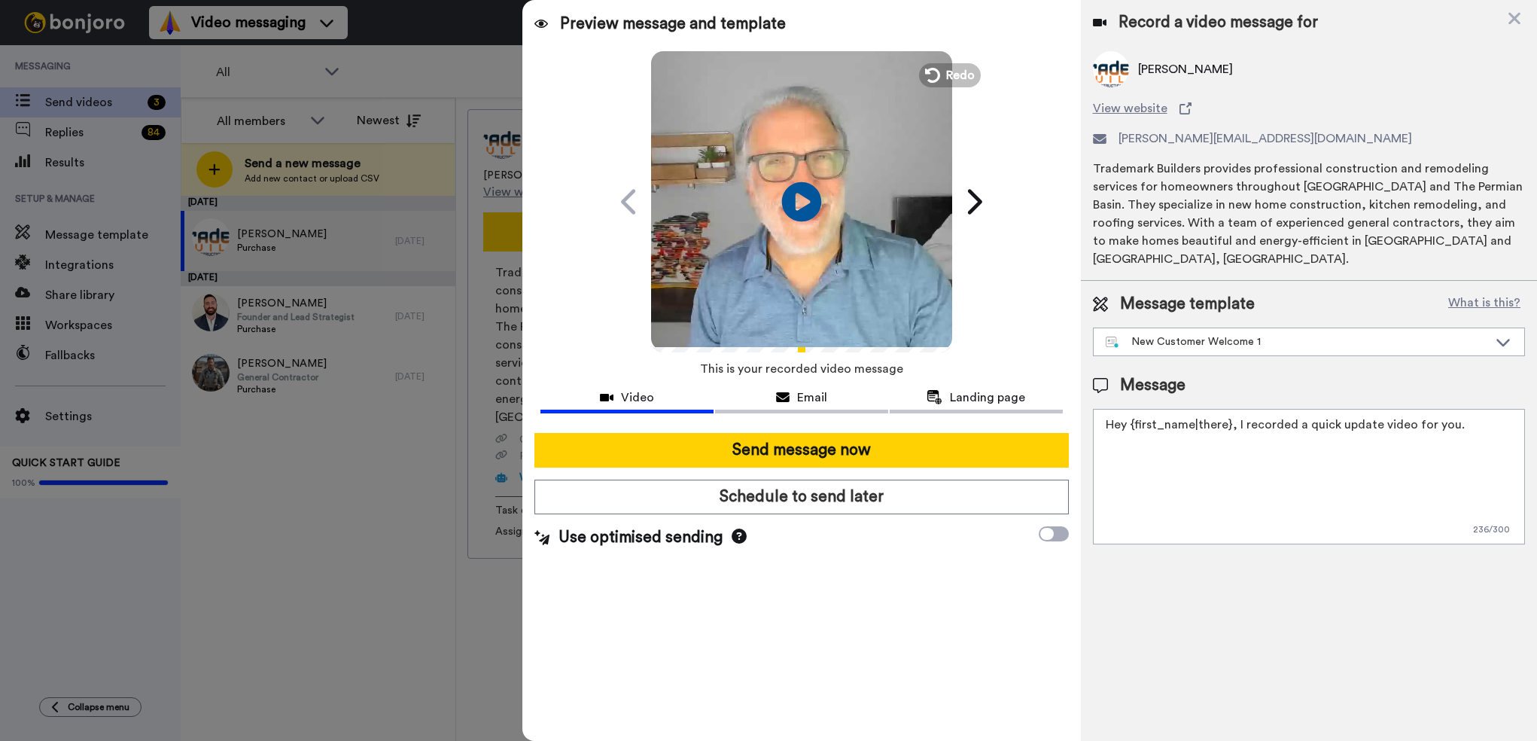
click at [803, 198] on icon "Play/Pause" at bounding box center [802, 201] width 40 height 71
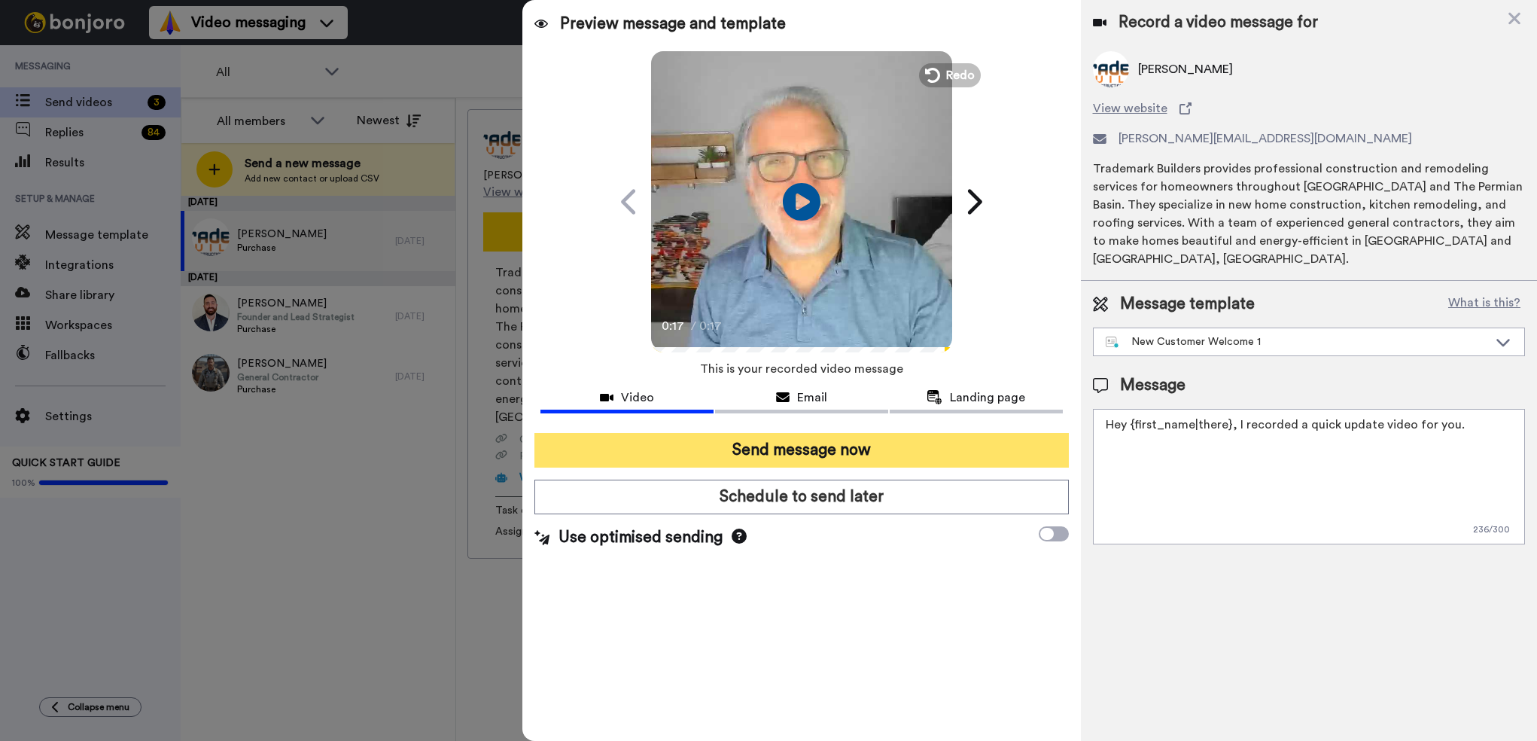
click at [782, 449] on button "Send message now" at bounding box center [801, 450] width 534 height 35
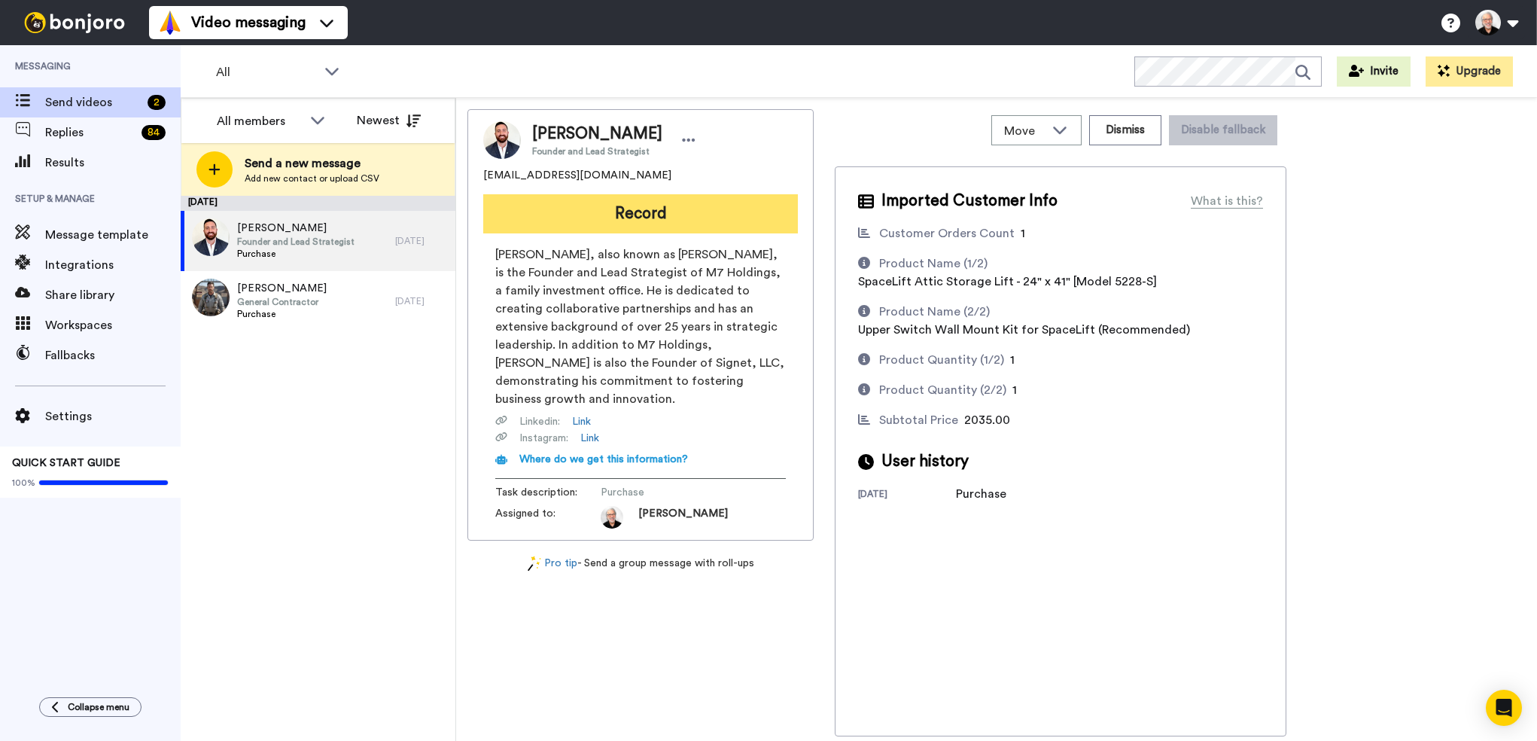
click at [681, 216] on button "Record" at bounding box center [640, 213] width 315 height 39
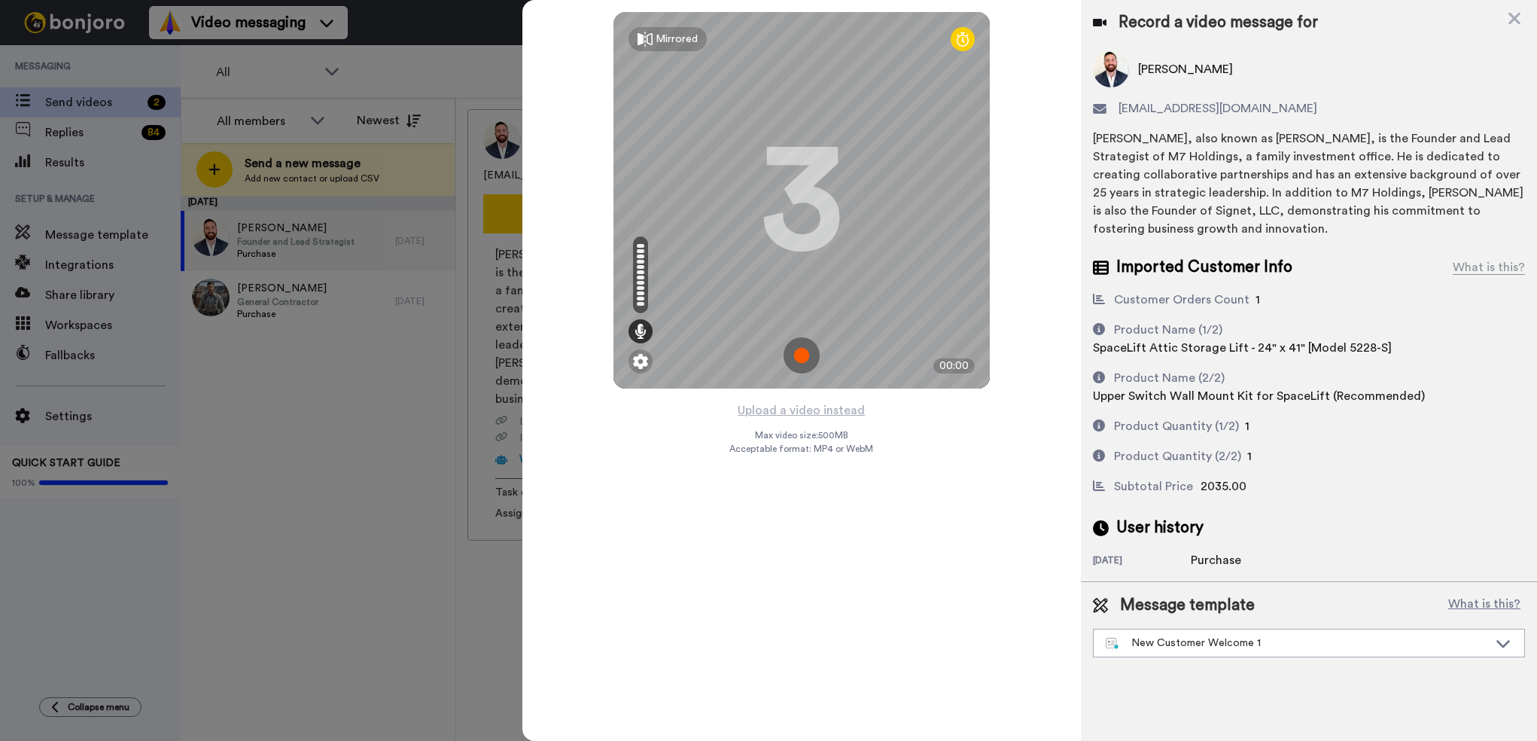
click at [805, 345] on img at bounding box center [801, 355] width 36 height 36
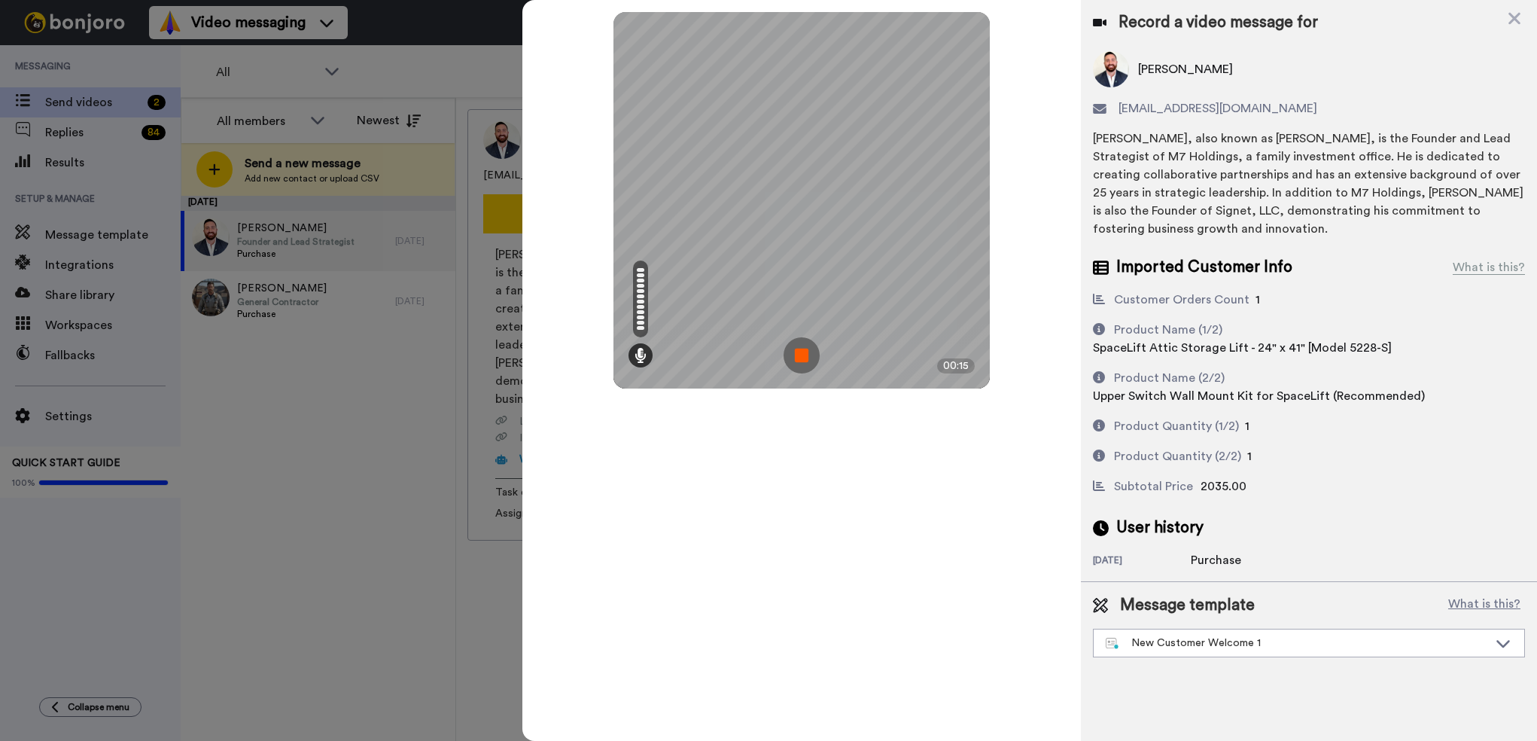
click at [803, 345] on img at bounding box center [801, 355] width 36 height 36
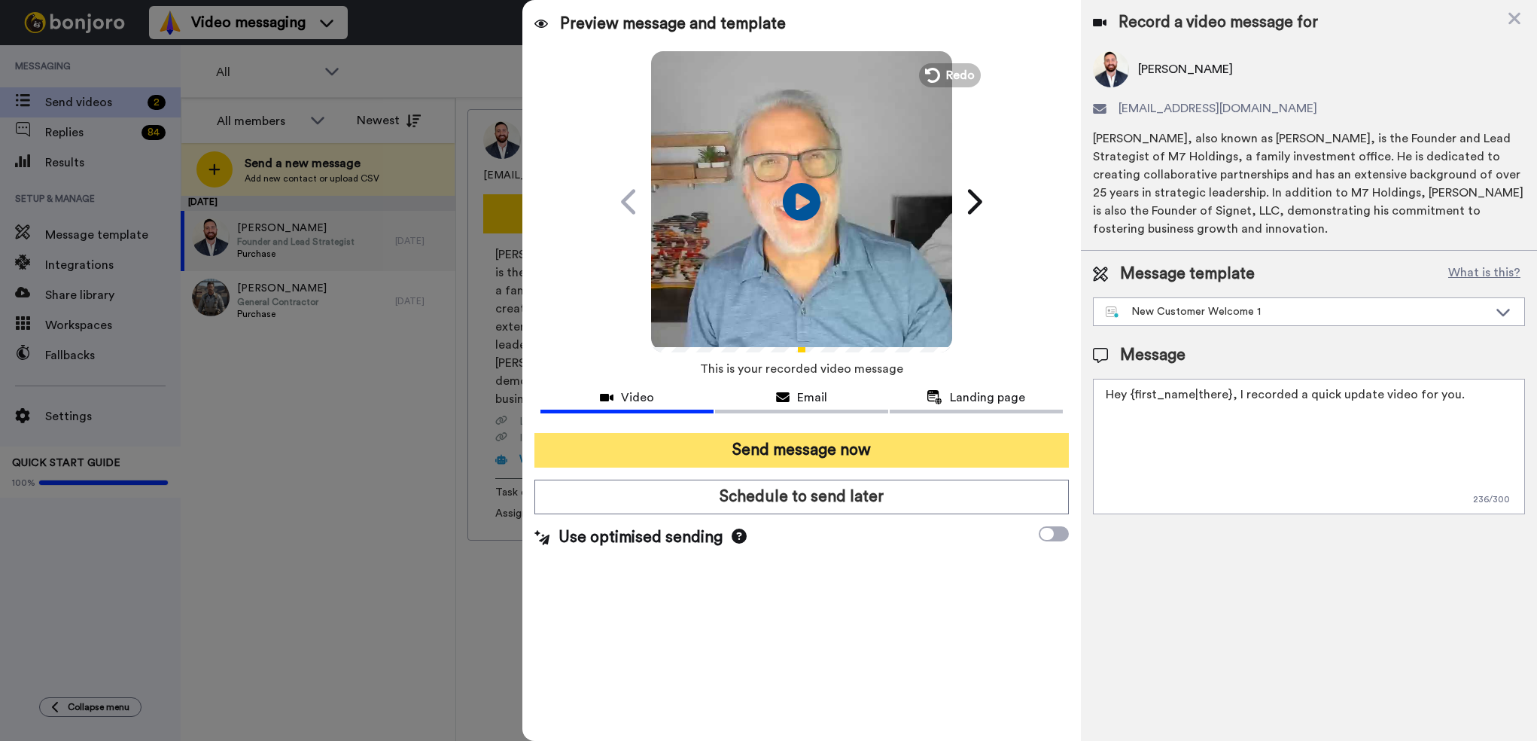
click at [804, 452] on button "Send message now" at bounding box center [801, 450] width 534 height 35
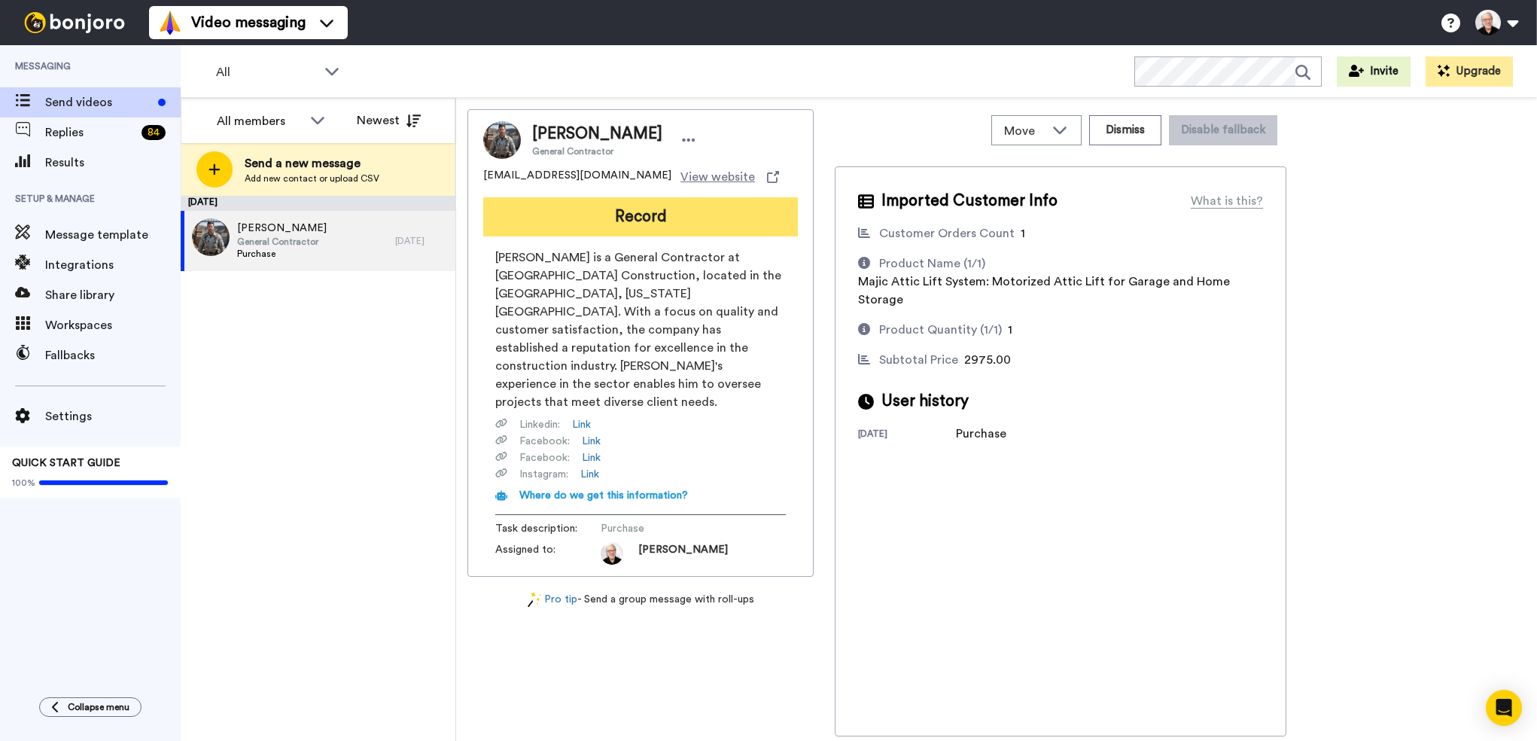
click at [610, 227] on button "Record" at bounding box center [640, 216] width 315 height 39
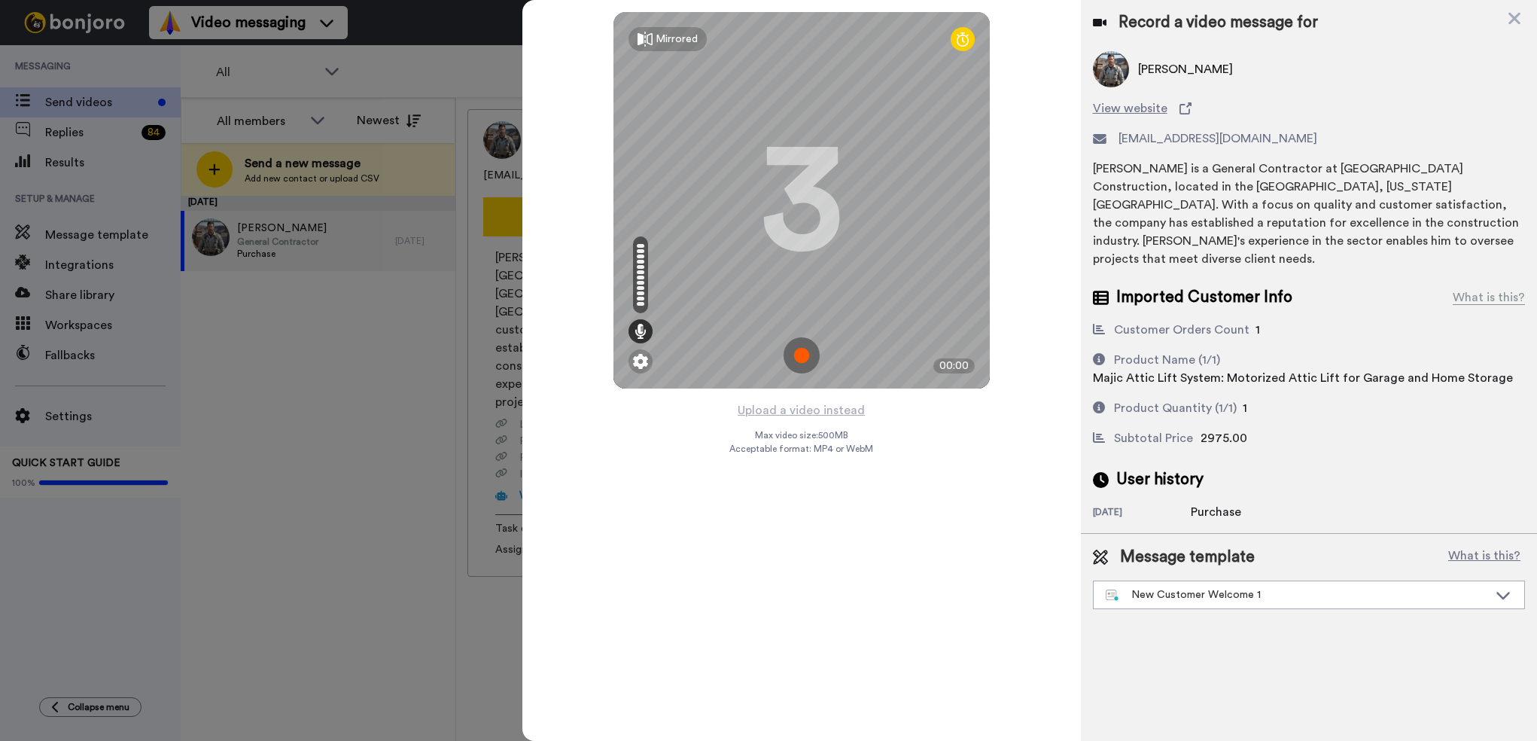
click at [806, 360] on img at bounding box center [801, 355] width 36 height 36
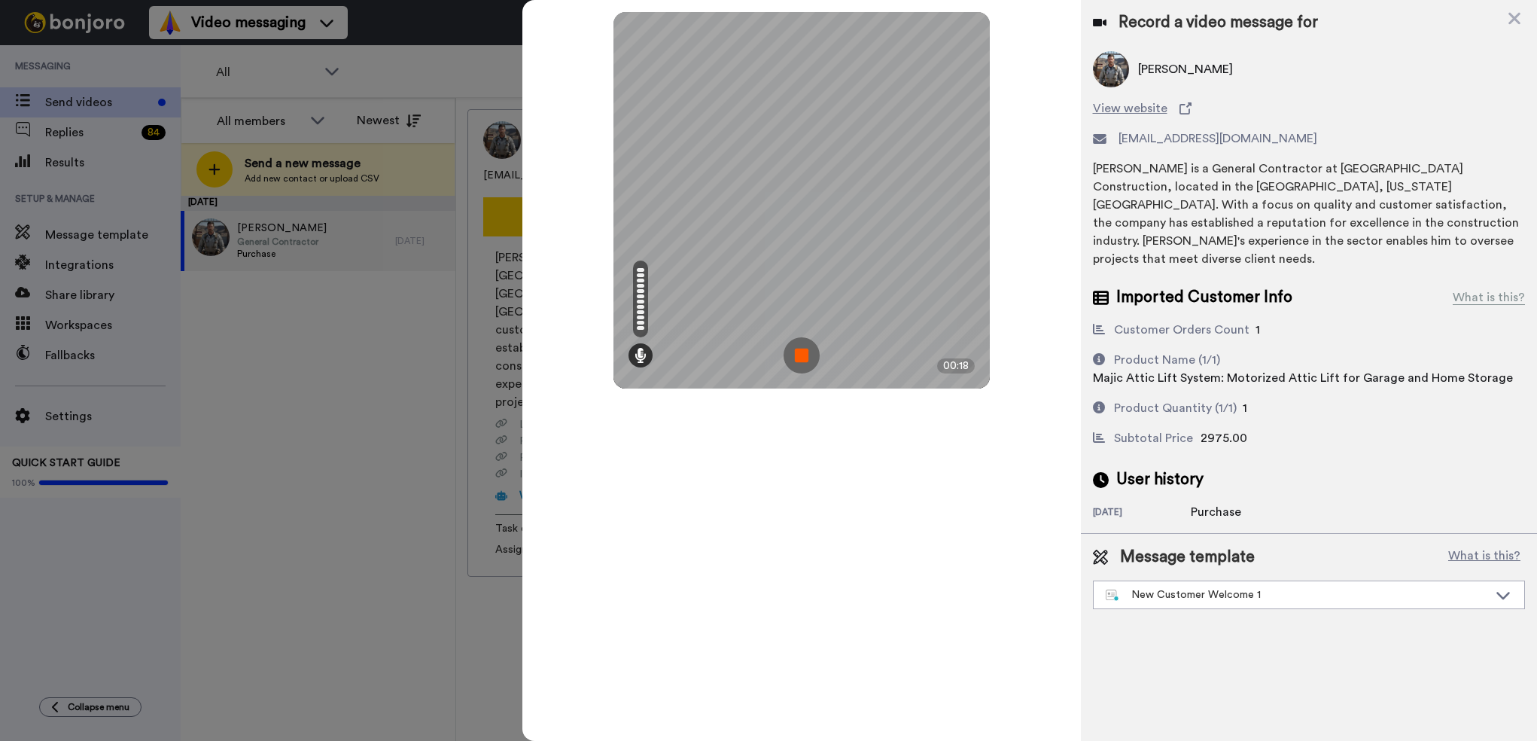
click at [811, 357] on img at bounding box center [801, 355] width 36 height 36
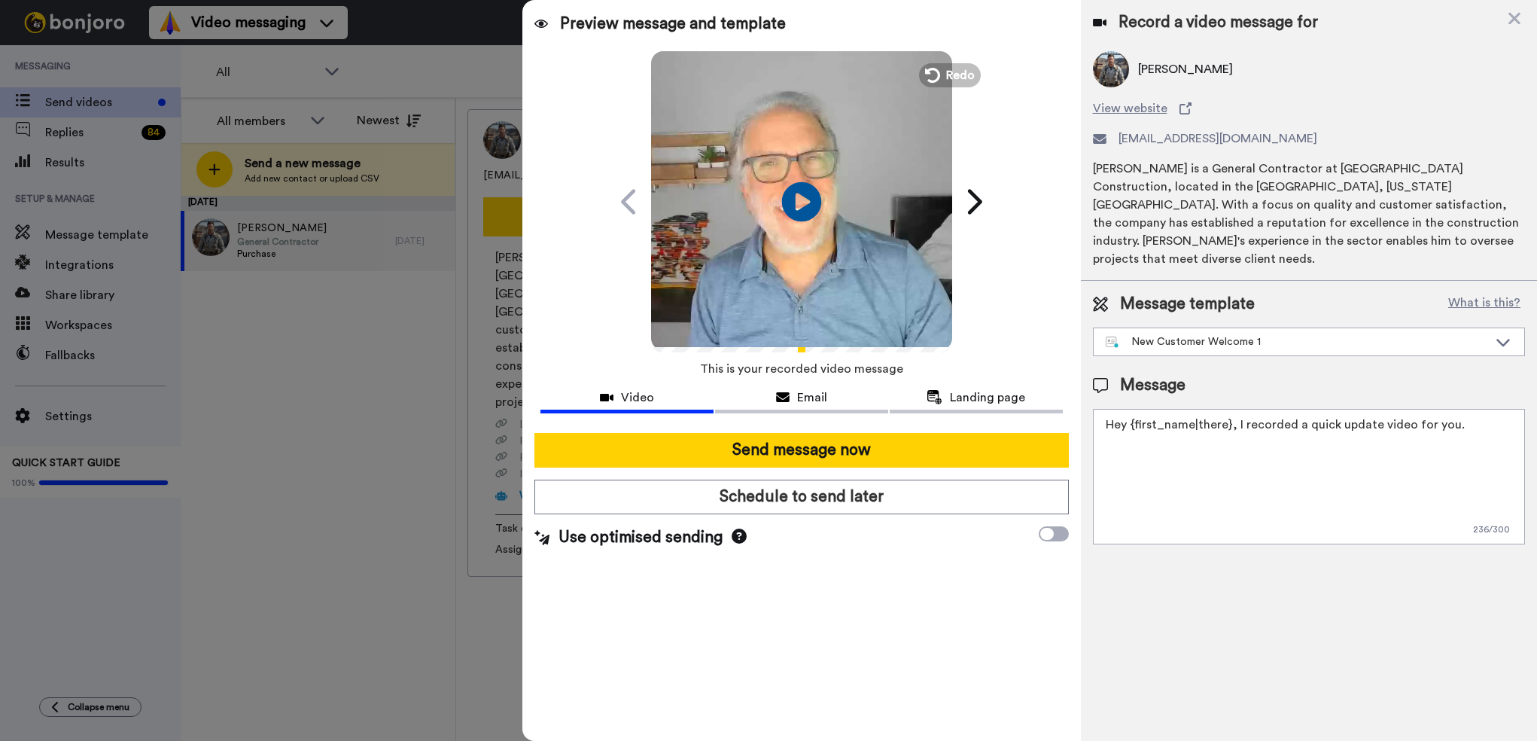
click at [805, 201] on icon "Play/Pause" at bounding box center [802, 201] width 40 height 71
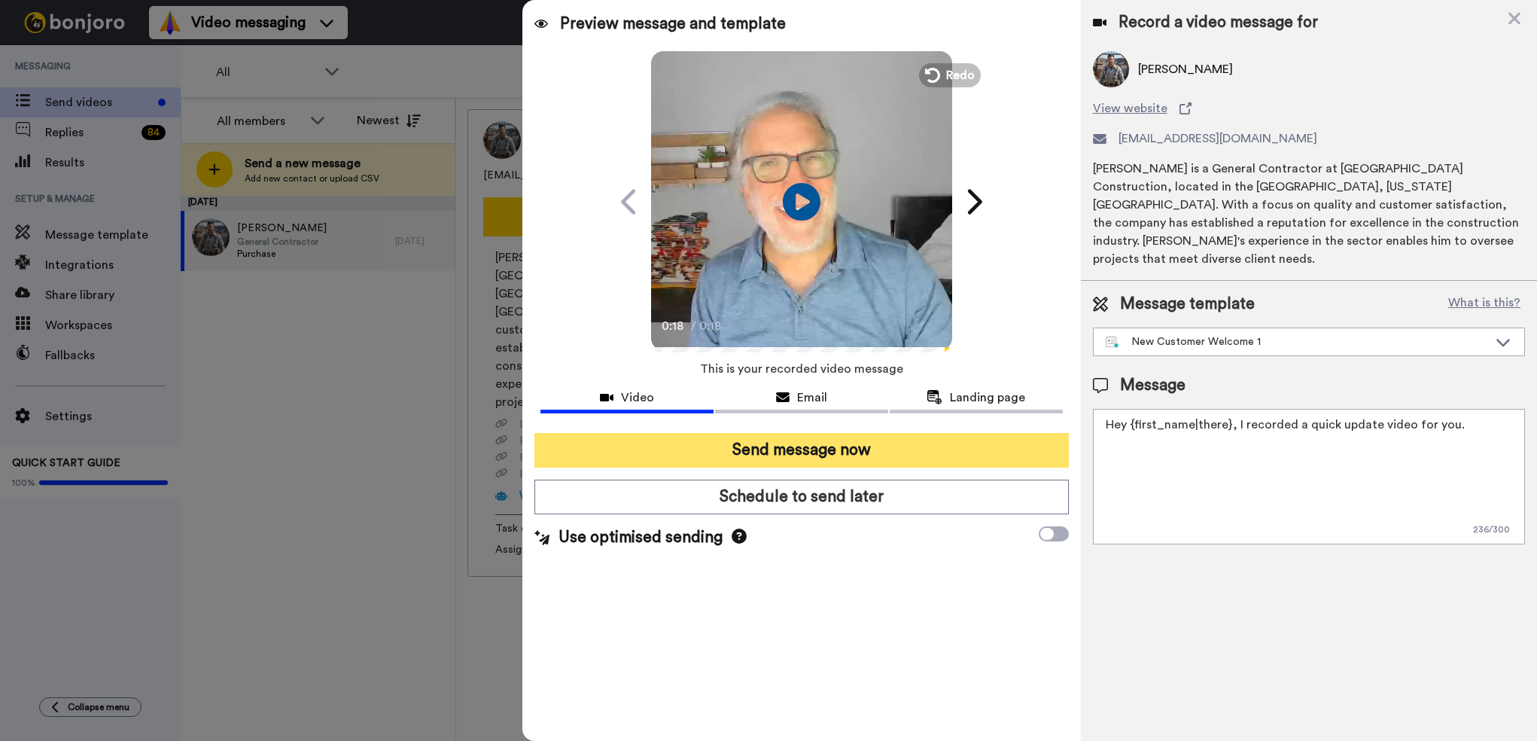
click at [790, 449] on button "Send message now" at bounding box center [801, 450] width 534 height 35
